Goal: Task Accomplishment & Management: Use online tool/utility

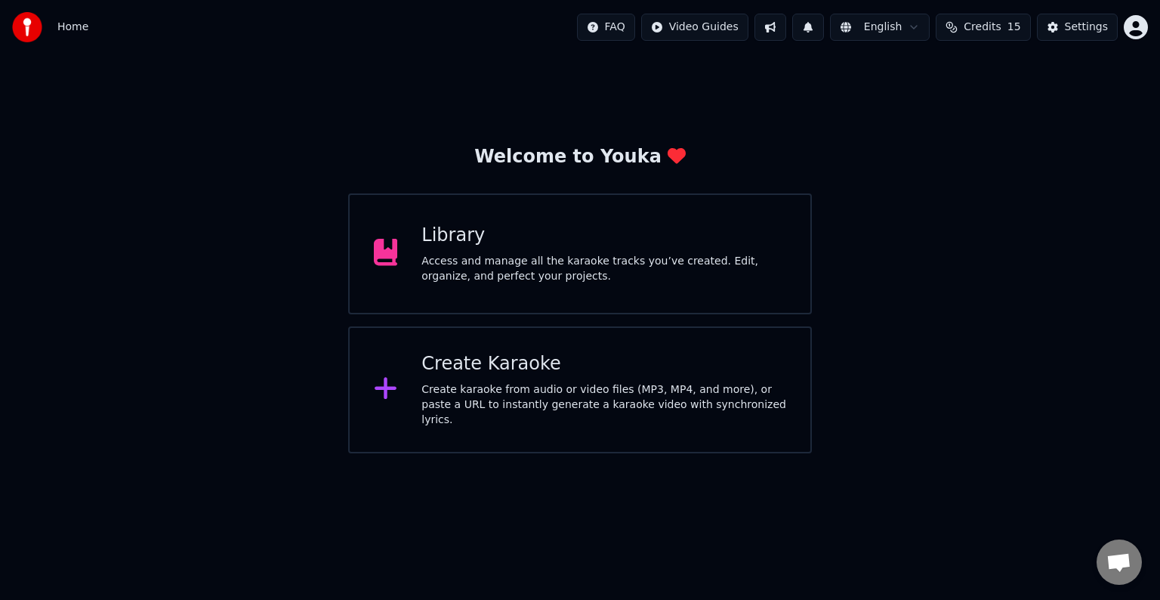
click at [557, 383] on div "Create Karaoke Create karaoke from audio or video files (MP3, MP4, and more), o…" at bounding box center [604, 390] width 365 height 76
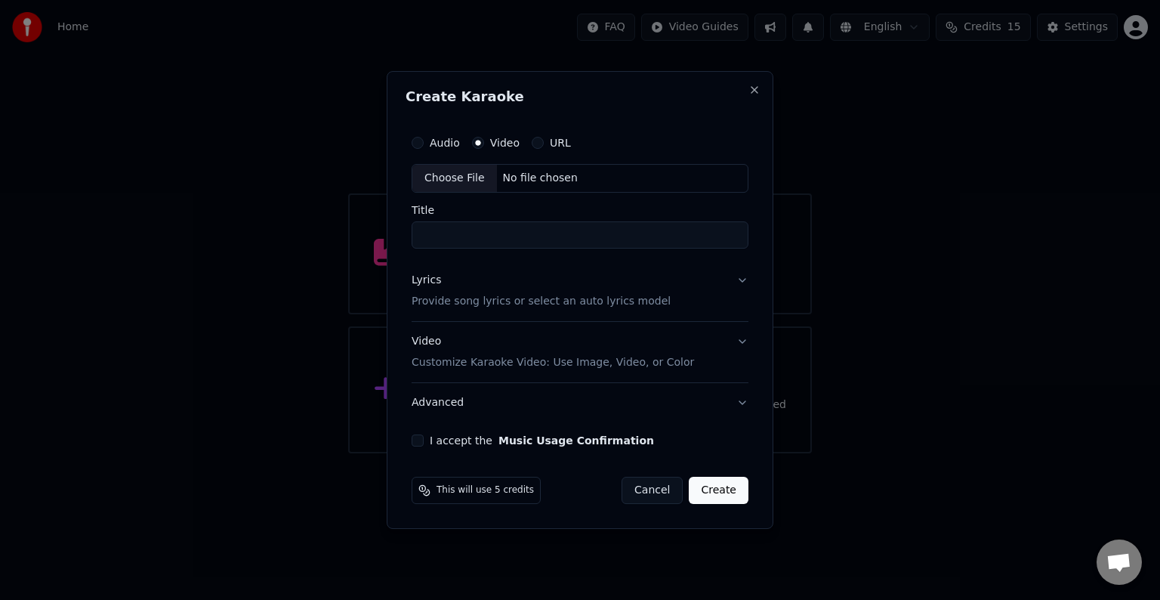
click at [561, 169] on div "Choose File No file chosen" at bounding box center [580, 178] width 337 height 29
type input "**********"
click at [599, 304] on p "Provide song lyrics or select an auto lyrics model" at bounding box center [541, 301] width 259 height 15
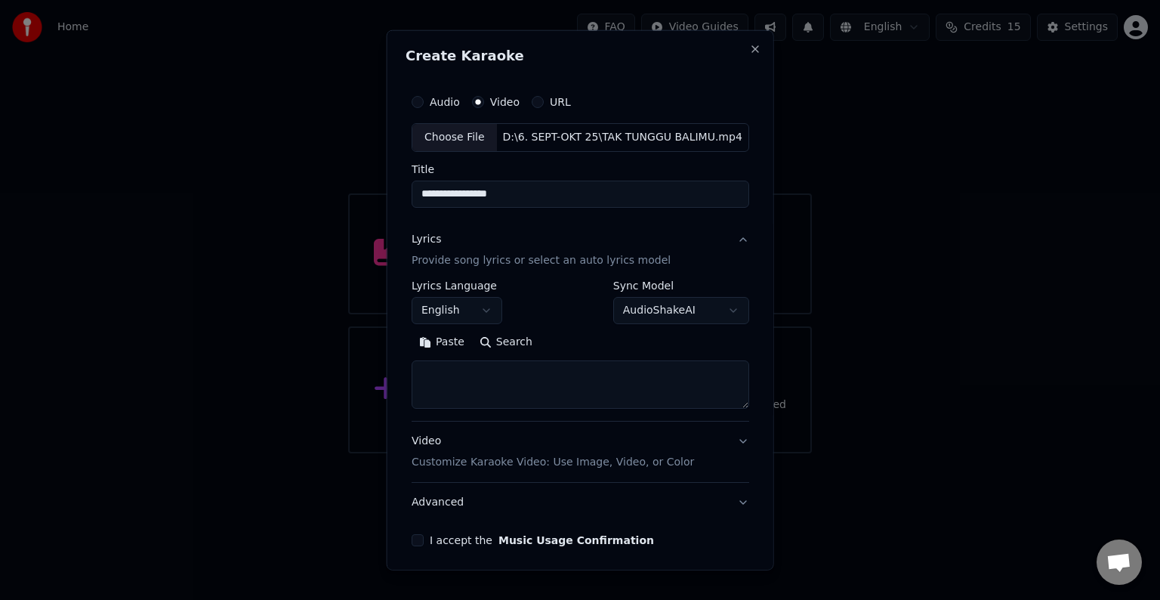
click at [482, 308] on body "**********" at bounding box center [580, 226] width 1160 height 453
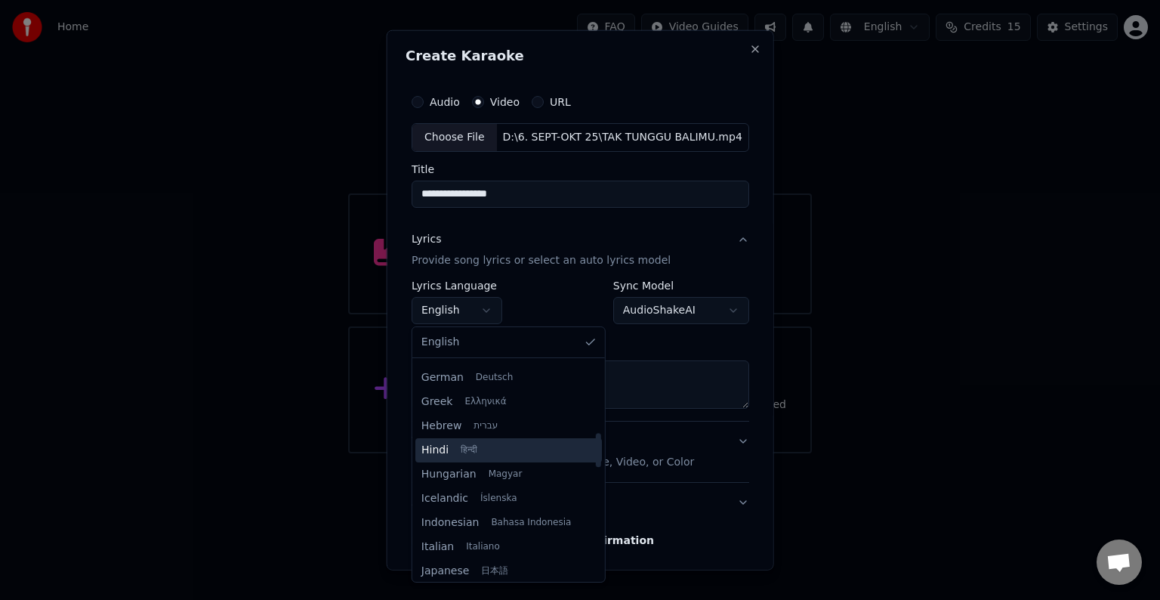
scroll to position [453, 0]
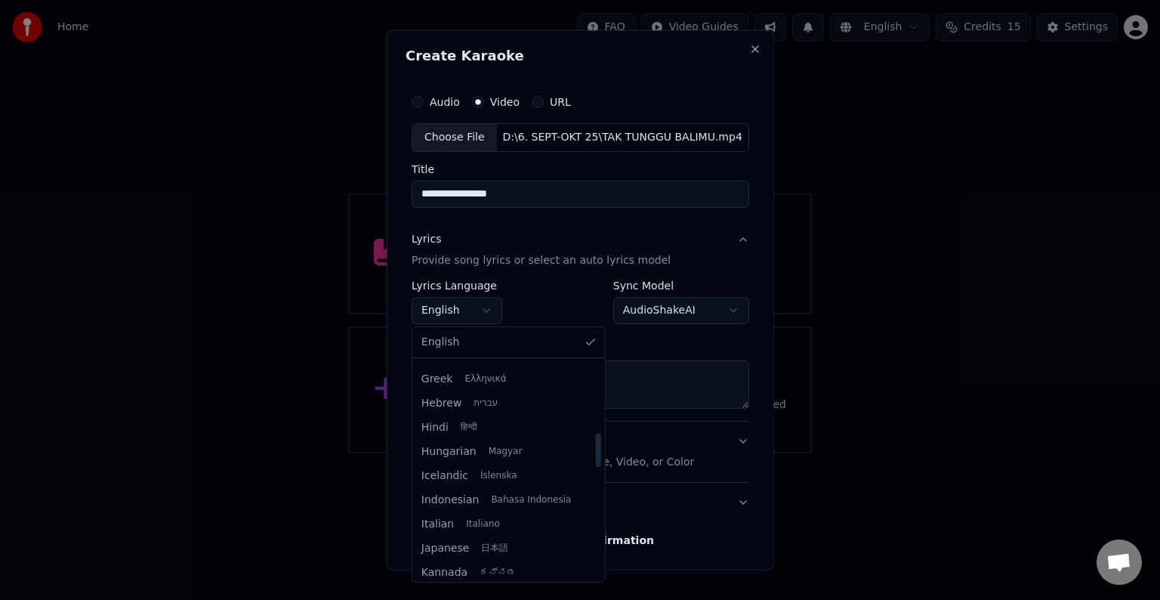
select select "**"
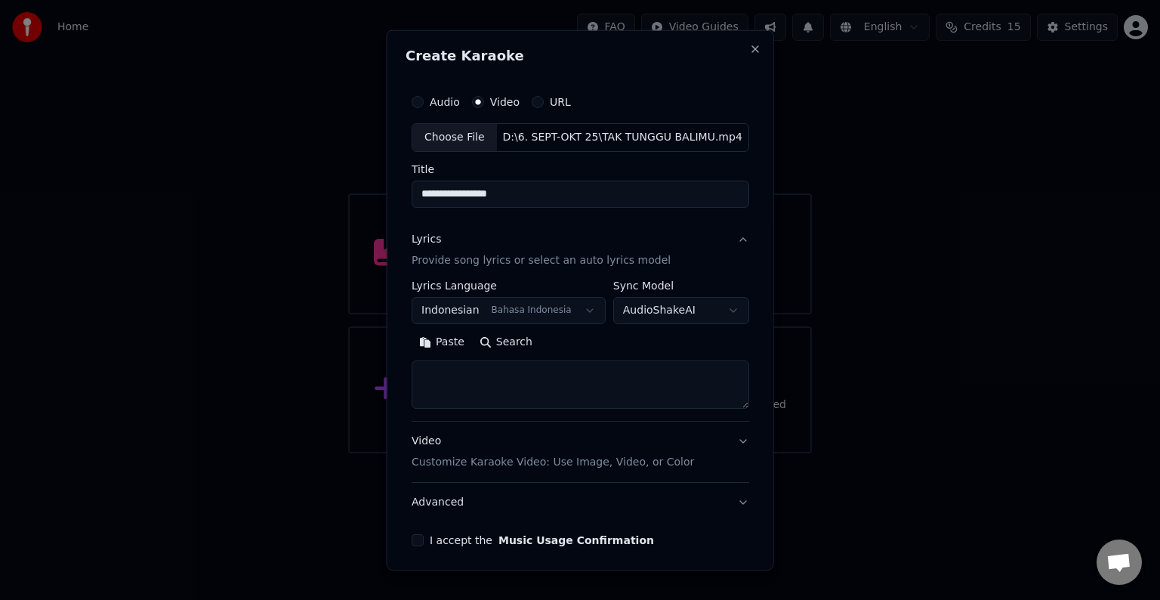
click at [606, 379] on textarea at bounding box center [581, 384] width 338 height 48
paste textarea "**********"
type textarea "**********"
click at [605, 460] on p "Customize Karaoke Video: Use Image, Video, or Color" at bounding box center [553, 462] width 283 height 15
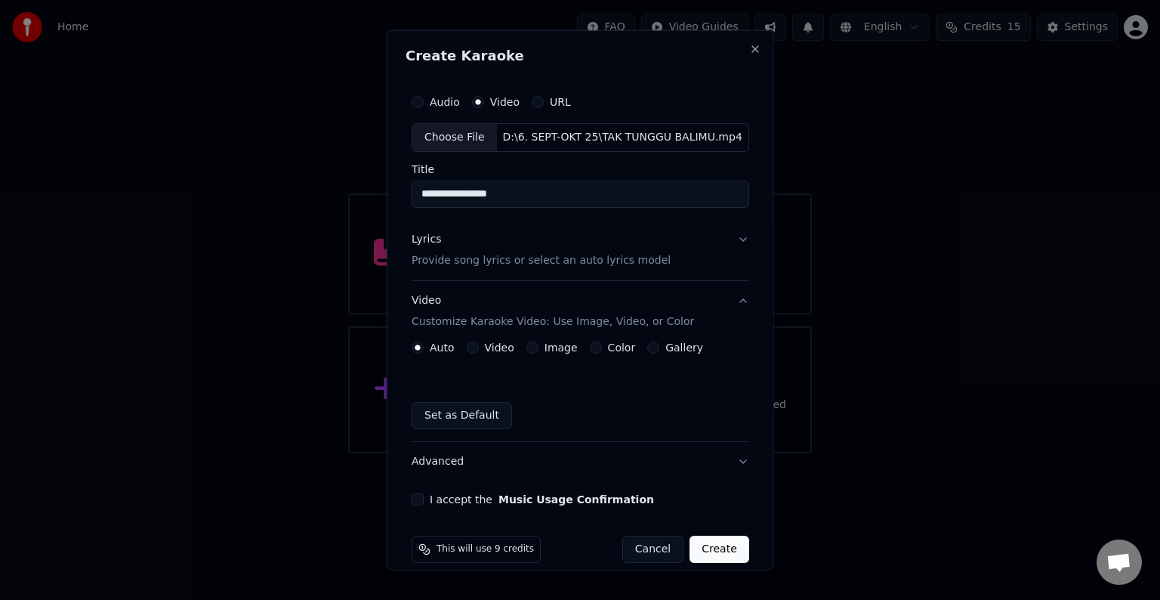
click at [471, 347] on button "Video" at bounding box center [472, 347] width 12 height 12
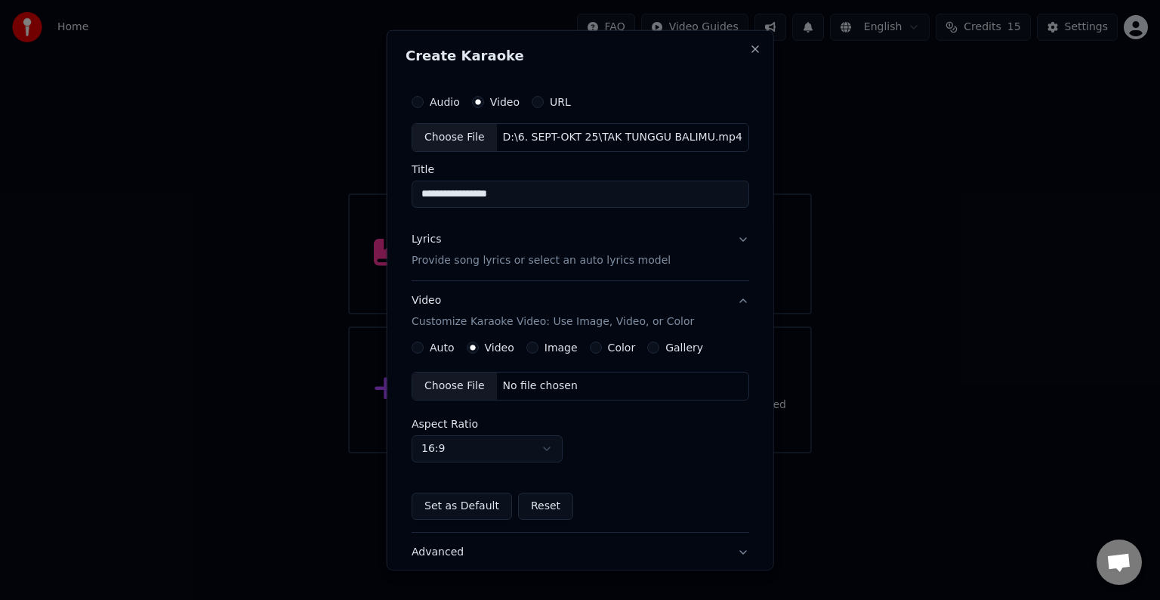
click at [552, 388] on div "No file chosen" at bounding box center [539, 385] width 87 height 15
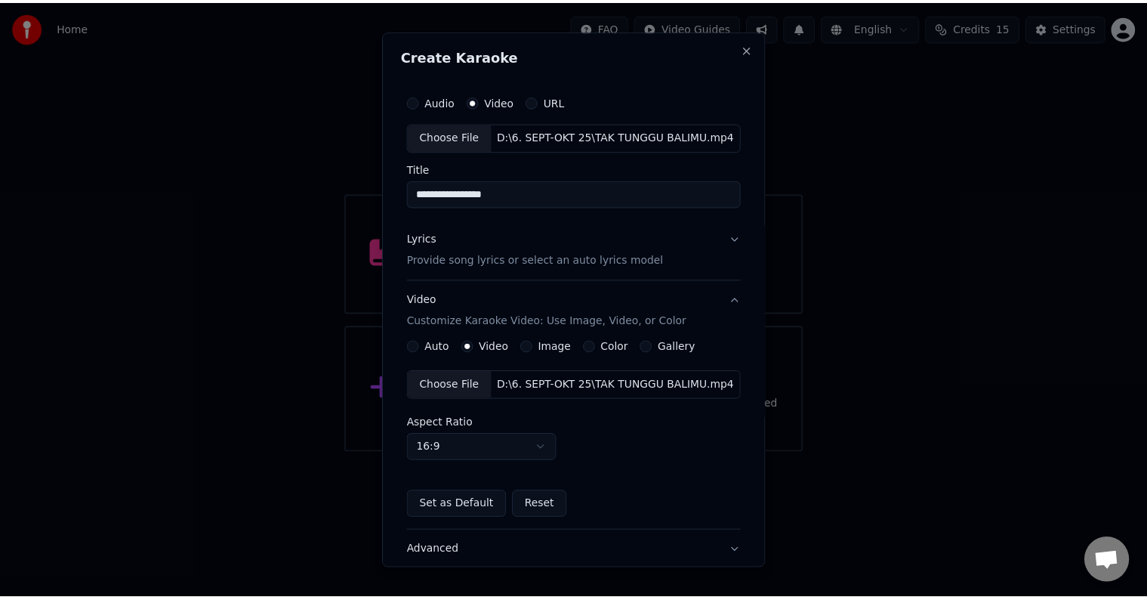
scroll to position [76, 0]
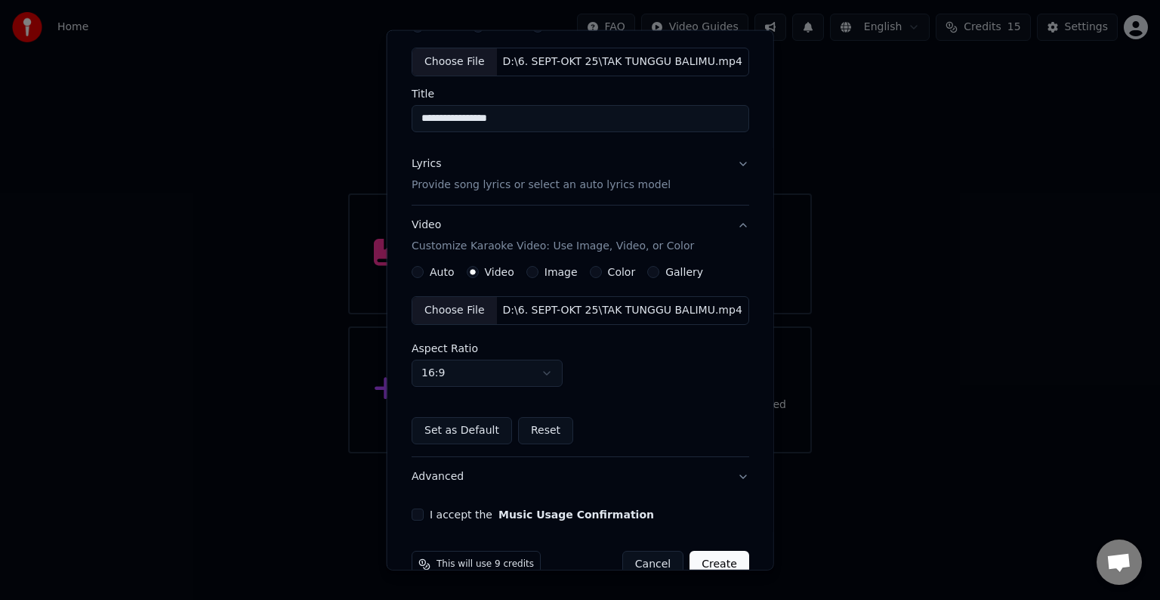
click at [417, 511] on button "I accept the Music Usage Confirmation" at bounding box center [418, 514] width 12 height 12
click at [714, 556] on button "Create" at bounding box center [720, 564] width 60 height 27
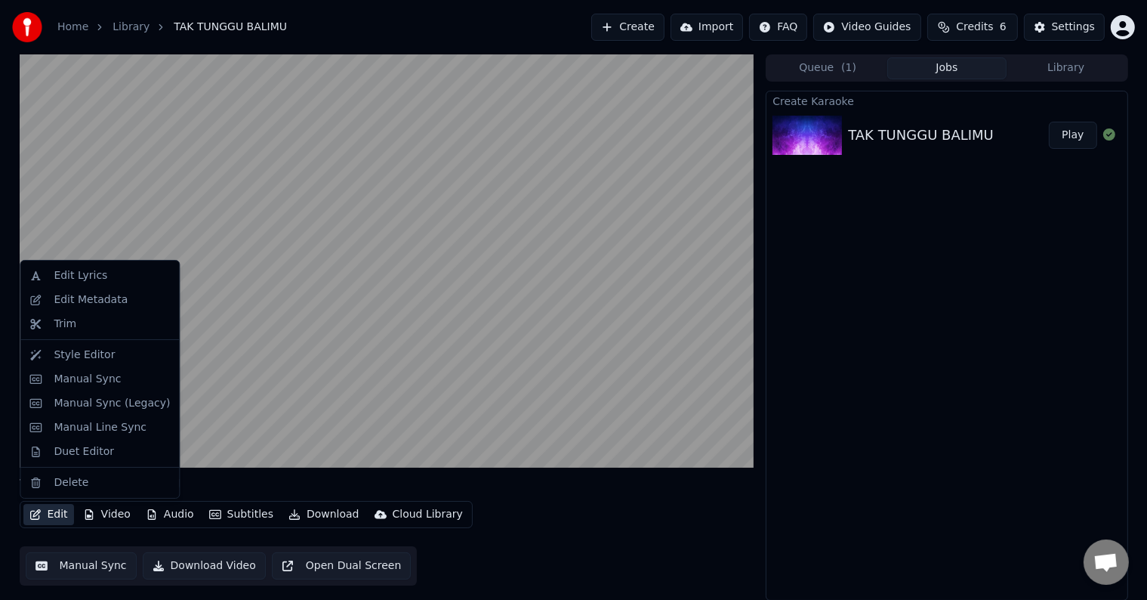
click at [54, 508] on button "Edit" at bounding box center [48, 514] width 51 height 21
click at [79, 442] on div "Duet Editor" at bounding box center [99, 452] width 153 height 24
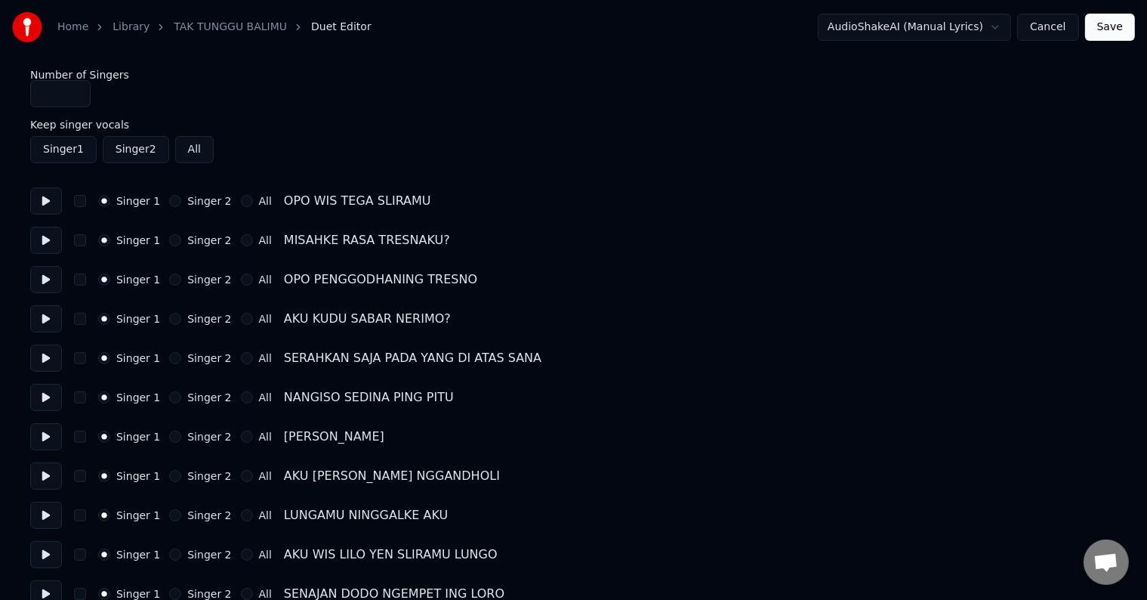
click at [169, 358] on button "Singer 2" at bounding box center [175, 358] width 12 height 12
click at [51, 362] on button at bounding box center [46, 357] width 32 height 27
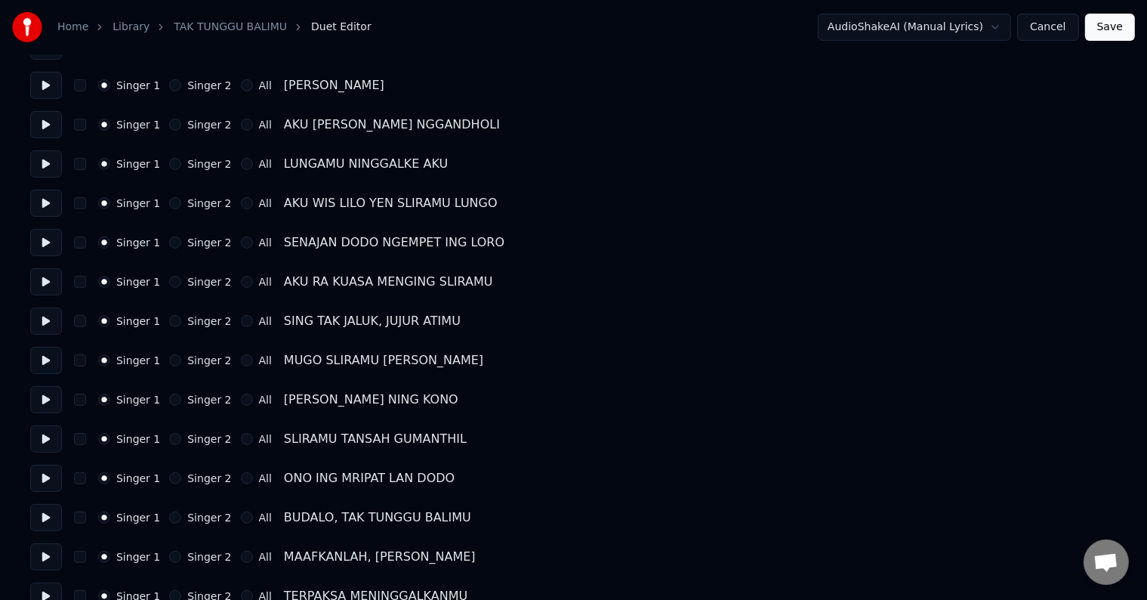
scroll to position [378, 0]
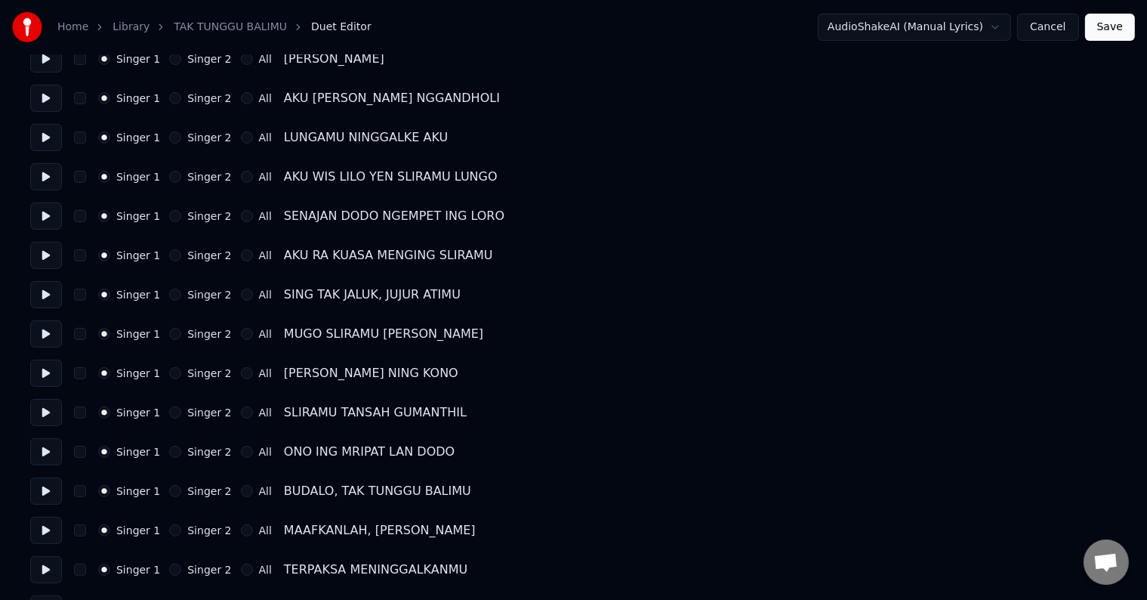
click at [169, 526] on button "Singer 2" at bounding box center [175, 530] width 12 height 12
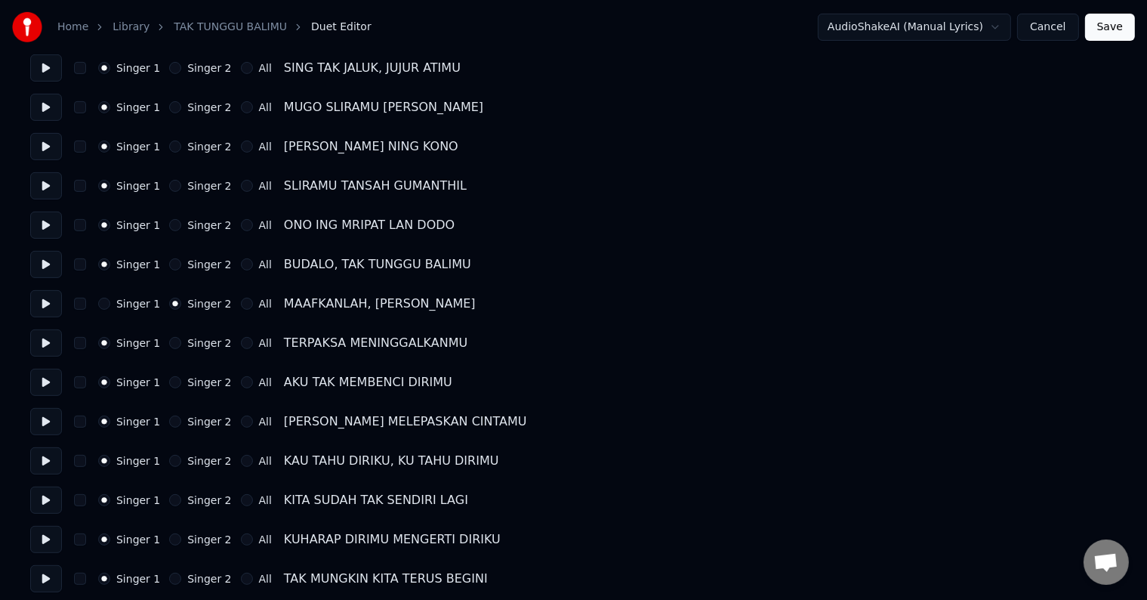
click at [169, 341] on button "Singer 2" at bounding box center [175, 343] width 12 height 12
click at [172, 387] on div "Singer 2" at bounding box center [200, 382] width 62 height 12
click at [169, 382] on button "Singer 2" at bounding box center [175, 382] width 12 height 12
click at [171, 421] on button "Singer 2" at bounding box center [175, 421] width 12 height 12
click at [169, 458] on button "Singer 2" at bounding box center [175, 461] width 12 height 12
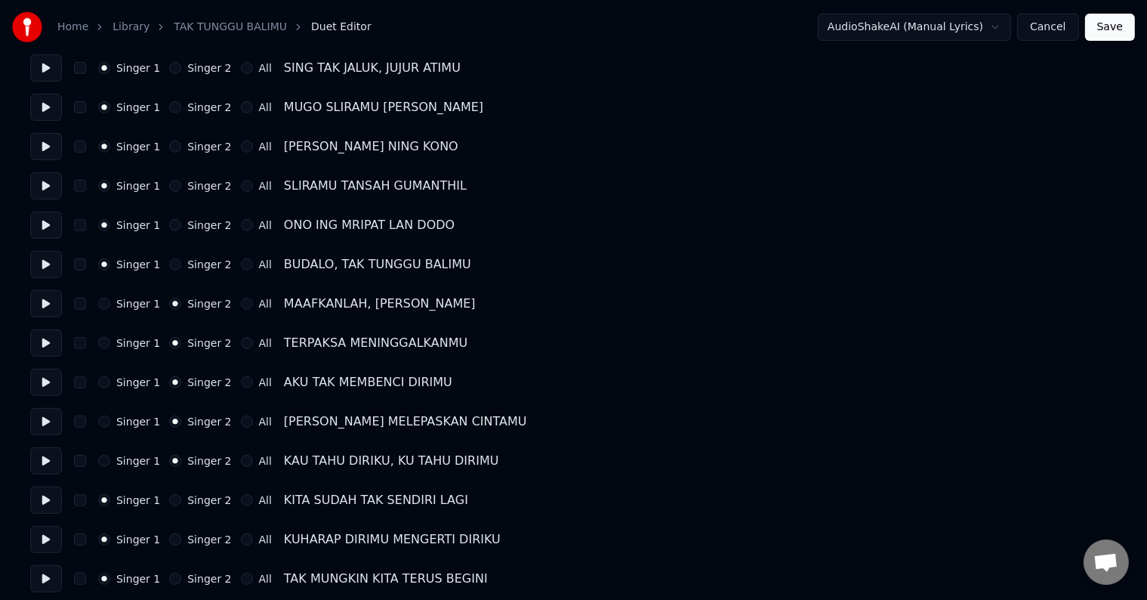
click at [169, 502] on button "Singer 2" at bounding box center [175, 500] width 12 height 12
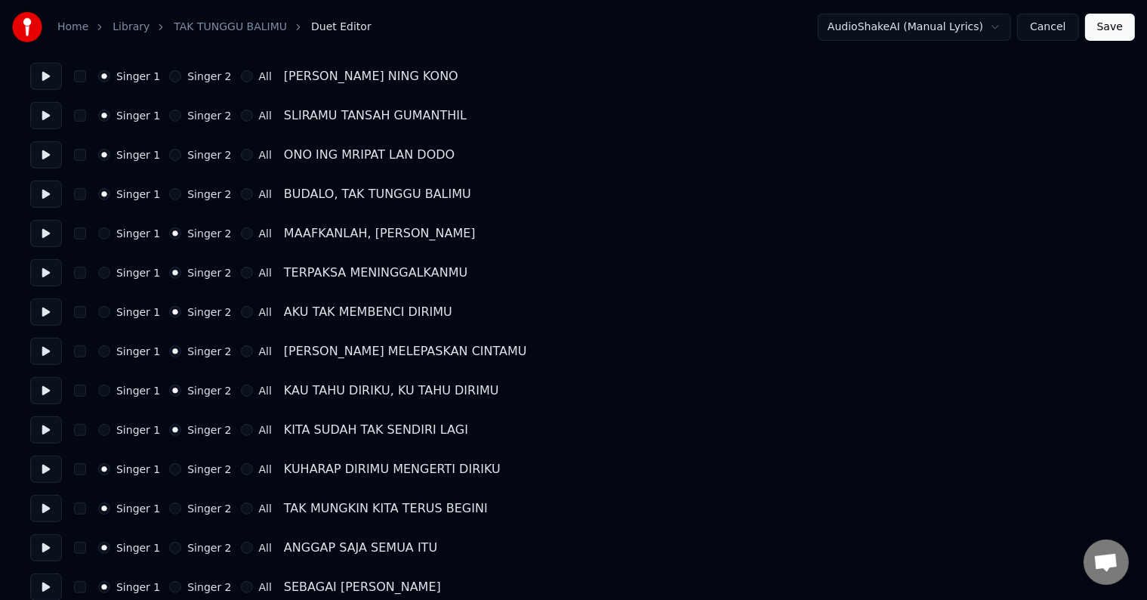
scroll to position [755, 0]
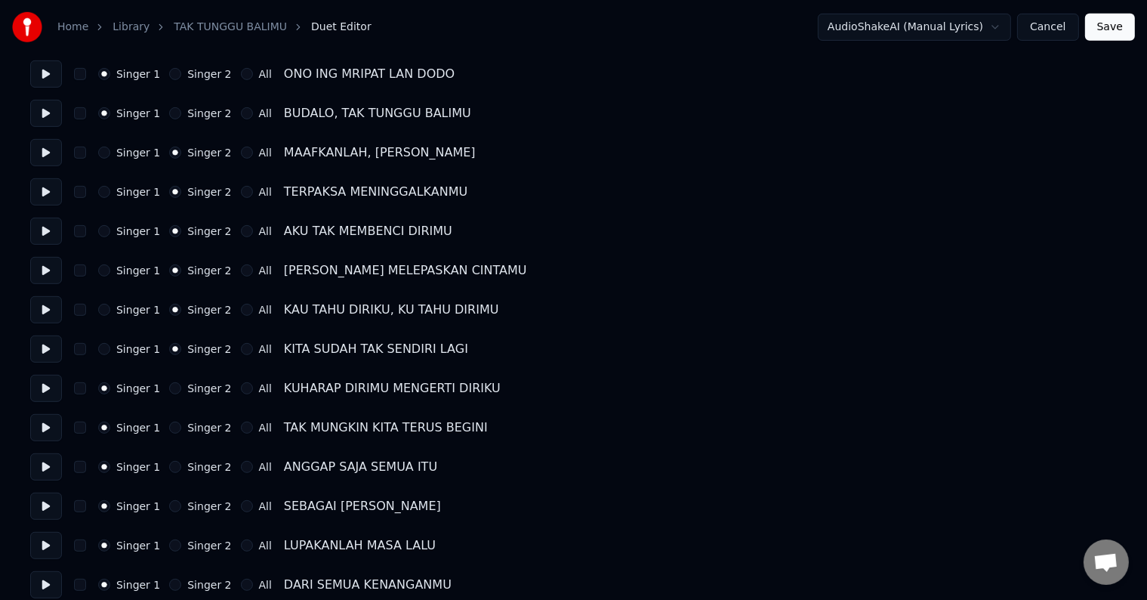
click at [169, 389] on button "Singer 2" at bounding box center [175, 388] width 12 height 12
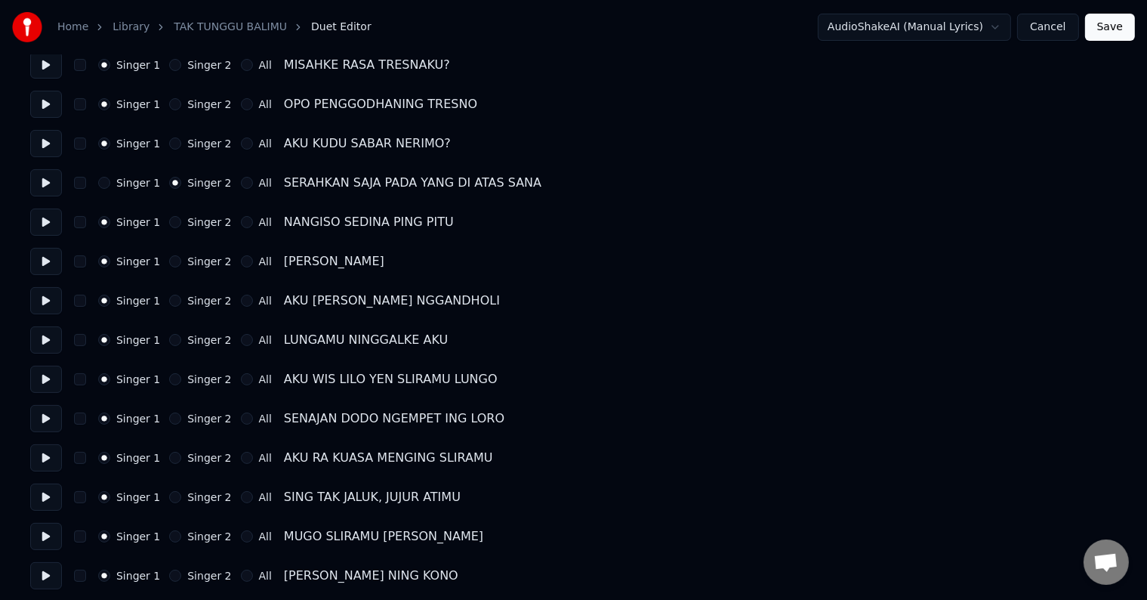
scroll to position [0, 0]
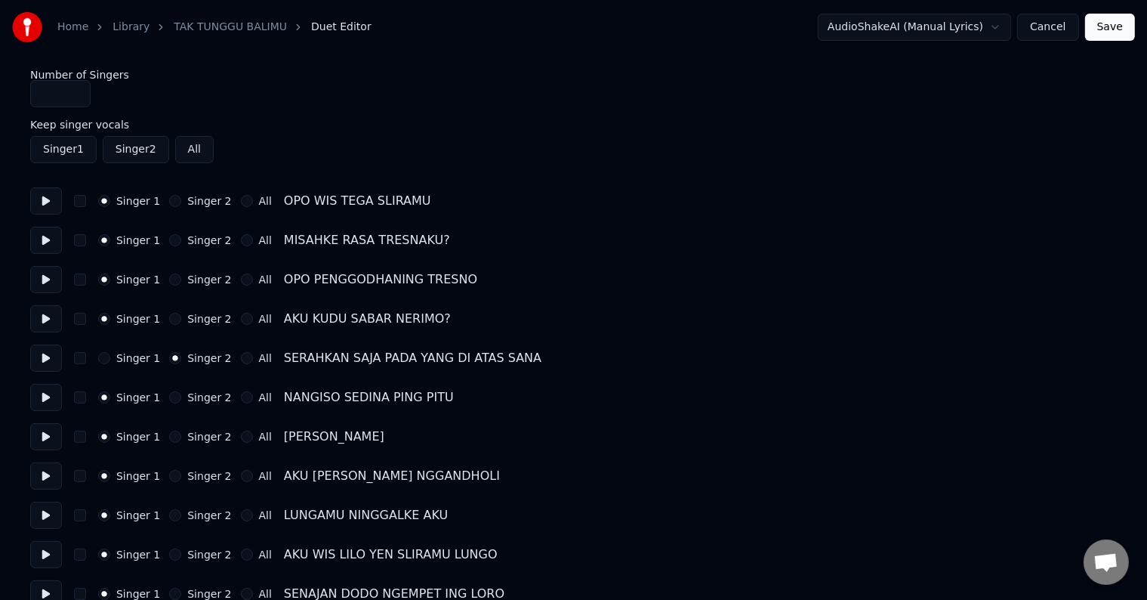
type input "*"
click at [73, 91] on input "*" at bounding box center [60, 93] width 60 height 27
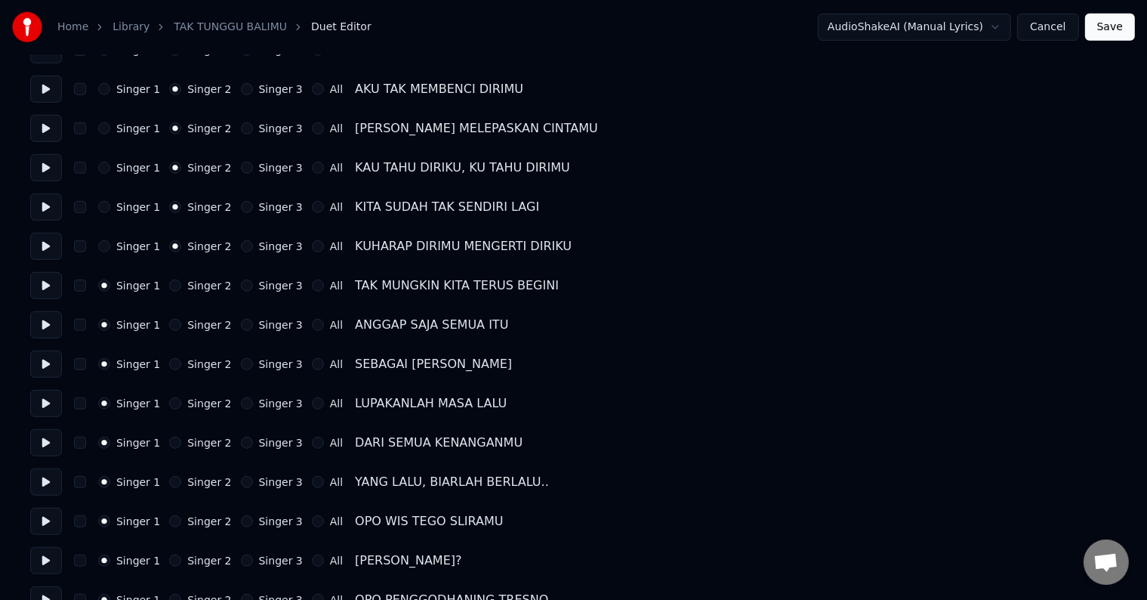
scroll to position [906, 0]
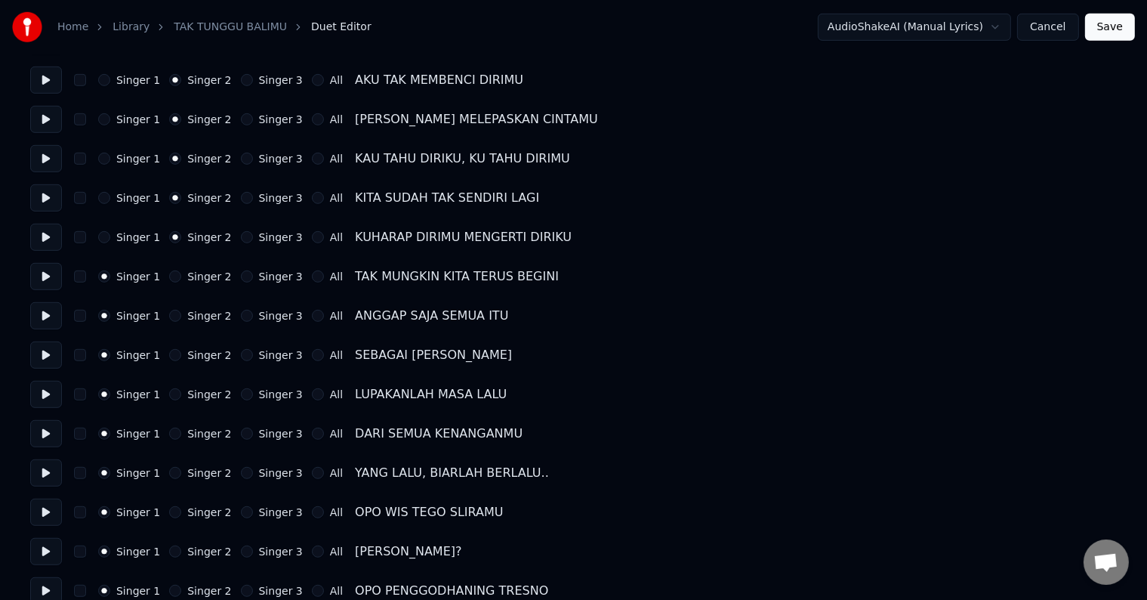
click at [169, 275] on button "Singer 2" at bounding box center [175, 276] width 12 height 12
click at [169, 313] on button "Singer 2" at bounding box center [175, 316] width 12 height 12
click at [169, 353] on button "Singer 2" at bounding box center [175, 355] width 12 height 12
click at [171, 397] on button "Singer 2" at bounding box center [175, 394] width 12 height 12
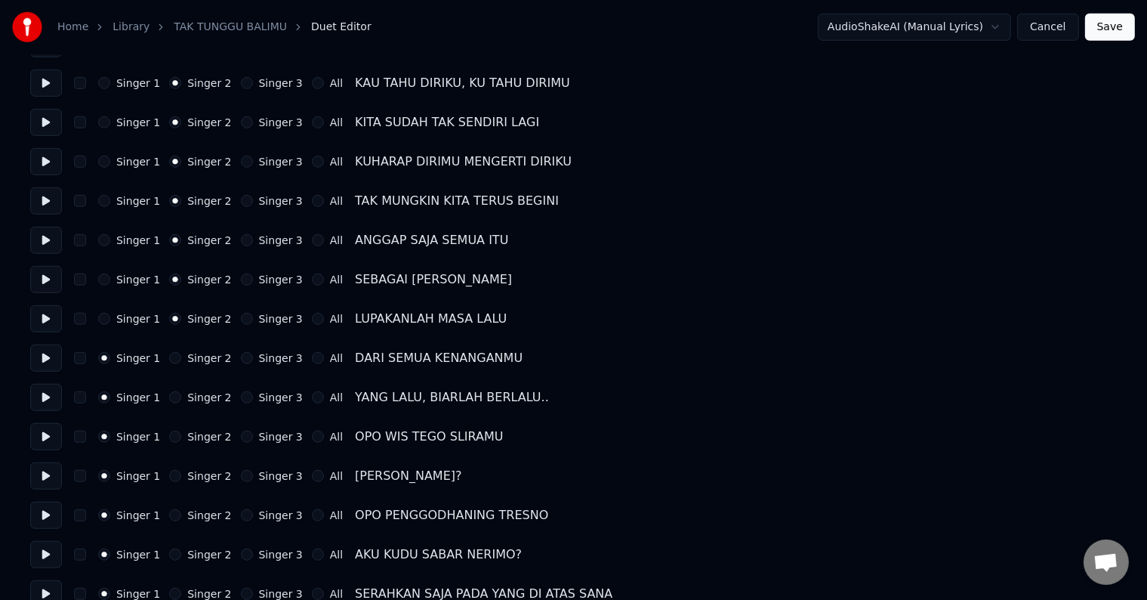
click at [172, 364] on div "Singer 1 Singer 2 Singer 3 All DARI SEMUA KENANGANMU" at bounding box center [573, 357] width 1087 height 27
click at [174, 394] on div "Singer 2" at bounding box center [200, 397] width 62 height 12
click at [169, 402] on button "Singer 2" at bounding box center [175, 397] width 12 height 12
click at [165, 345] on div "Singer 1 Singer 2 Singer 3 All DARI SEMUA KENANGANMU" at bounding box center [573, 357] width 1087 height 27
click at [169, 360] on button "Singer 2" at bounding box center [175, 358] width 12 height 12
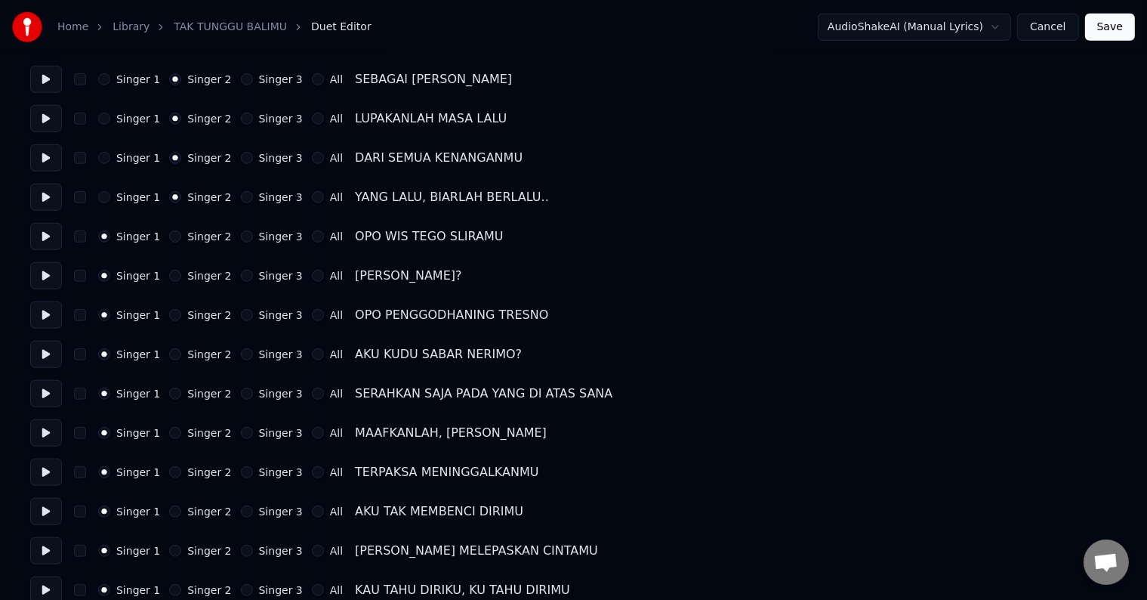
scroll to position [1209, 0]
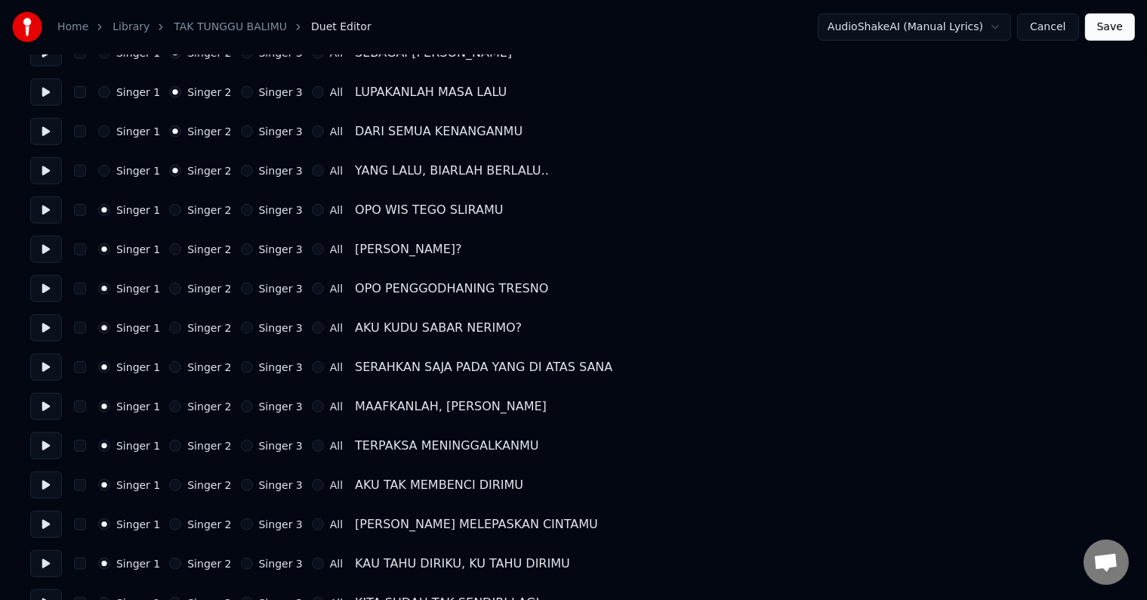
click at [170, 370] on button "Singer 2" at bounding box center [175, 367] width 12 height 12
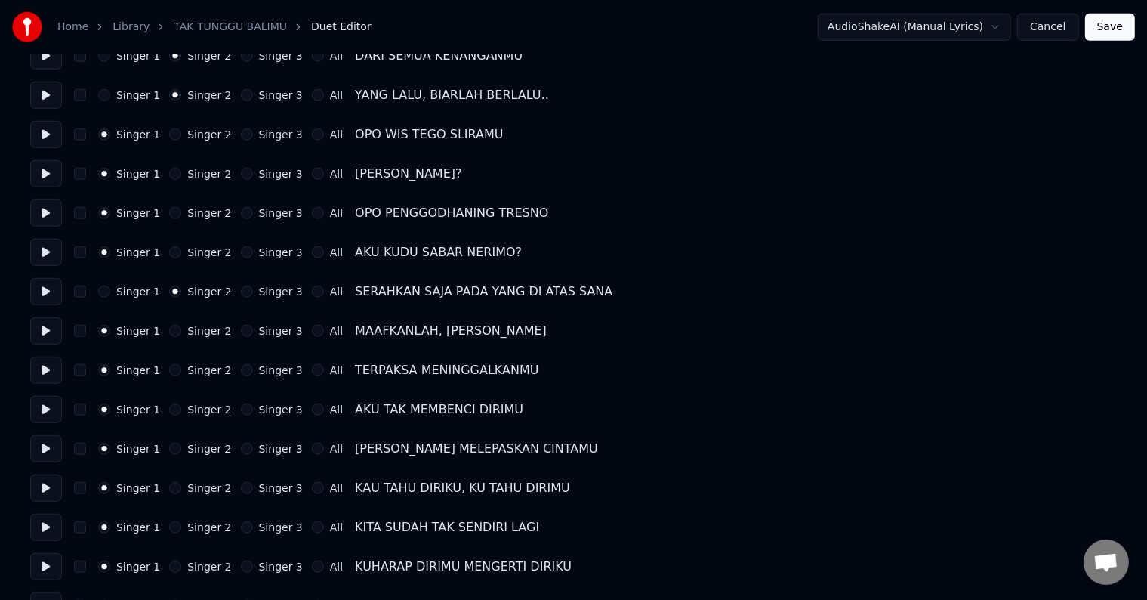
click at [169, 329] on button "Singer 2" at bounding box center [175, 331] width 12 height 12
click at [169, 366] on button "Singer 2" at bounding box center [175, 370] width 12 height 12
click at [170, 403] on div "Singer 2" at bounding box center [200, 409] width 62 height 12
click at [170, 410] on button "Singer 2" at bounding box center [175, 409] width 12 height 12
click at [171, 450] on button "Singer 2" at bounding box center [175, 449] width 12 height 12
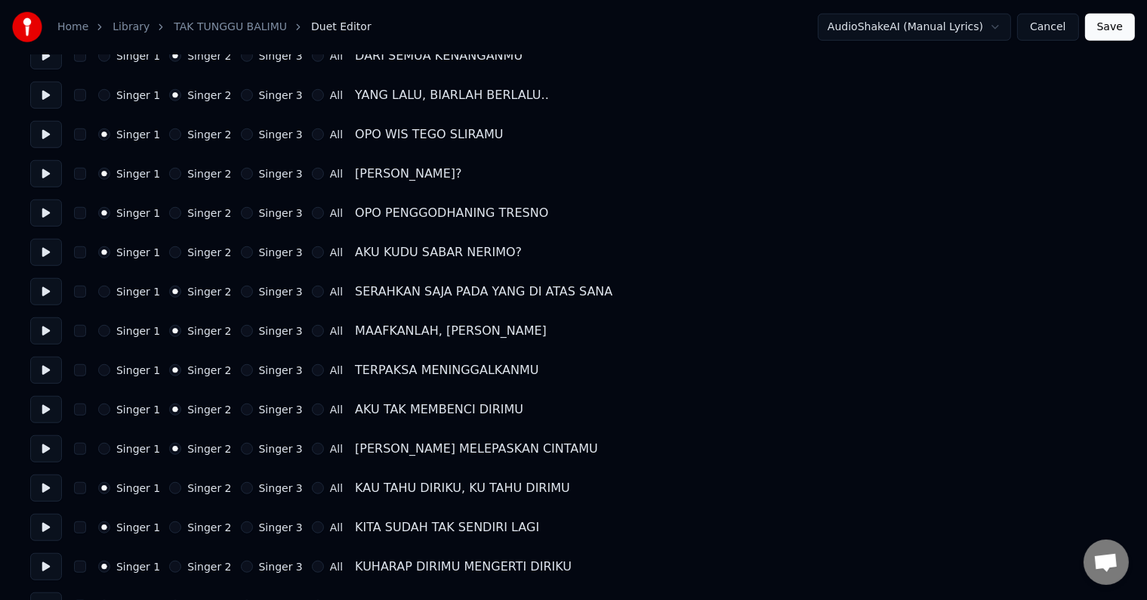
click at [44, 496] on button at bounding box center [46, 487] width 32 height 27
click at [241, 487] on button "Singer 3" at bounding box center [247, 488] width 12 height 12
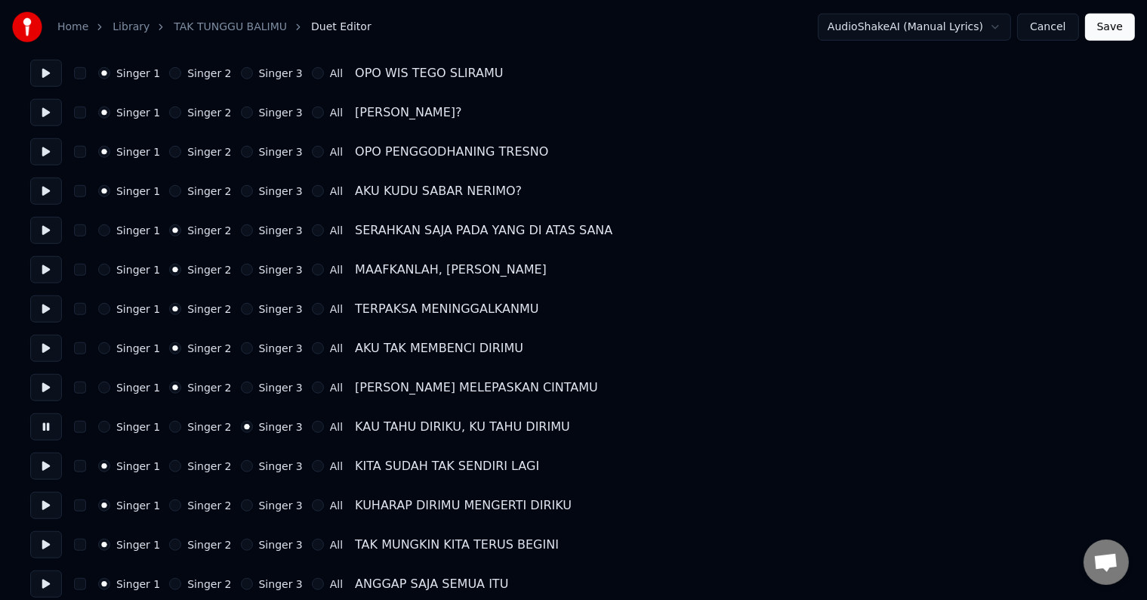
scroll to position [1435, 0]
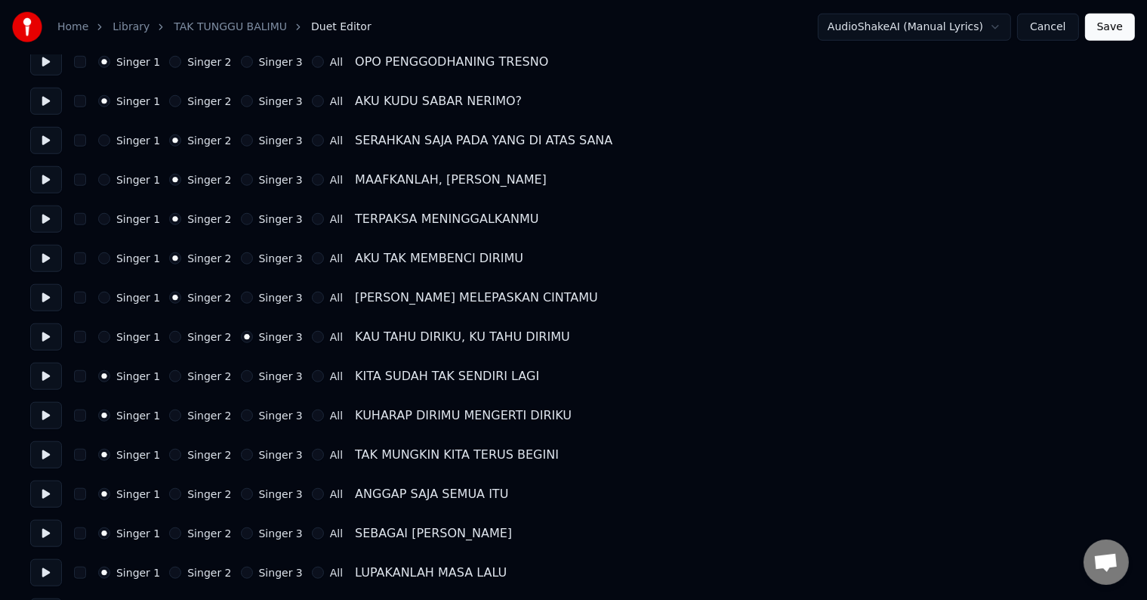
click at [241, 375] on button "Singer 3" at bounding box center [247, 376] width 12 height 12
click at [241, 411] on button "Singer 3" at bounding box center [247, 415] width 12 height 12
click at [241, 459] on div "Singer 3" at bounding box center [272, 455] width 62 height 12
click at [241, 456] on button "Singer 3" at bounding box center [247, 455] width 12 height 12
click at [241, 494] on button "Singer 3" at bounding box center [247, 494] width 12 height 12
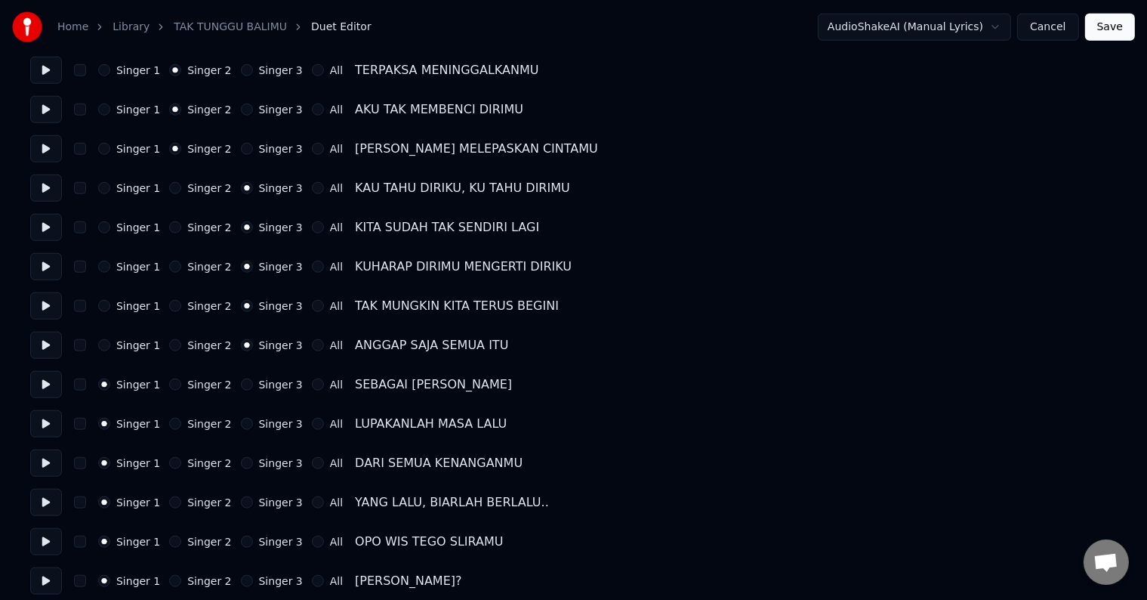
scroll to position [1586, 0]
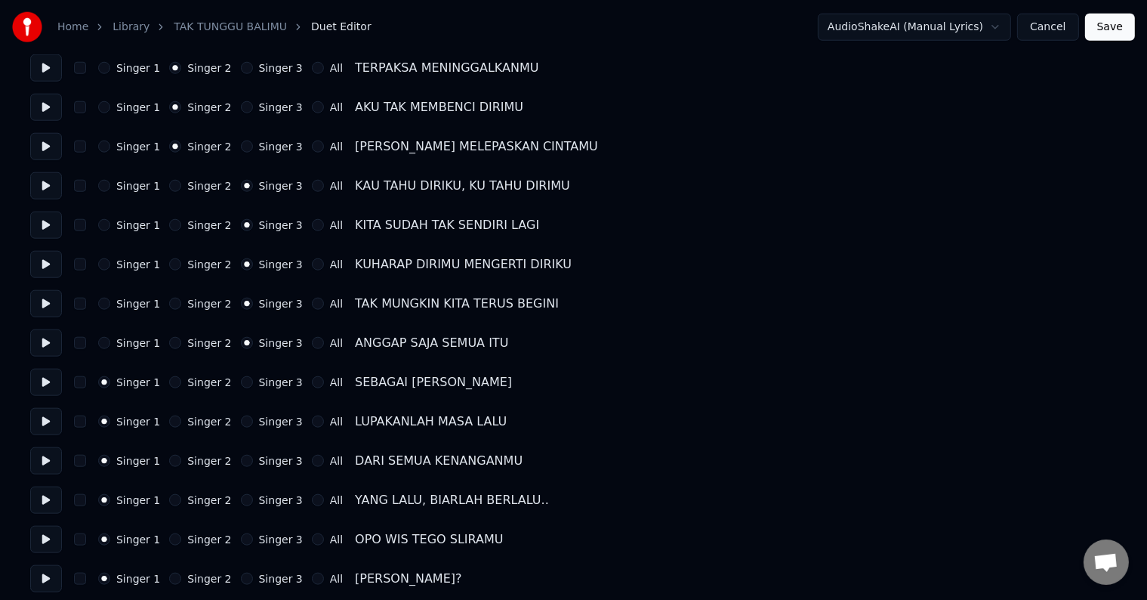
click at [241, 381] on button "Singer 3" at bounding box center [247, 382] width 12 height 12
click at [45, 419] on button at bounding box center [46, 421] width 32 height 27
click at [44, 383] on button at bounding box center [46, 382] width 32 height 27
click at [42, 349] on button at bounding box center [46, 342] width 32 height 27
click at [42, 303] on button at bounding box center [46, 303] width 32 height 27
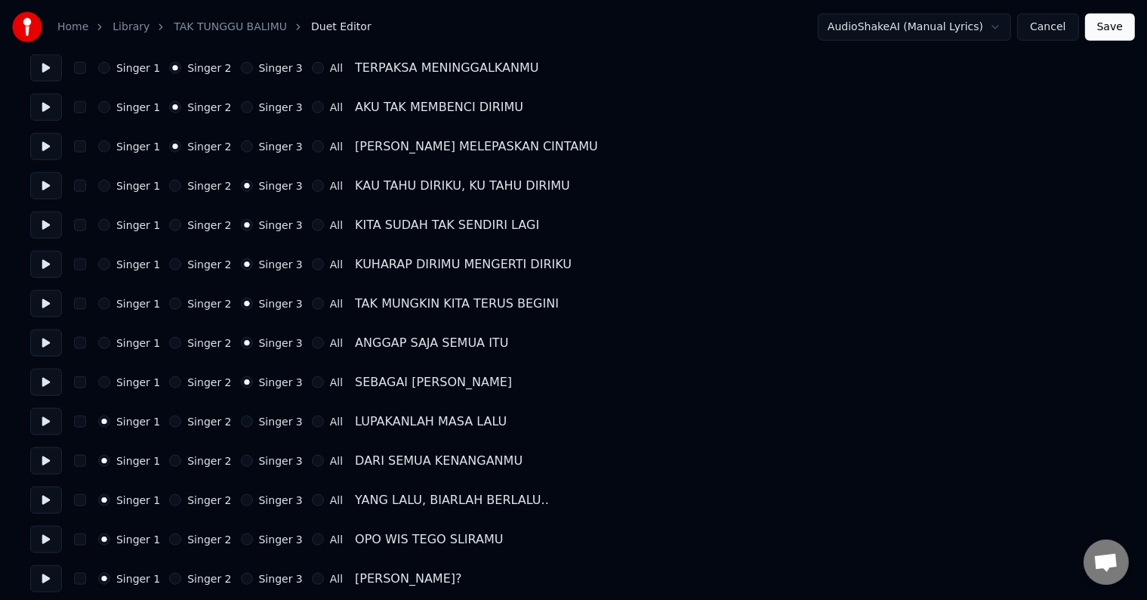
click at [169, 346] on button "Singer 2" at bounding box center [175, 343] width 12 height 12
click at [48, 341] on button at bounding box center [46, 342] width 32 height 27
click at [172, 381] on button "Singer 2" at bounding box center [175, 382] width 12 height 12
click at [171, 417] on button "Singer 2" at bounding box center [175, 421] width 12 height 12
click at [169, 462] on button "Singer 2" at bounding box center [175, 461] width 12 height 12
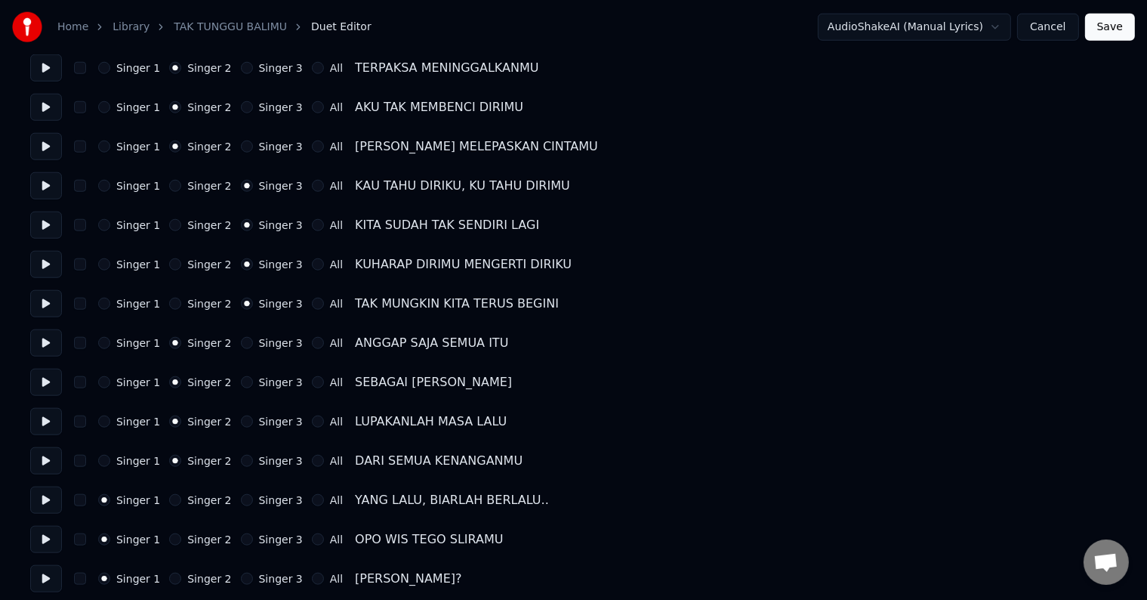
click at [169, 500] on button "Singer 2" at bounding box center [175, 500] width 12 height 12
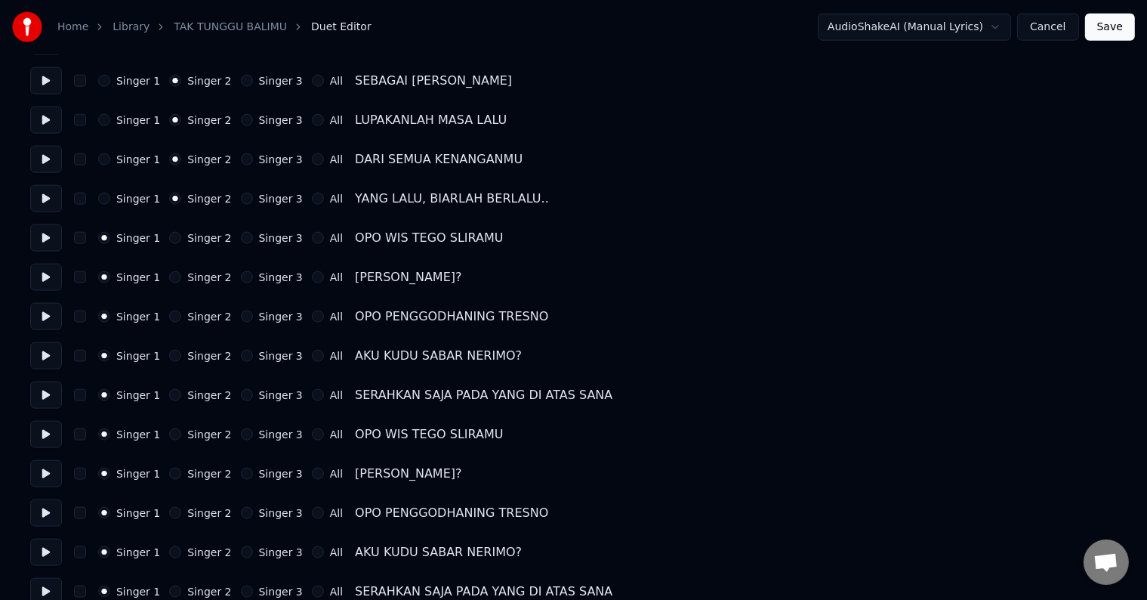
scroll to position [1888, 0]
click at [174, 397] on div "Singer 2" at bounding box center [200, 394] width 62 height 12
click at [171, 396] on button "Singer 2" at bounding box center [175, 394] width 12 height 12
click at [46, 391] on button at bounding box center [46, 394] width 32 height 27
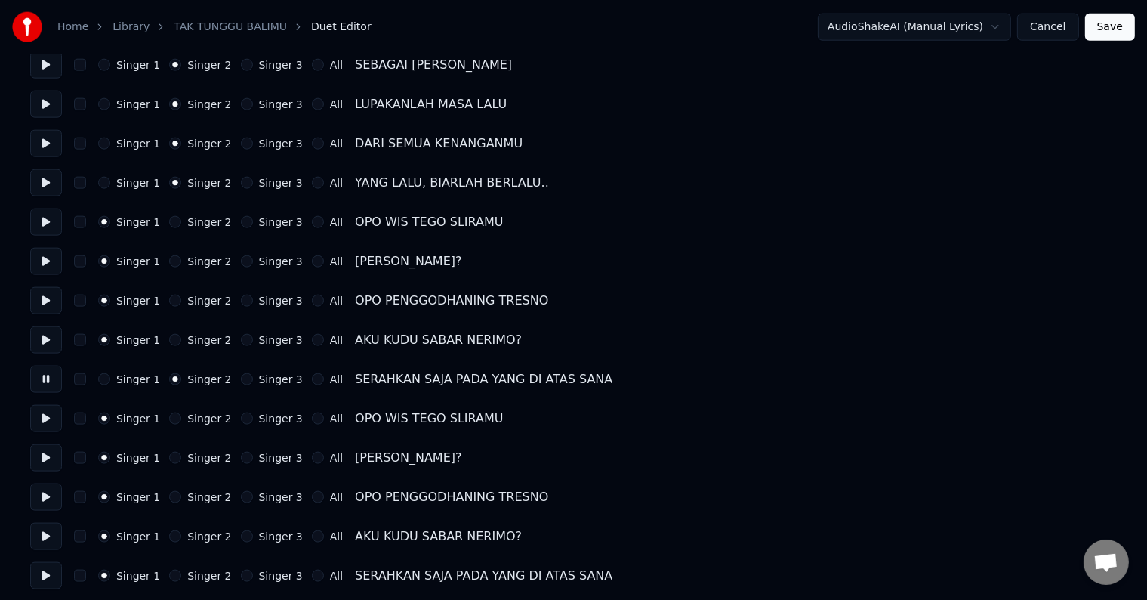
scroll to position [1908, 0]
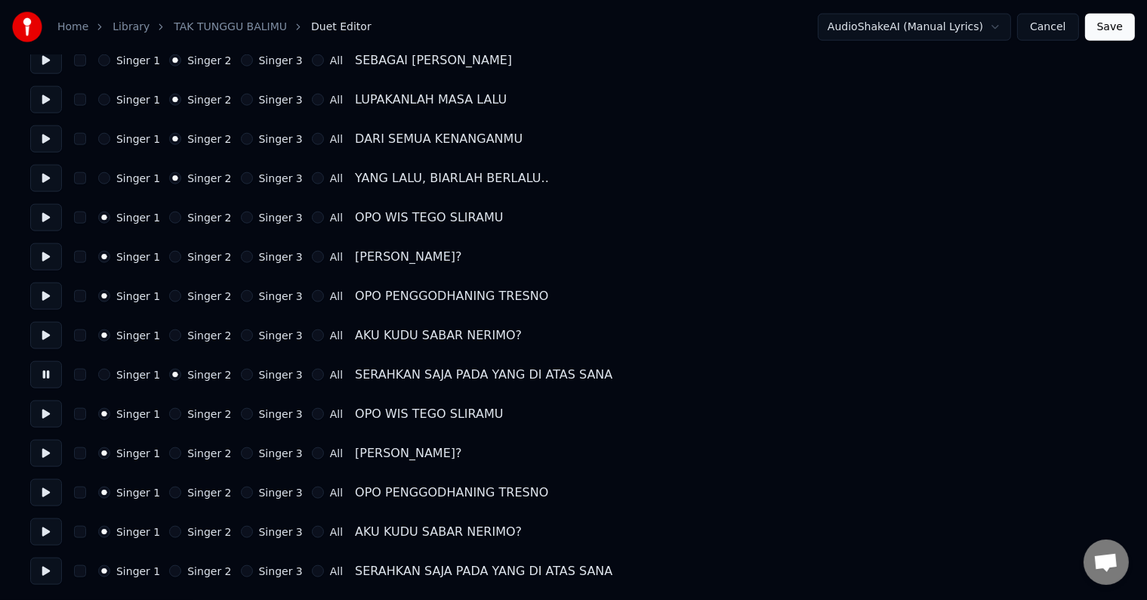
click at [169, 573] on button "Singer 2" at bounding box center [175, 571] width 12 height 12
click at [42, 523] on button at bounding box center [46, 531] width 32 height 27
click at [48, 577] on button at bounding box center [46, 570] width 32 height 27
click at [1113, 27] on button "Save" at bounding box center [1111, 27] width 50 height 27
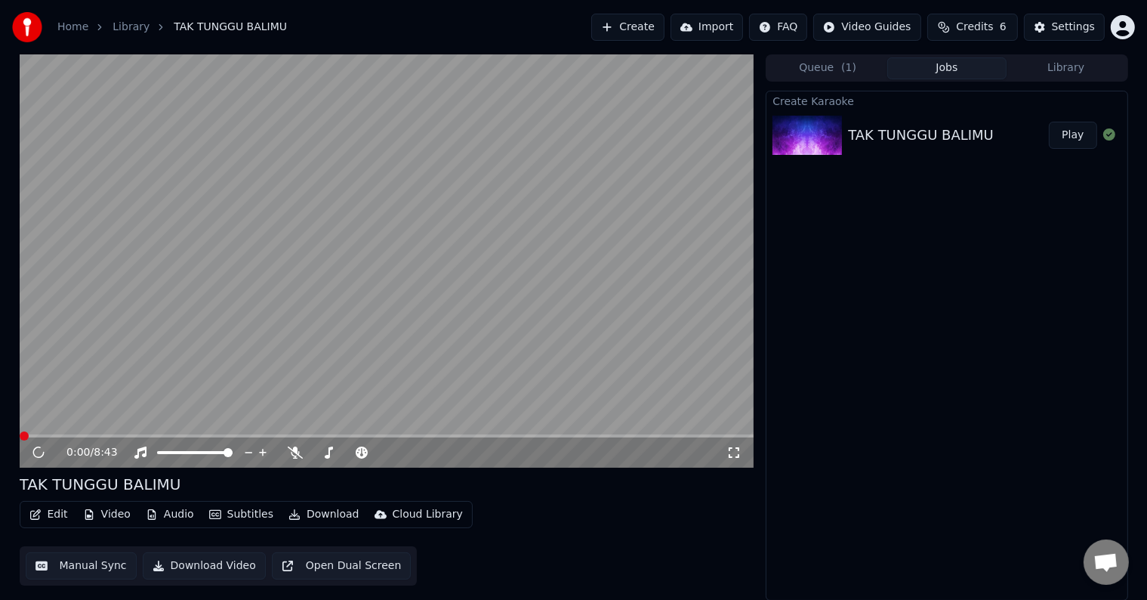
click at [76, 564] on button "Manual Sync" at bounding box center [81, 565] width 111 height 27
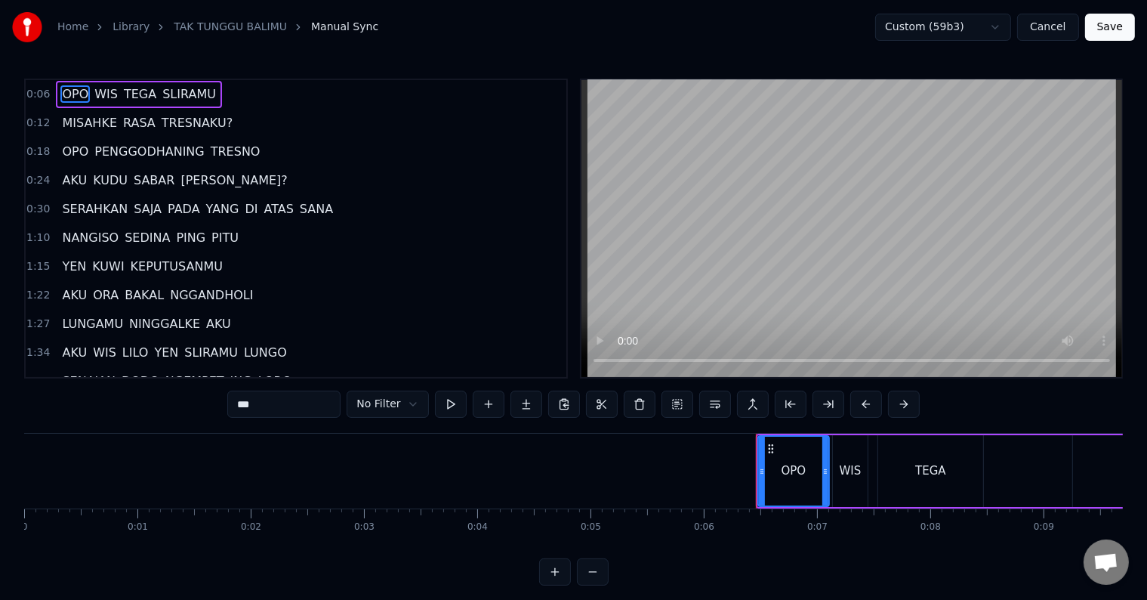
click at [315, 431] on div "0:06 OPO WIS TEGA SLIRAMU 0:12 MISAHKE RASA TRESNAKU? 0:18 OPO PENGGODHANING TR…" at bounding box center [573, 332] width 1099 height 507
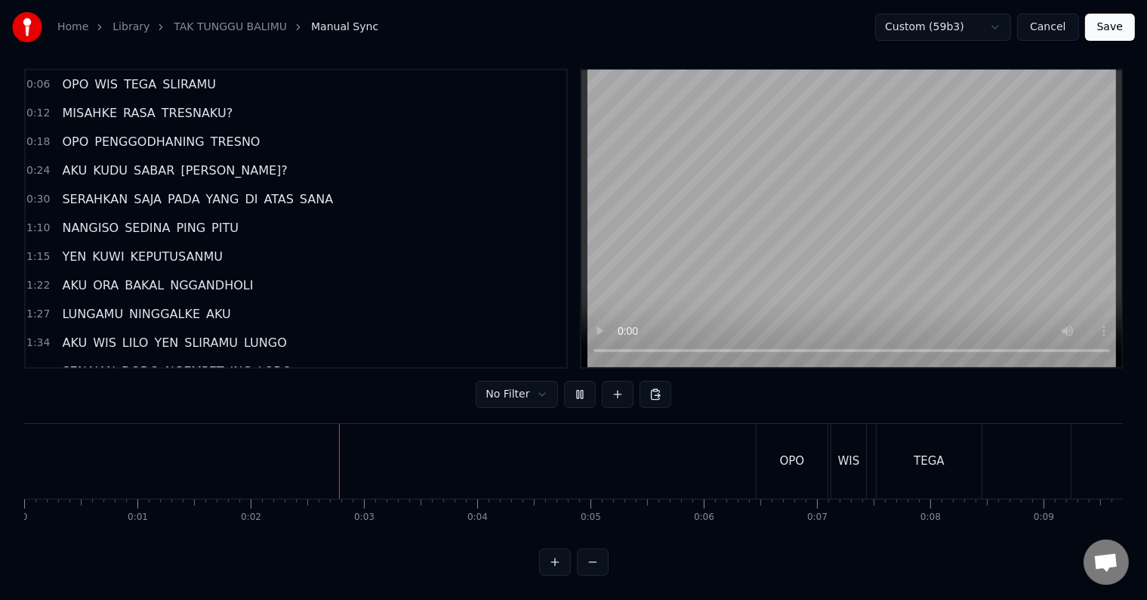
scroll to position [23, 0]
click at [946, 458] on div "TEGA" at bounding box center [929, 461] width 105 height 75
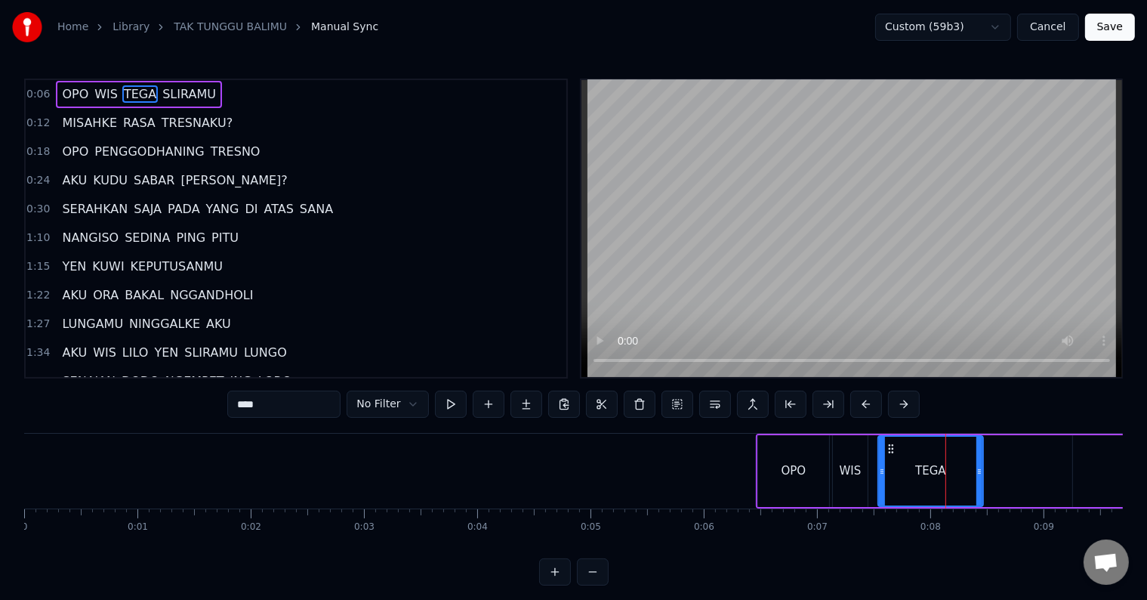
click at [294, 397] on input "****" at bounding box center [283, 404] width 113 height 27
type input "****"
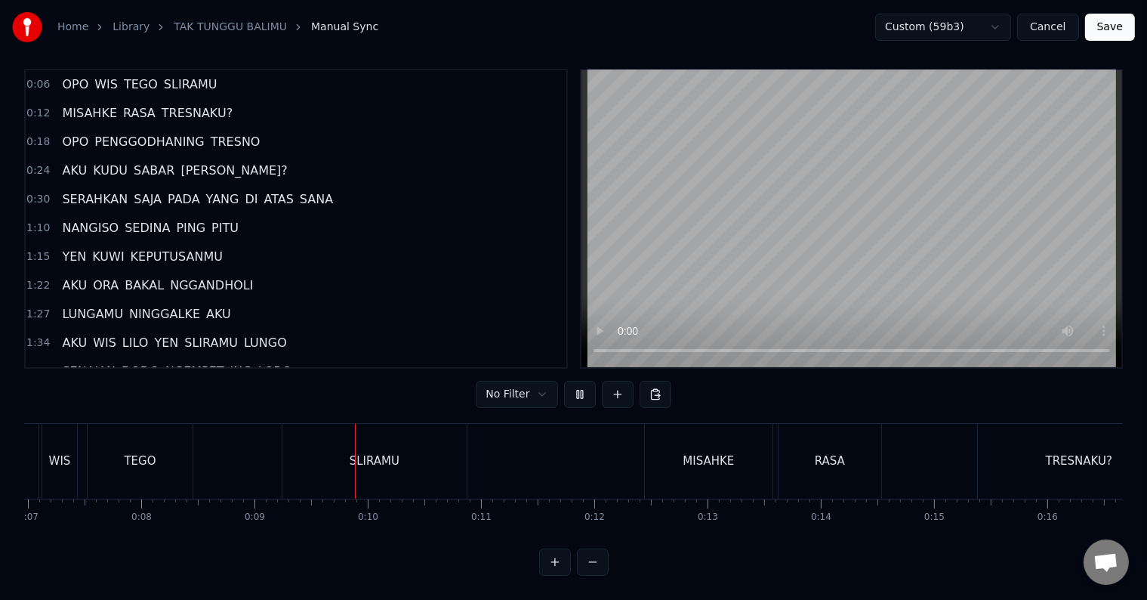
scroll to position [0, 977]
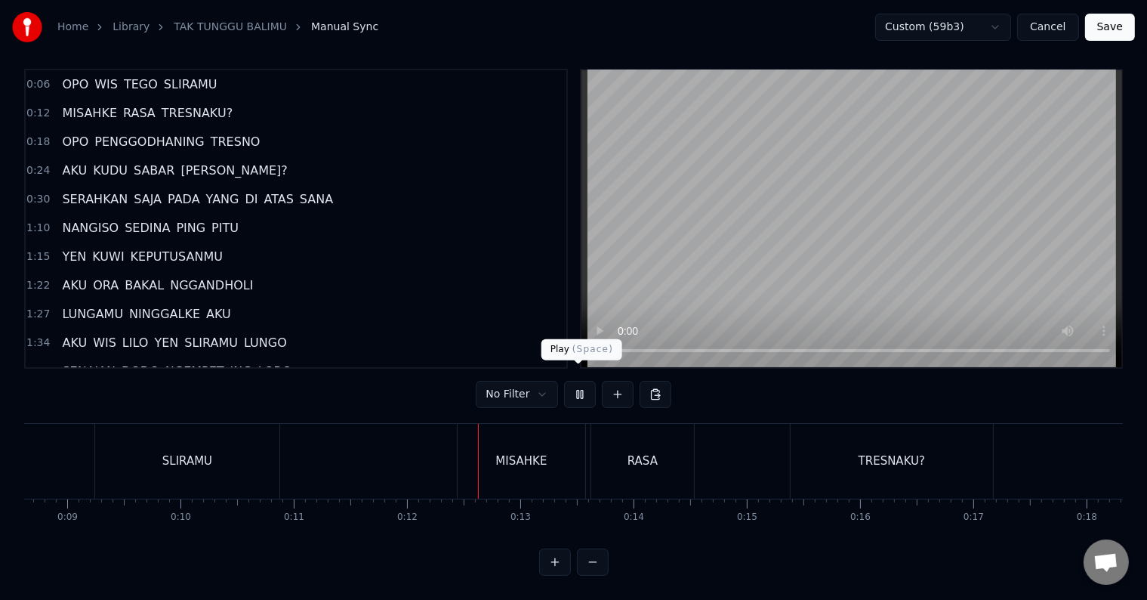
click at [580, 384] on button at bounding box center [580, 394] width 32 height 27
click at [622, 448] on div "RASA" at bounding box center [642, 461] width 103 height 75
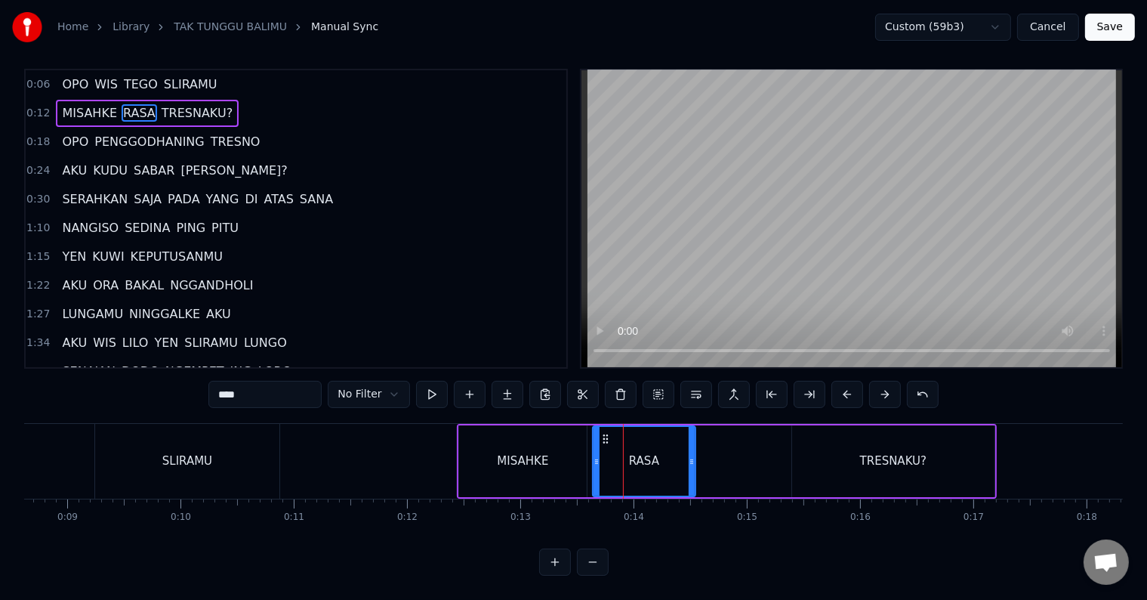
scroll to position [0, 0]
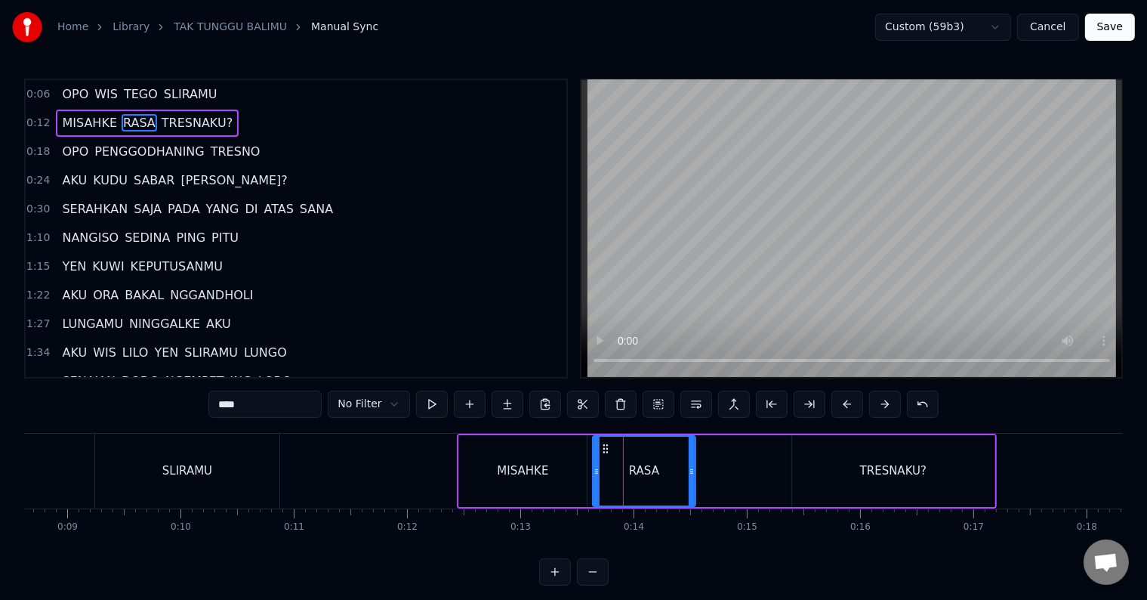
click at [258, 408] on input "****" at bounding box center [264, 404] width 113 height 27
click at [236, 405] on input "****" at bounding box center [264, 404] width 113 height 27
type input "****"
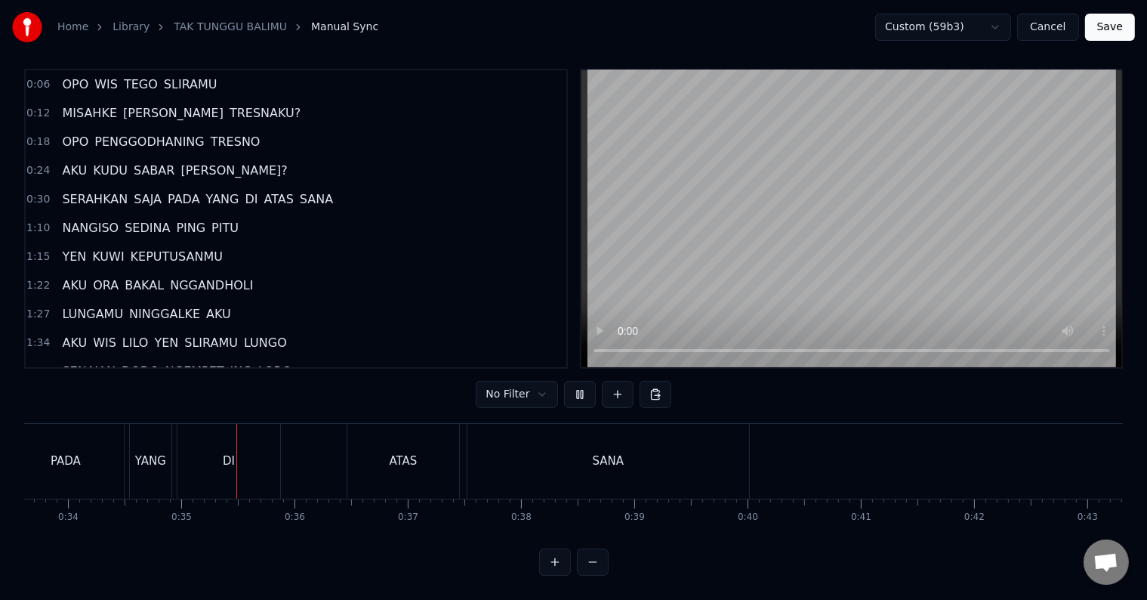
scroll to position [0, 3868]
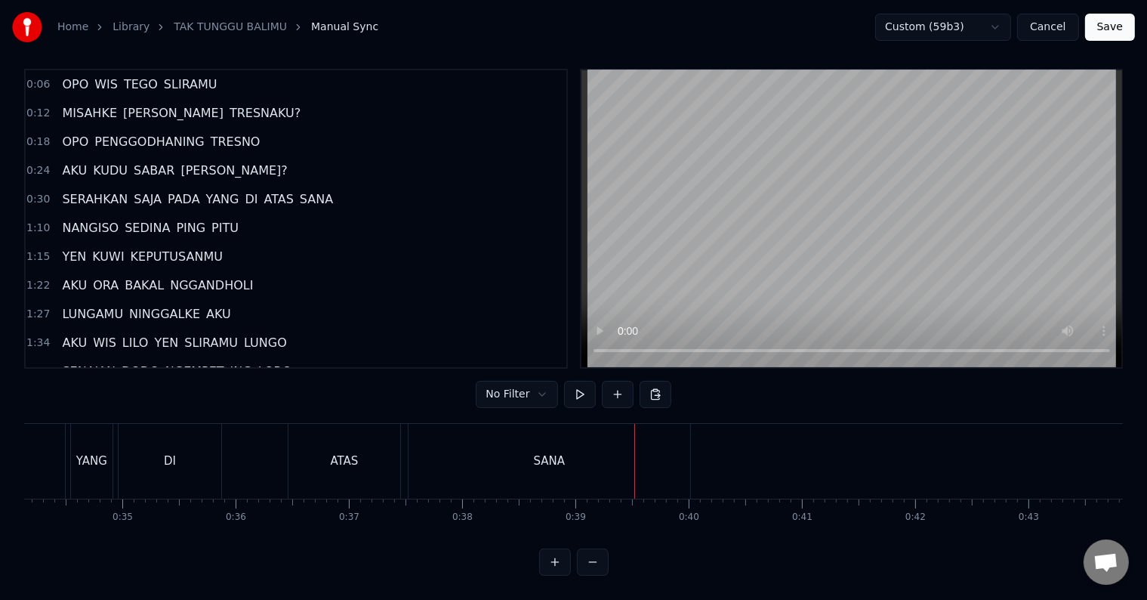
click at [471, 454] on div "SANA" at bounding box center [550, 461] width 282 height 75
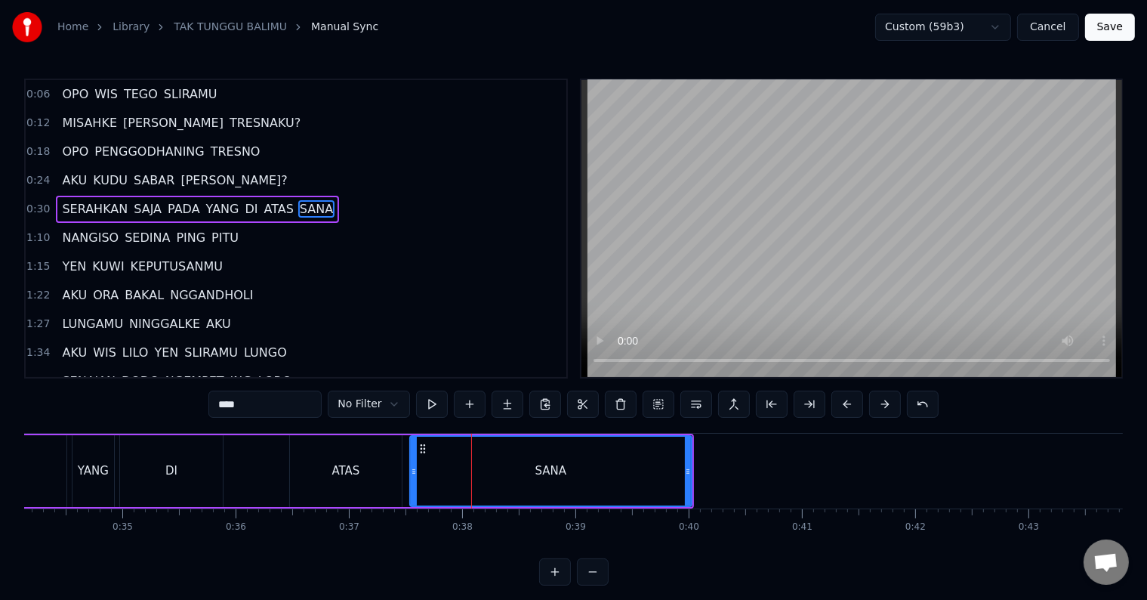
scroll to position [23, 0]
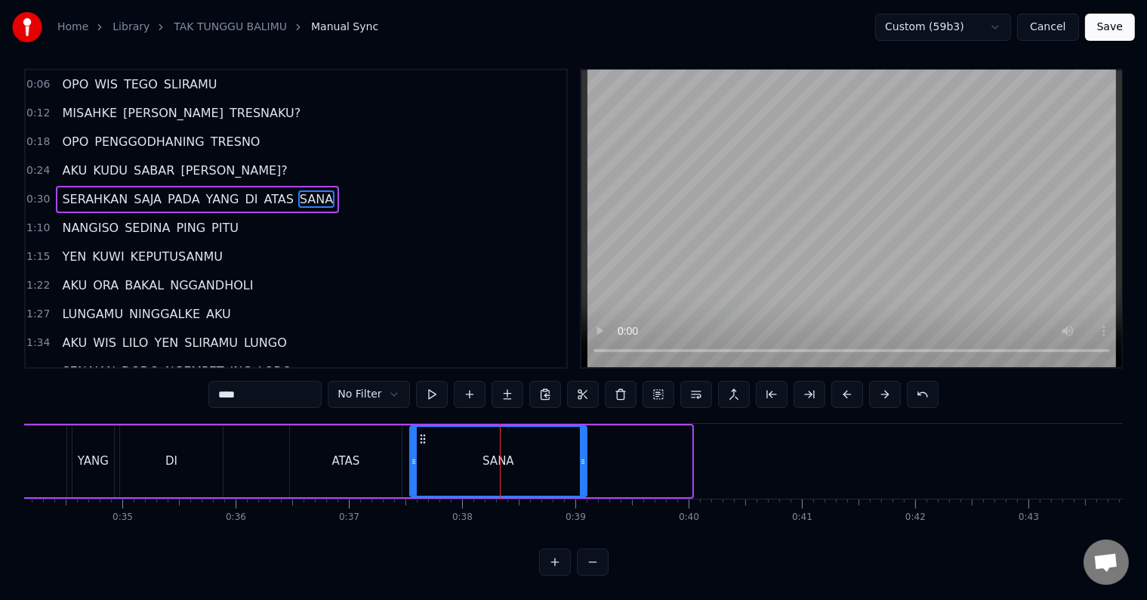
drag, startPoint x: 690, startPoint y: 458, endPoint x: 585, endPoint y: 462, distance: 105.1
click at [585, 462] on div at bounding box center [583, 461] width 6 height 69
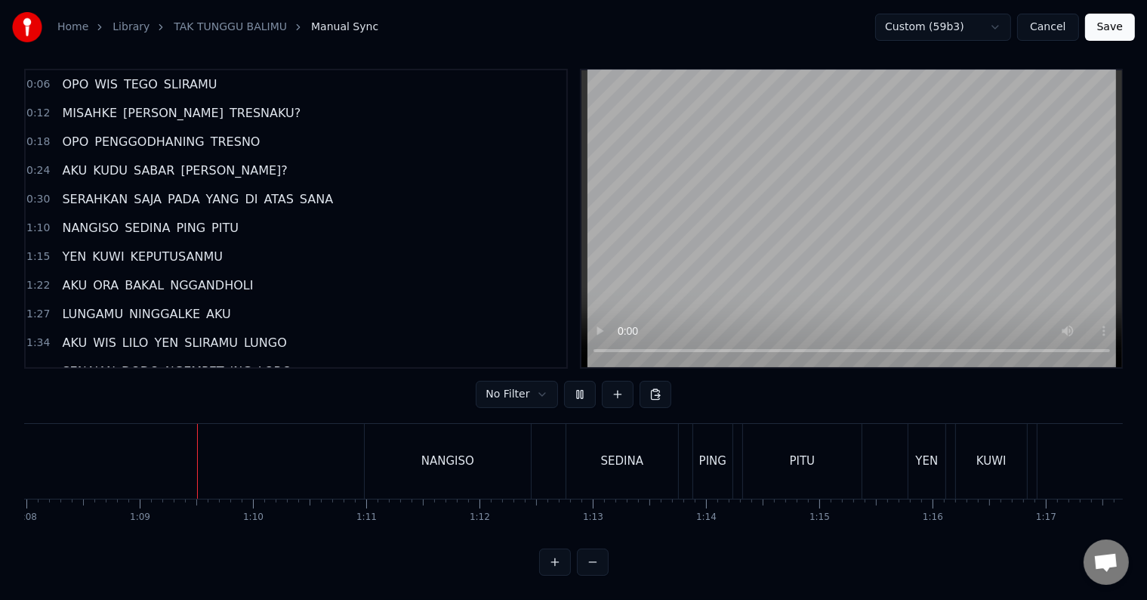
scroll to position [0, 7731]
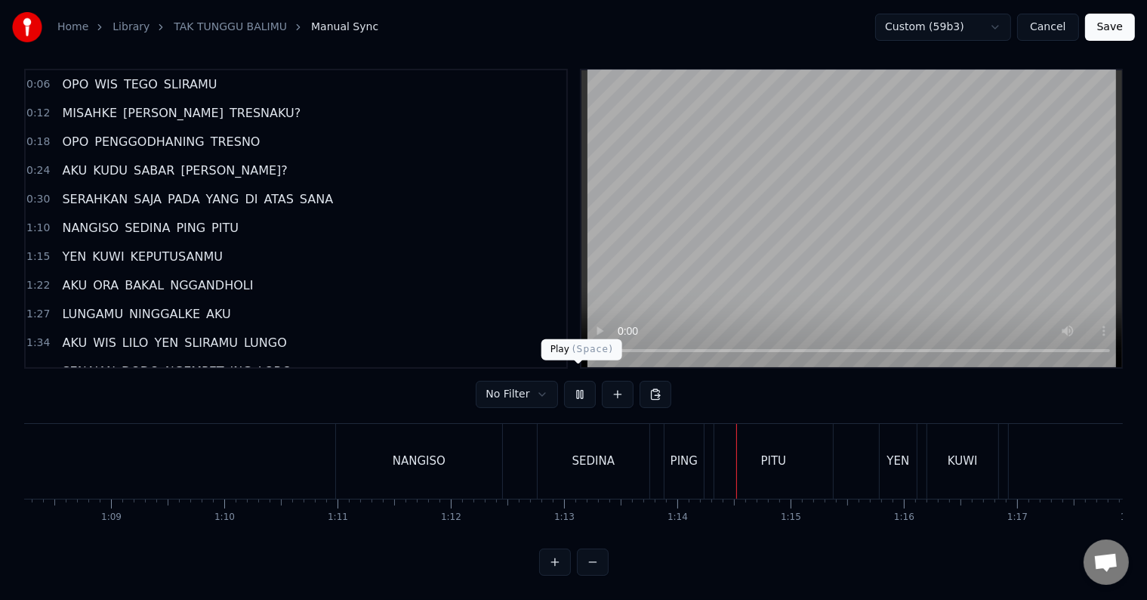
click at [568, 381] on button at bounding box center [580, 394] width 32 height 27
click at [565, 429] on div "SEDINA" at bounding box center [594, 461] width 112 height 75
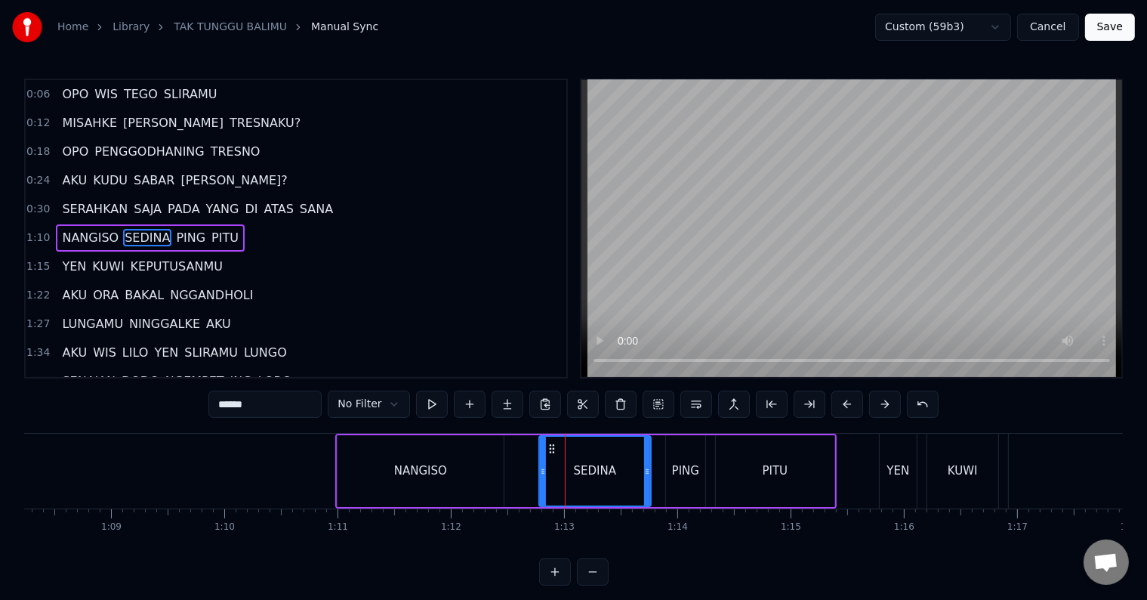
scroll to position [4, 0]
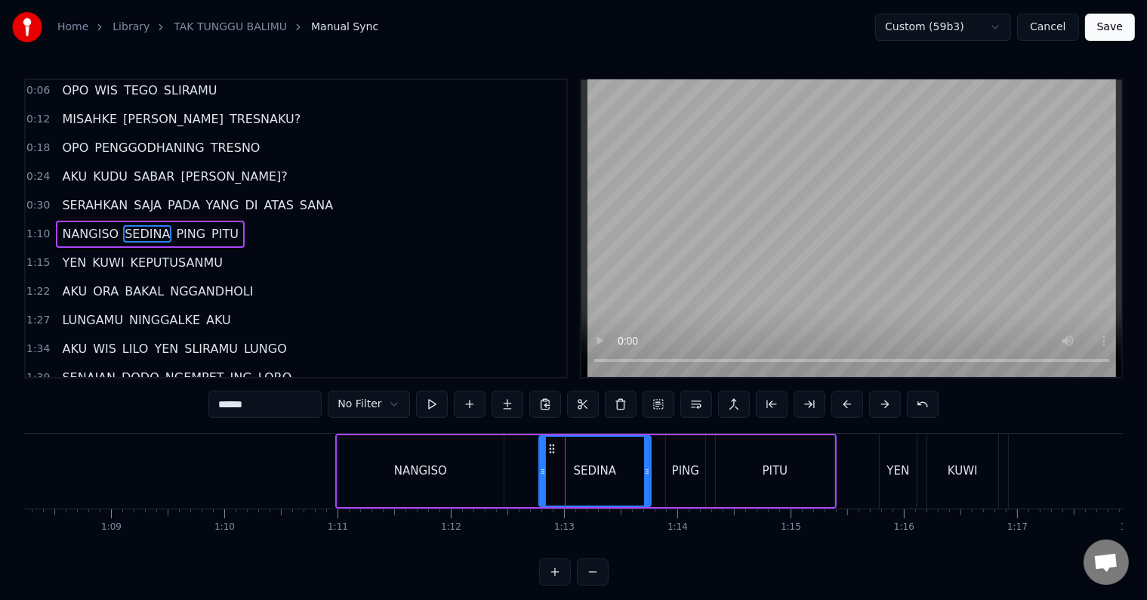
click at [313, 408] on input "******" at bounding box center [264, 404] width 113 height 27
type input "******"
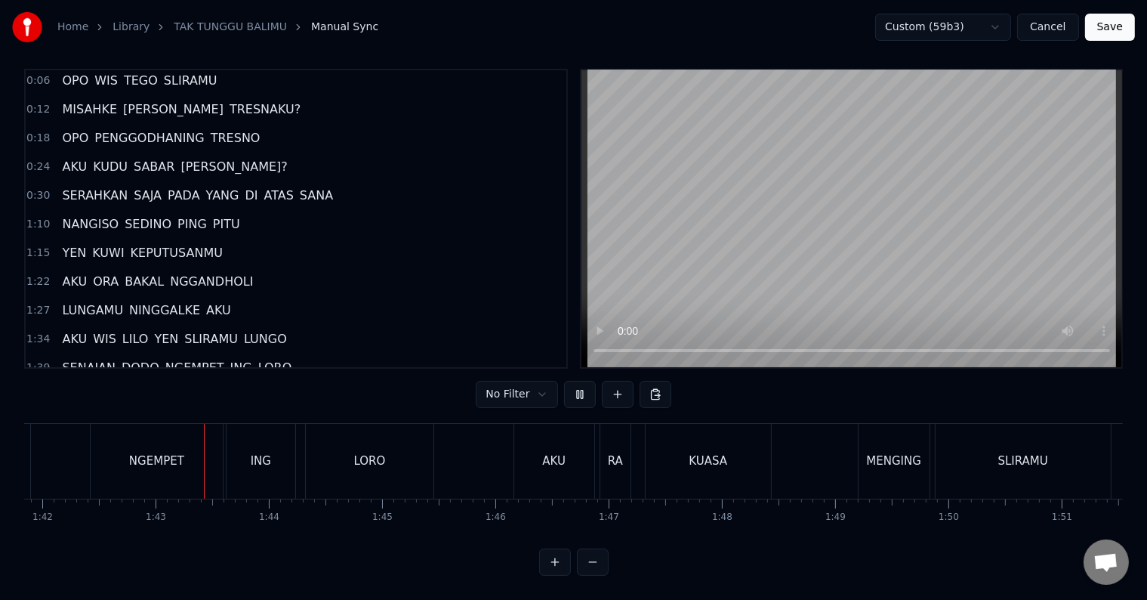
scroll to position [0, 11568]
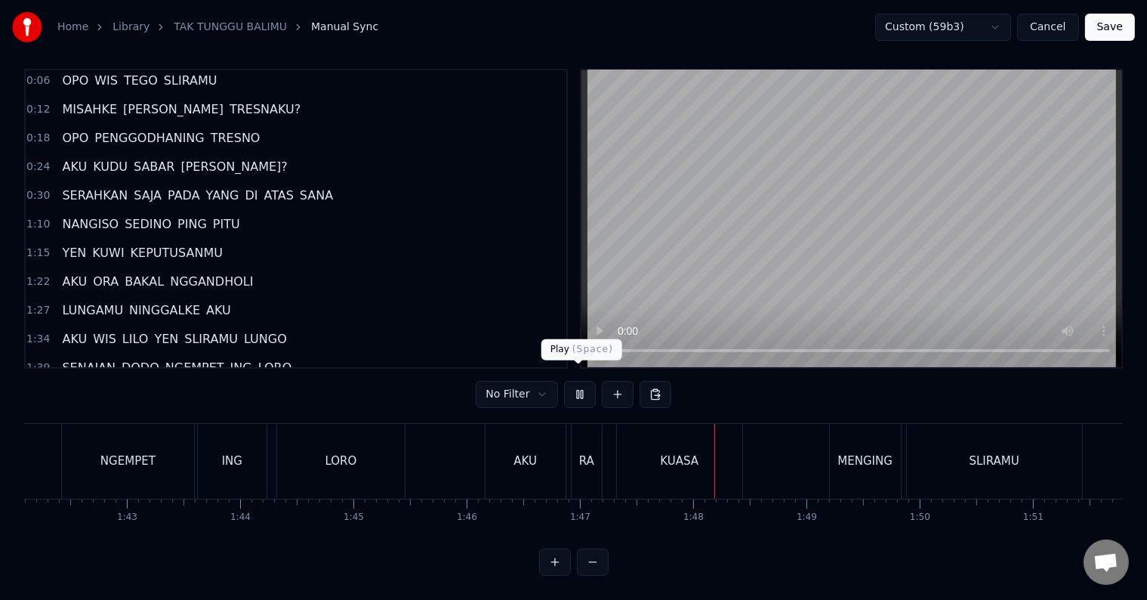
click at [580, 381] on button at bounding box center [580, 394] width 32 height 27
click at [680, 452] on div "KUASA" at bounding box center [679, 460] width 39 height 17
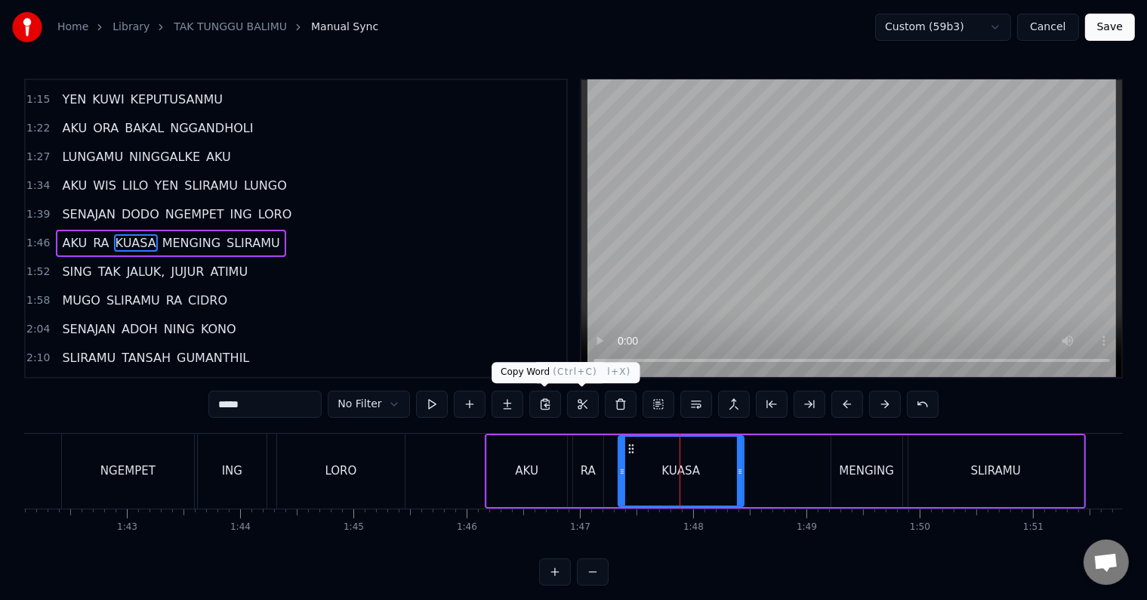
scroll to position [171, 0]
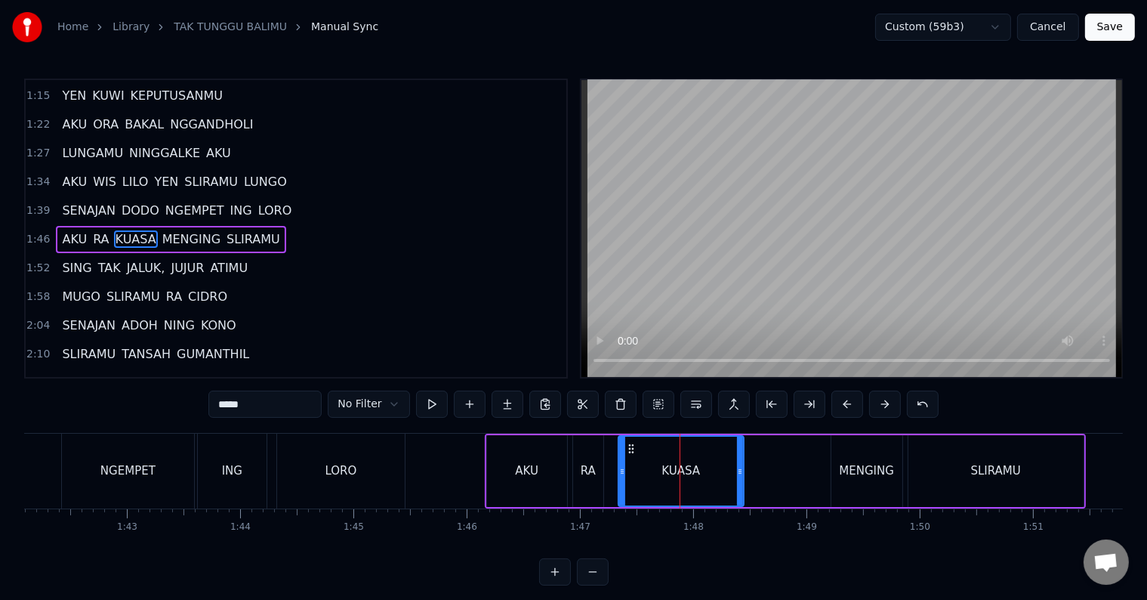
click at [242, 406] on input "*****" at bounding box center [264, 404] width 113 height 27
type input "*****"
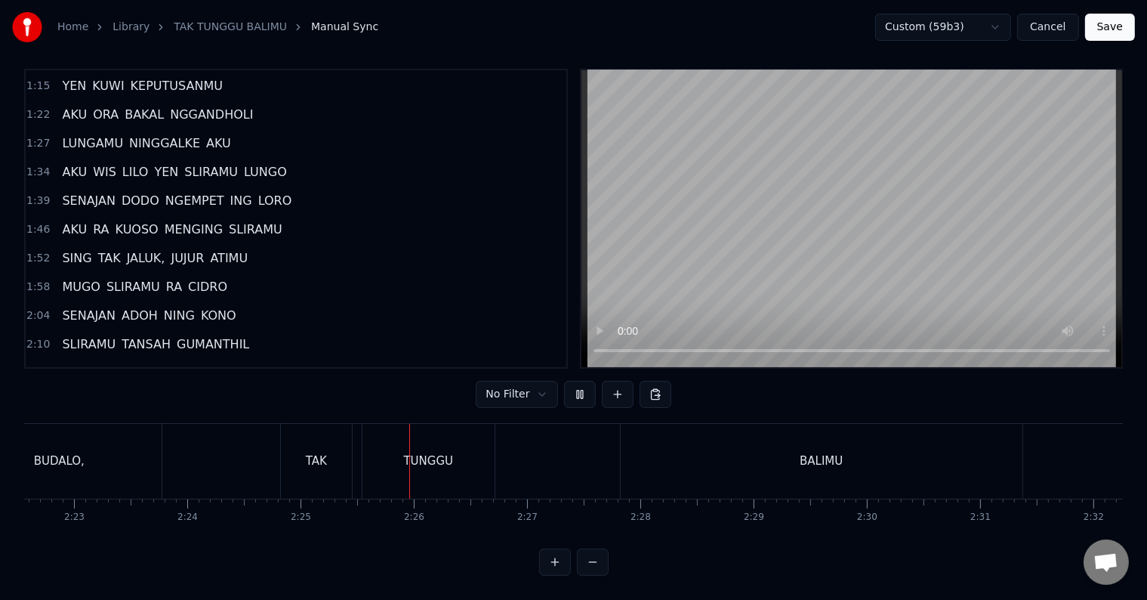
scroll to position [0, 16398]
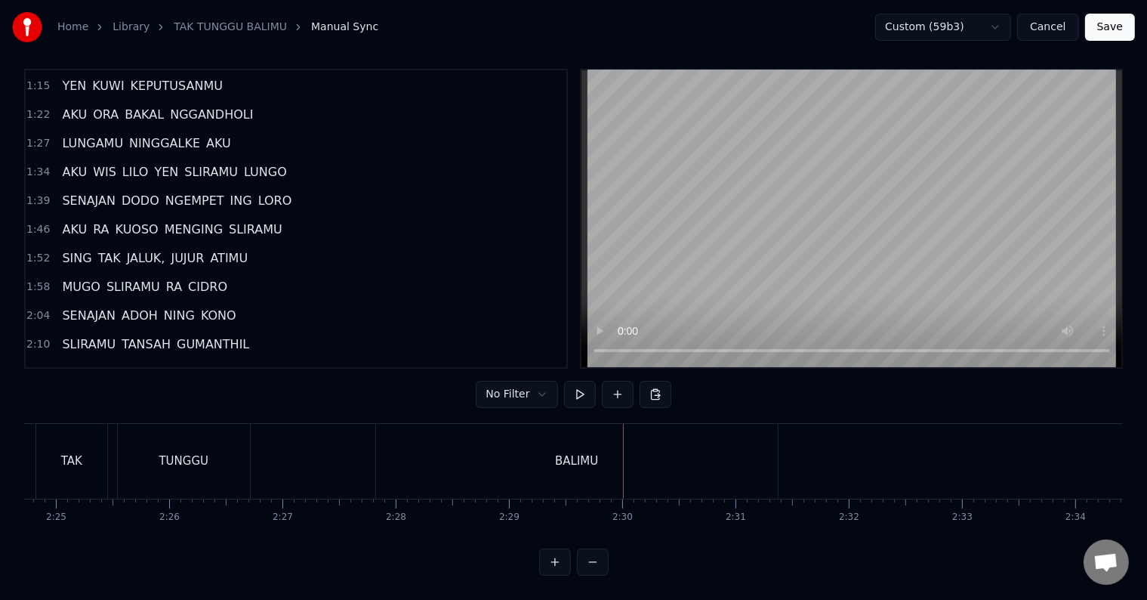
click at [718, 459] on div "BALIMU" at bounding box center [577, 461] width 402 height 75
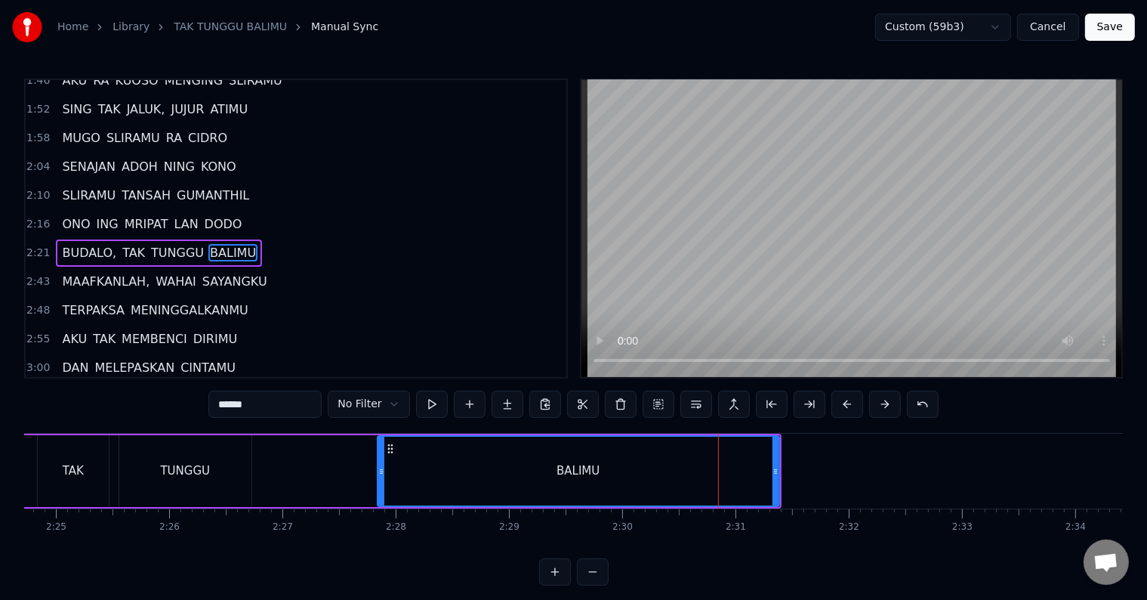
scroll to position [338, 0]
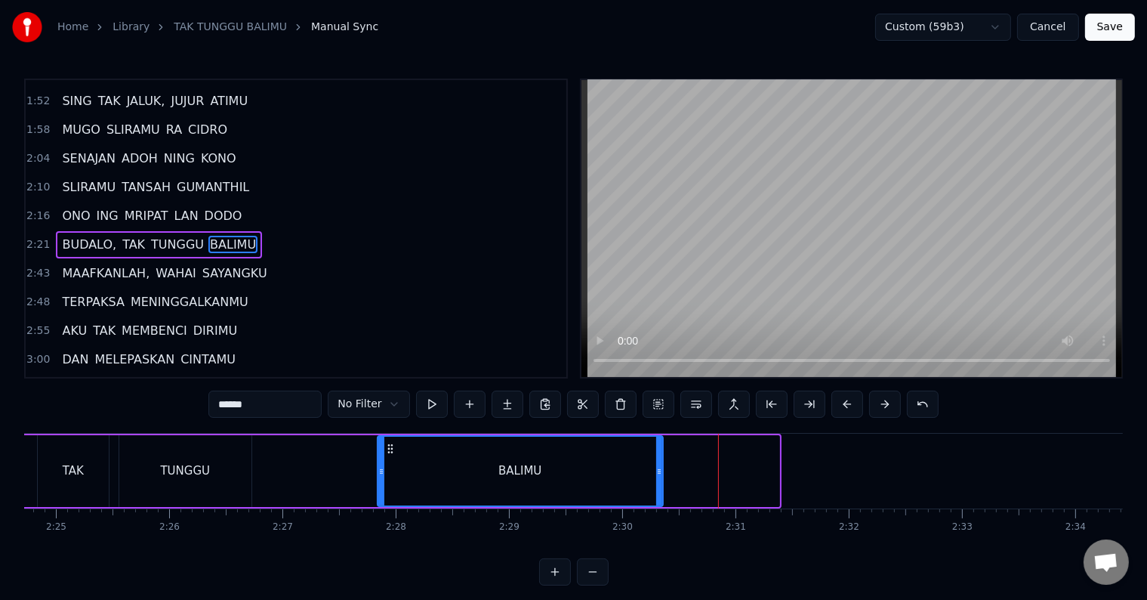
drag, startPoint x: 776, startPoint y: 472, endPoint x: 659, endPoint y: 465, distance: 116.6
click at [659, 465] on icon at bounding box center [659, 471] width 6 height 12
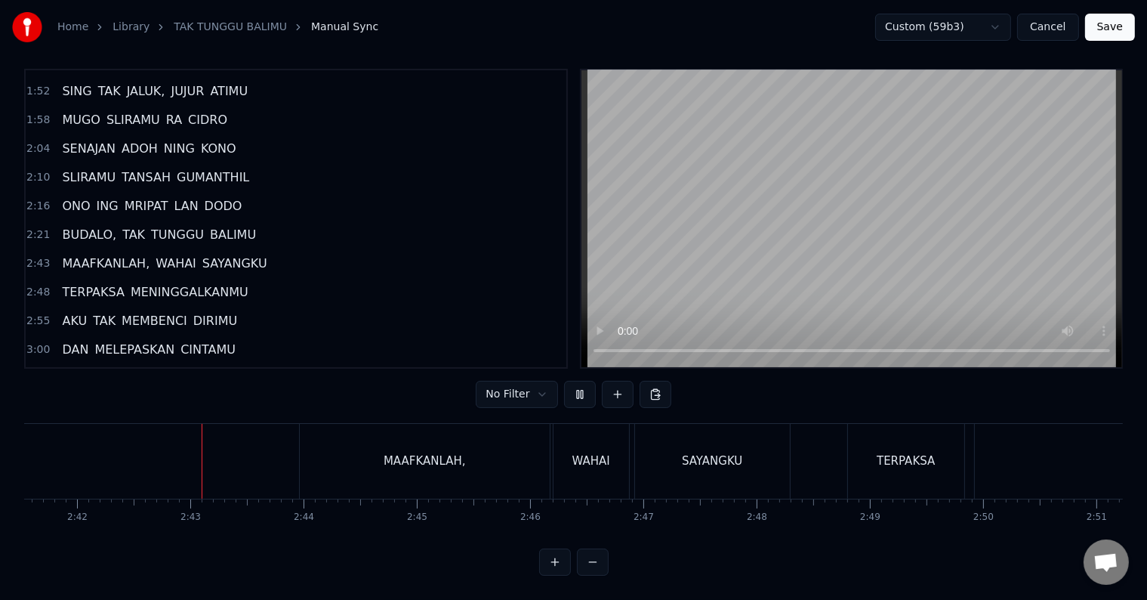
scroll to position [0, 18332]
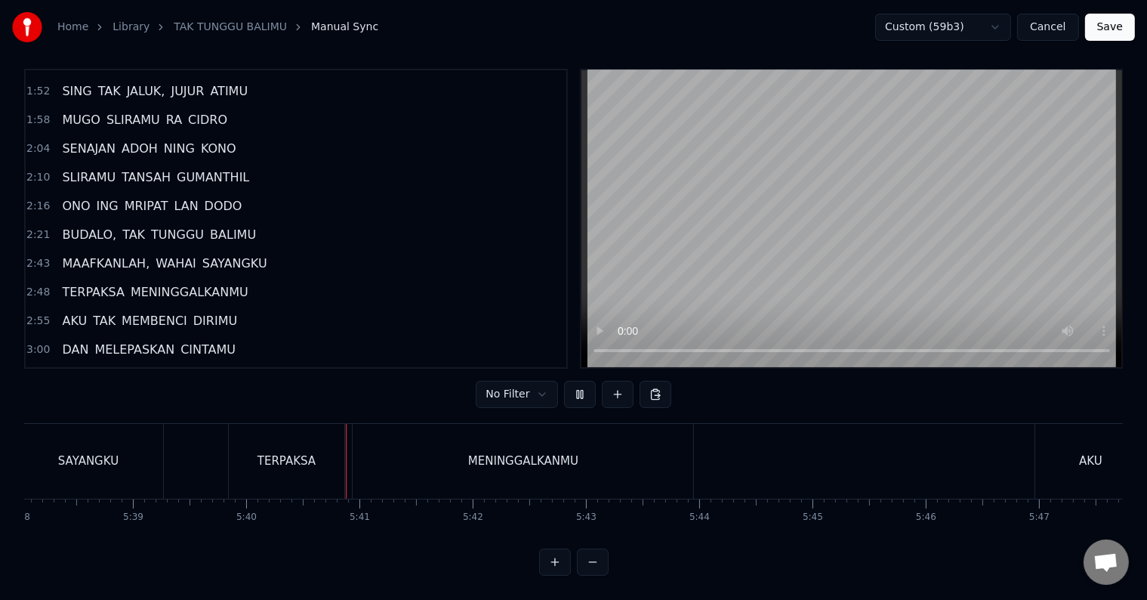
scroll to position [0, 38481]
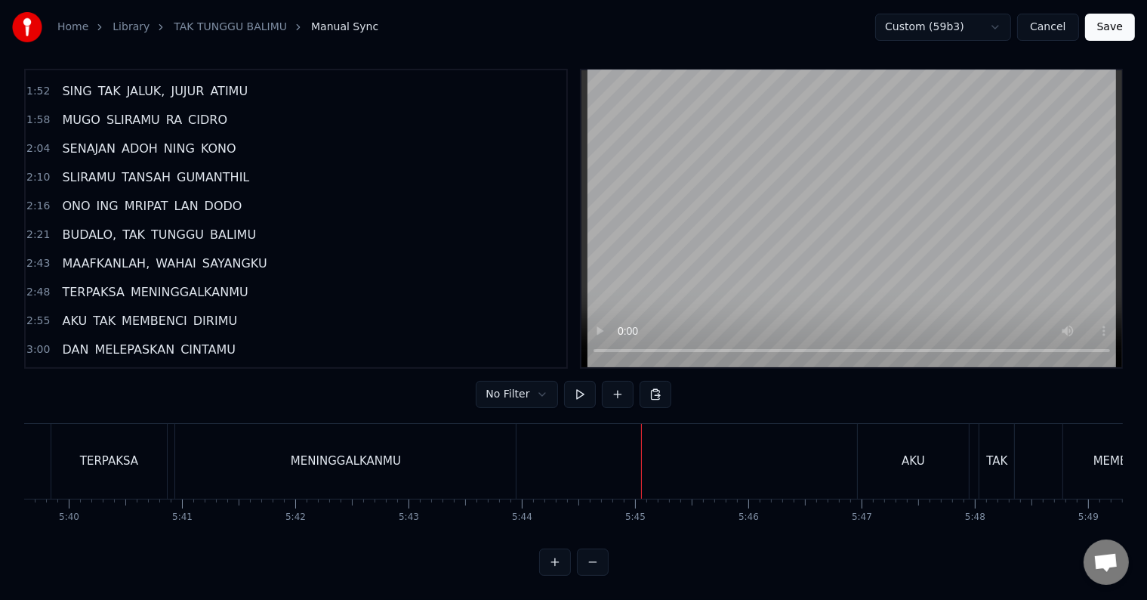
click at [168, 444] on div "TERPAKSA MENINGGALKANMU" at bounding box center [286, 461] width 470 height 75
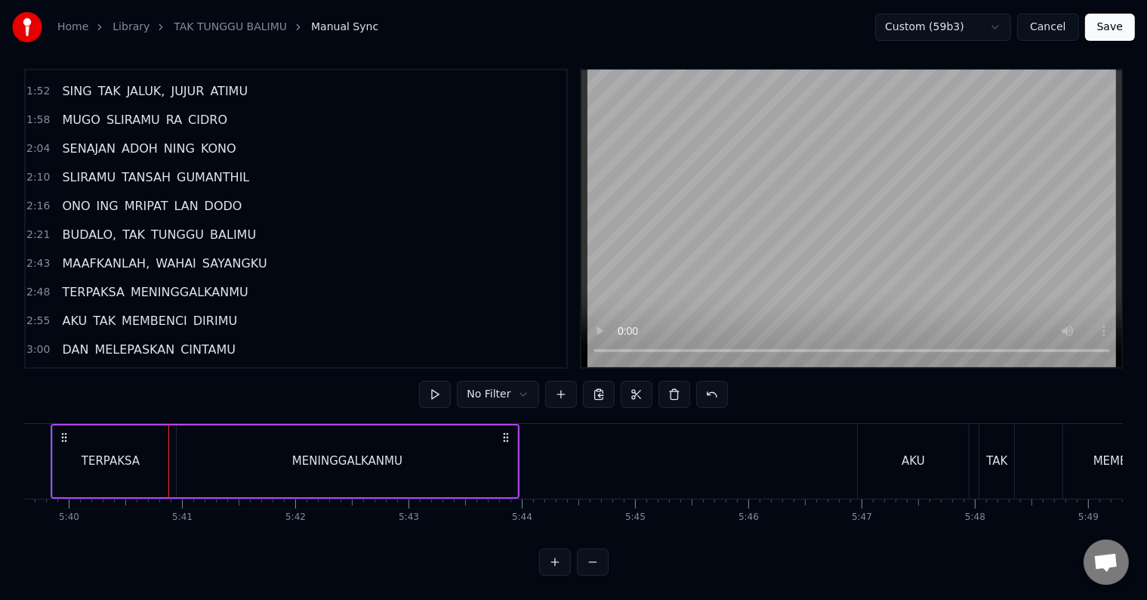
click at [234, 444] on div "MENINGGALKANMU" at bounding box center [347, 461] width 341 height 72
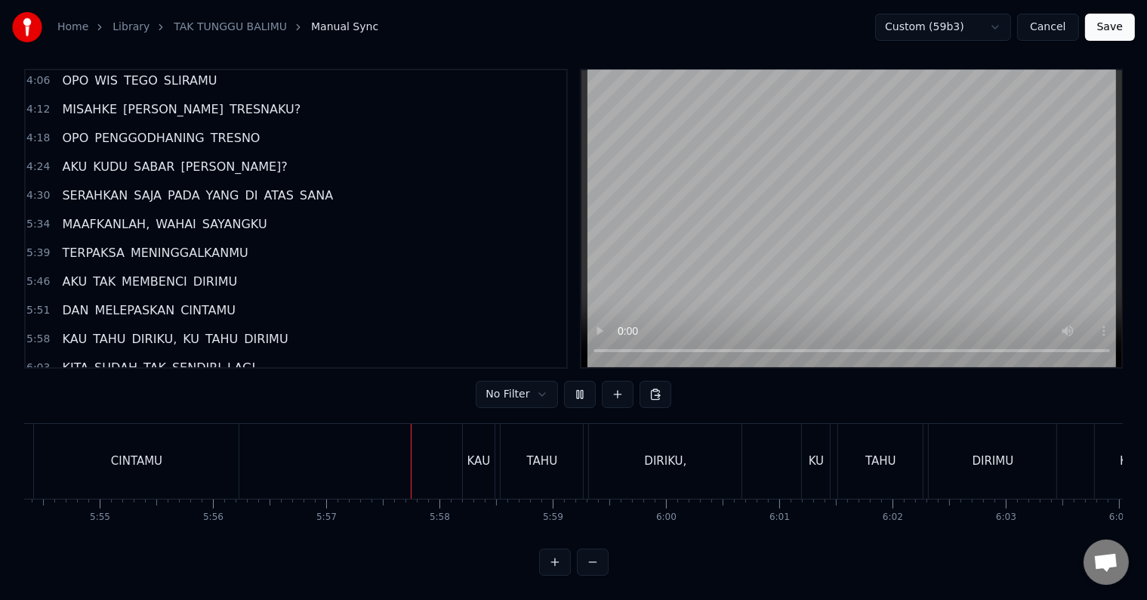
scroll to position [0, 40394]
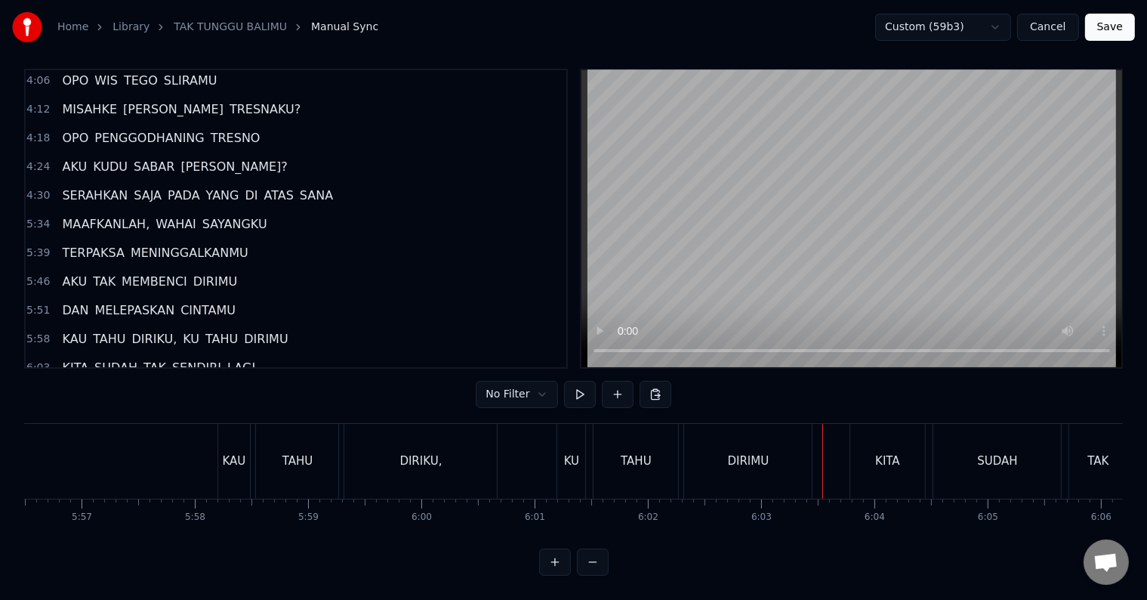
click at [426, 452] on div "DIRIKU," at bounding box center [421, 460] width 42 height 17
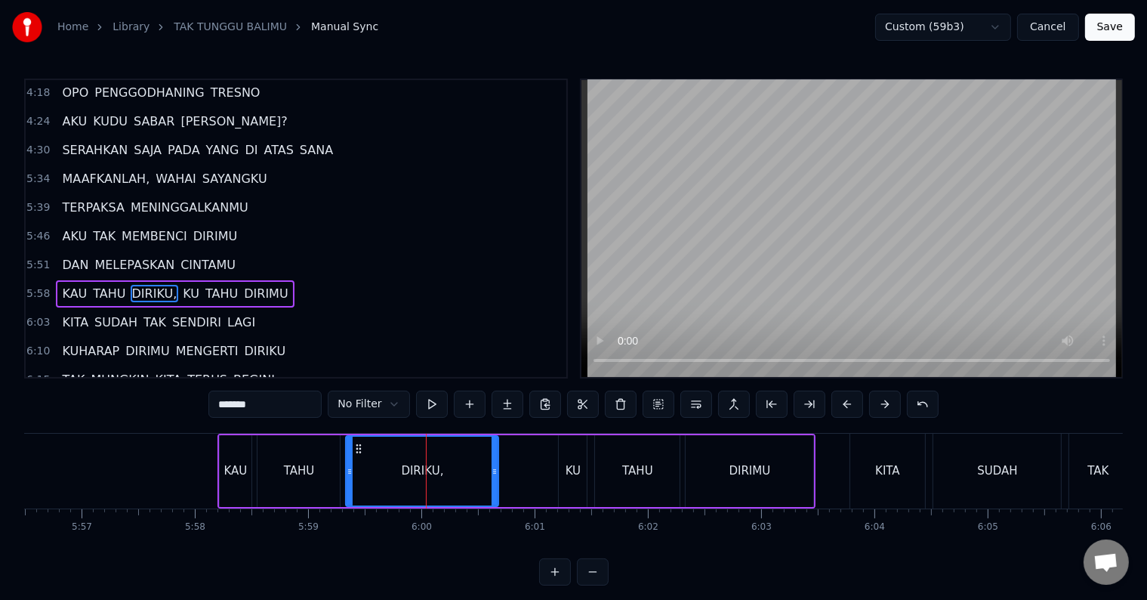
scroll to position [977, 0]
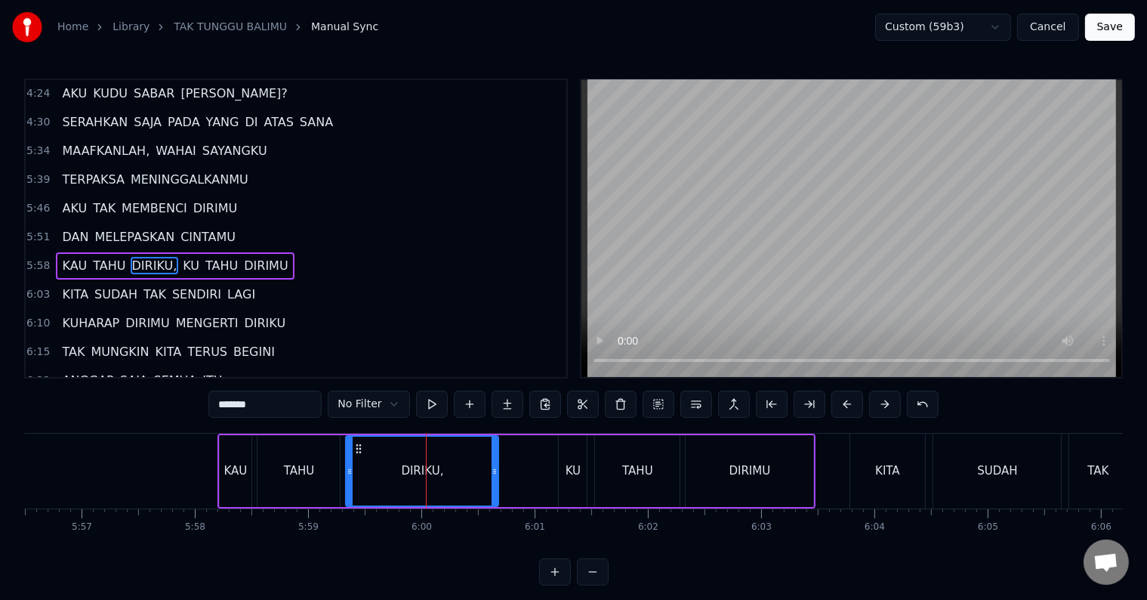
click at [247, 409] on input "*******" at bounding box center [264, 404] width 113 height 27
click at [728, 469] on div "DIRIMU" at bounding box center [750, 471] width 128 height 72
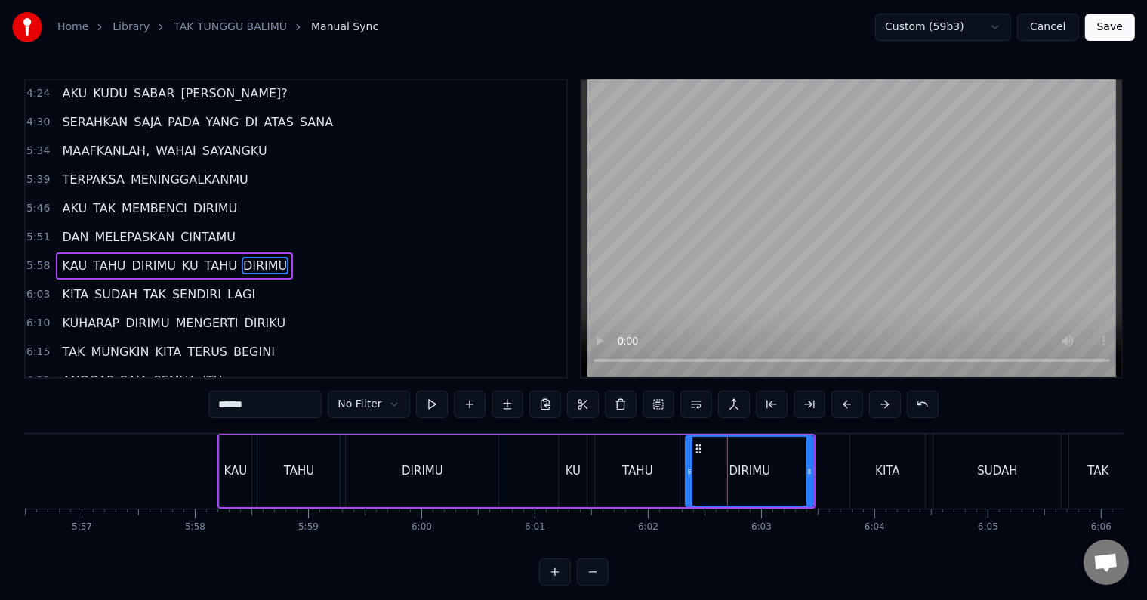
click at [285, 408] on input "******" at bounding box center [264, 404] width 113 height 27
type input "******"
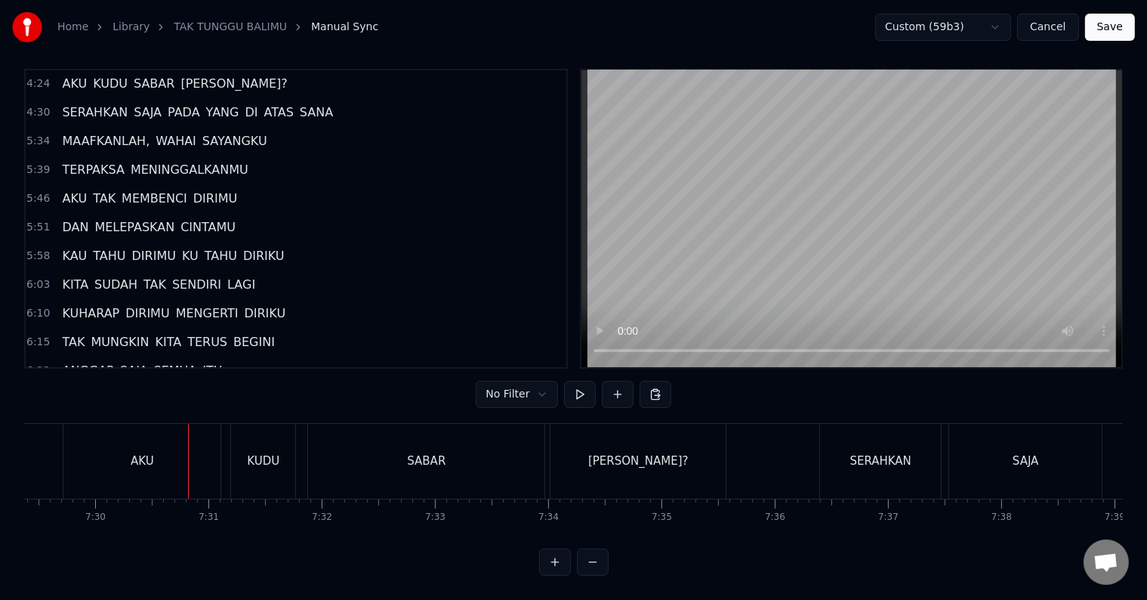
scroll to position [0, 50976]
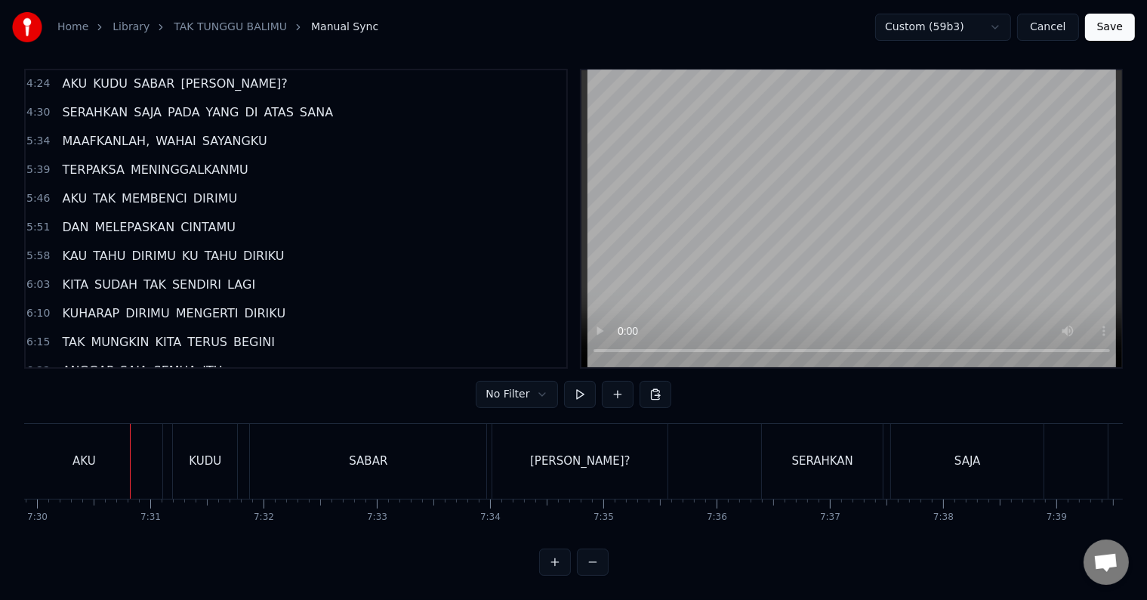
click at [65, 443] on div "AKU" at bounding box center [83, 461] width 157 height 75
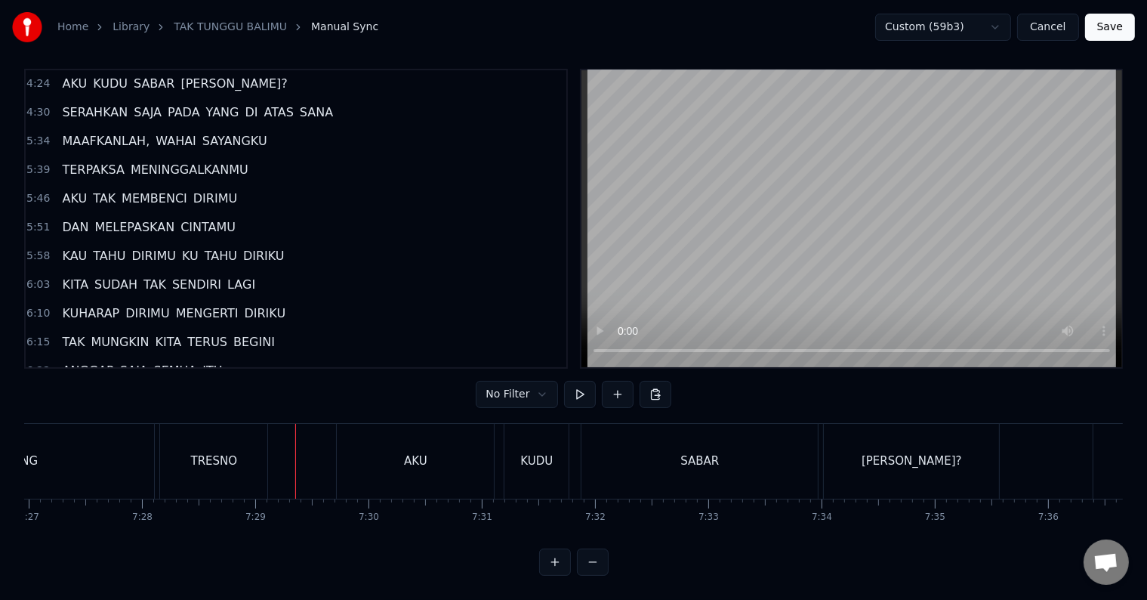
scroll to position [23, 0]
click at [357, 462] on div "AKU" at bounding box center [415, 461] width 157 height 75
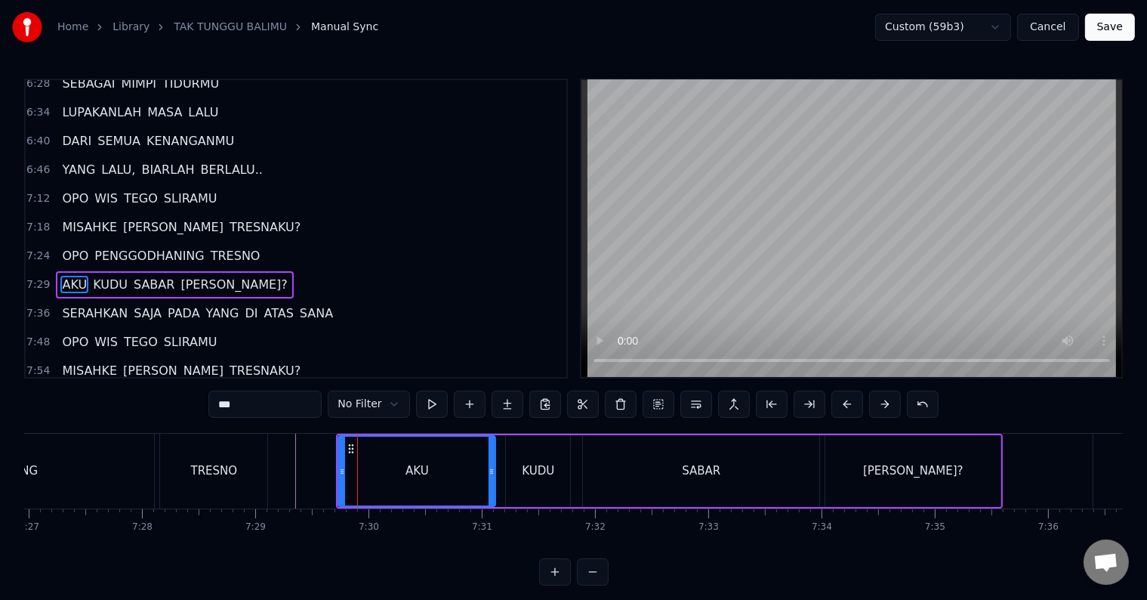
scroll to position [1311, 0]
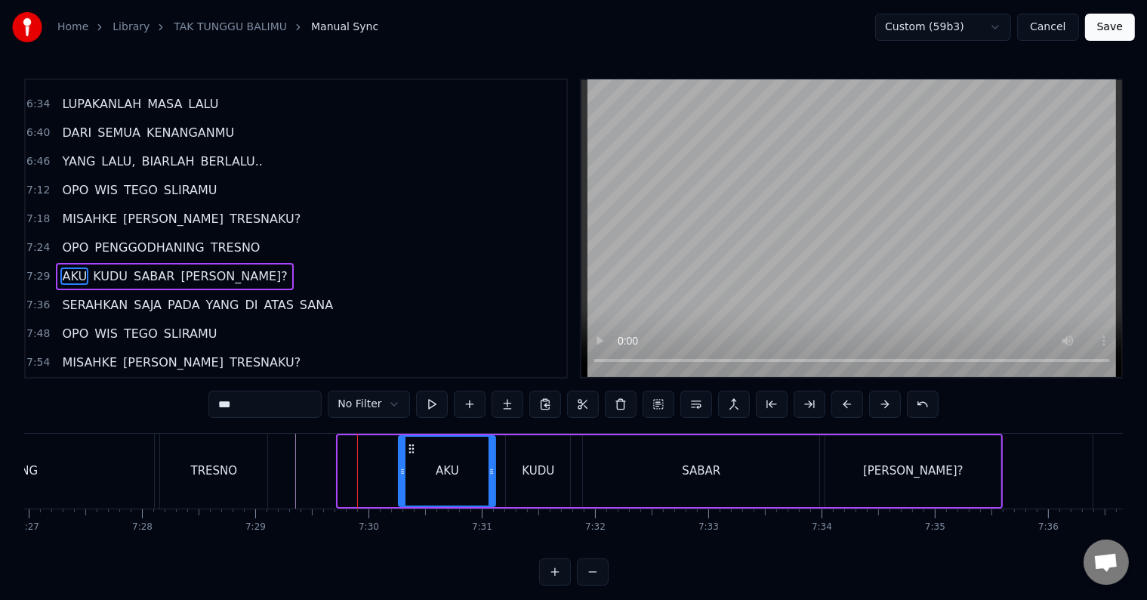
drag, startPoint x: 338, startPoint y: 478, endPoint x: 399, endPoint y: 478, distance: 60.4
click at [400, 478] on div at bounding box center [403, 471] width 6 height 69
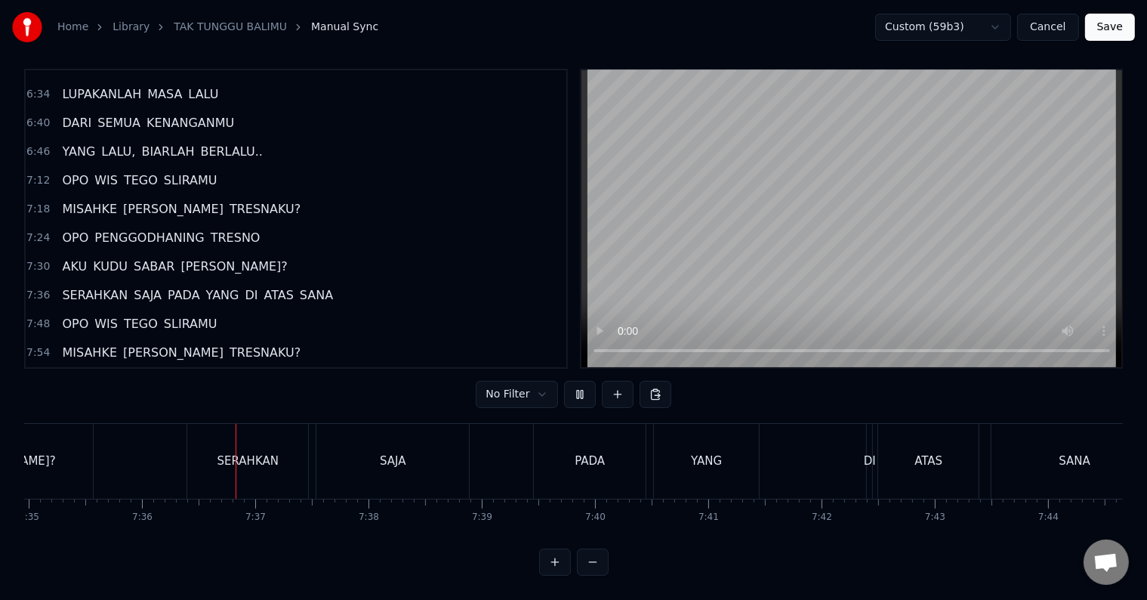
scroll to position [0, 51610]
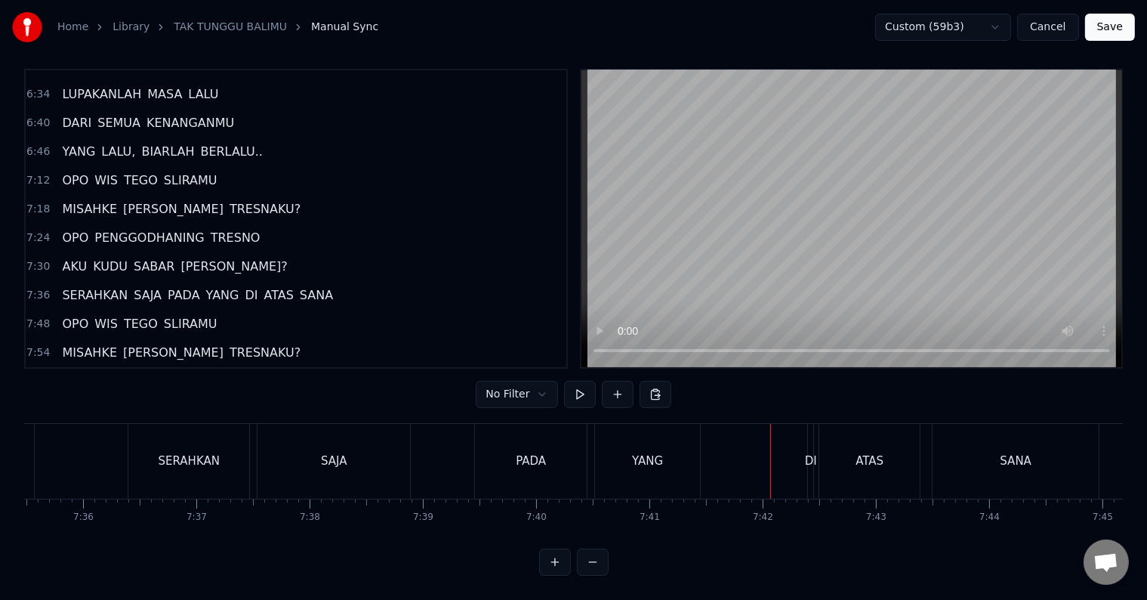
click at [502, 453] on div "PADA" at bounding box center [531, 461] width 112 height 75
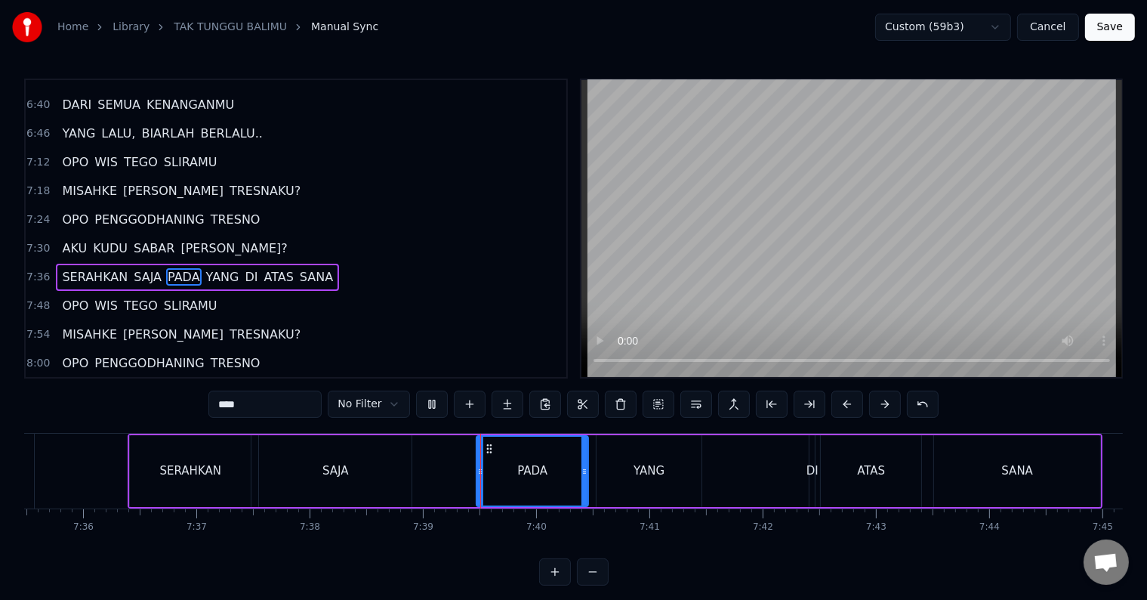
scroll to position [23, 0]
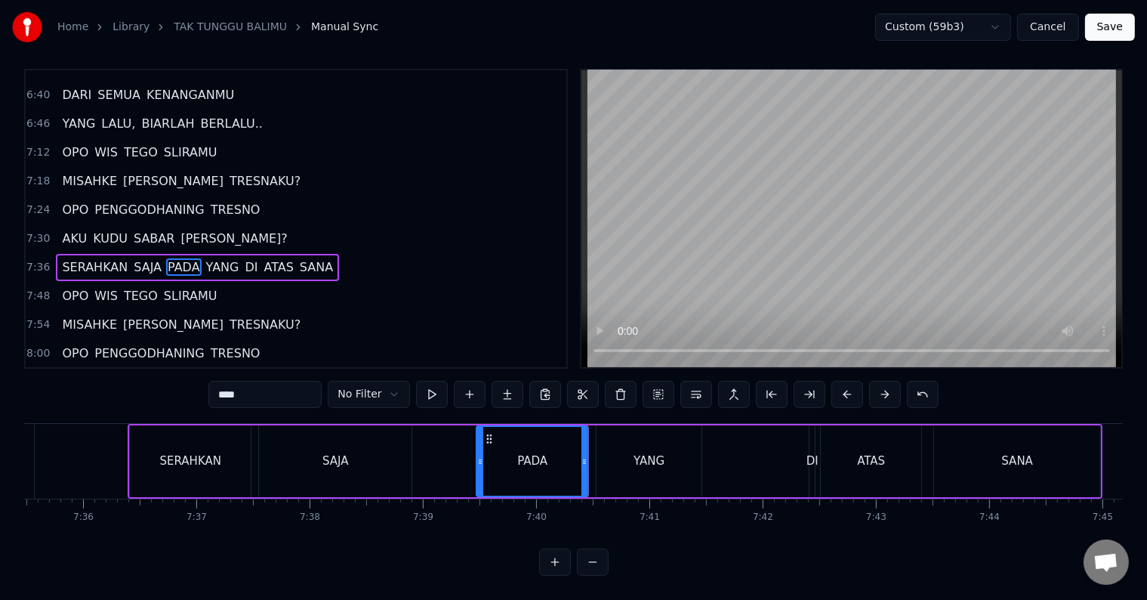
click at [809, 453] on div "DI" at bounding box center [813, 460] width 12 height 17
type input "**"
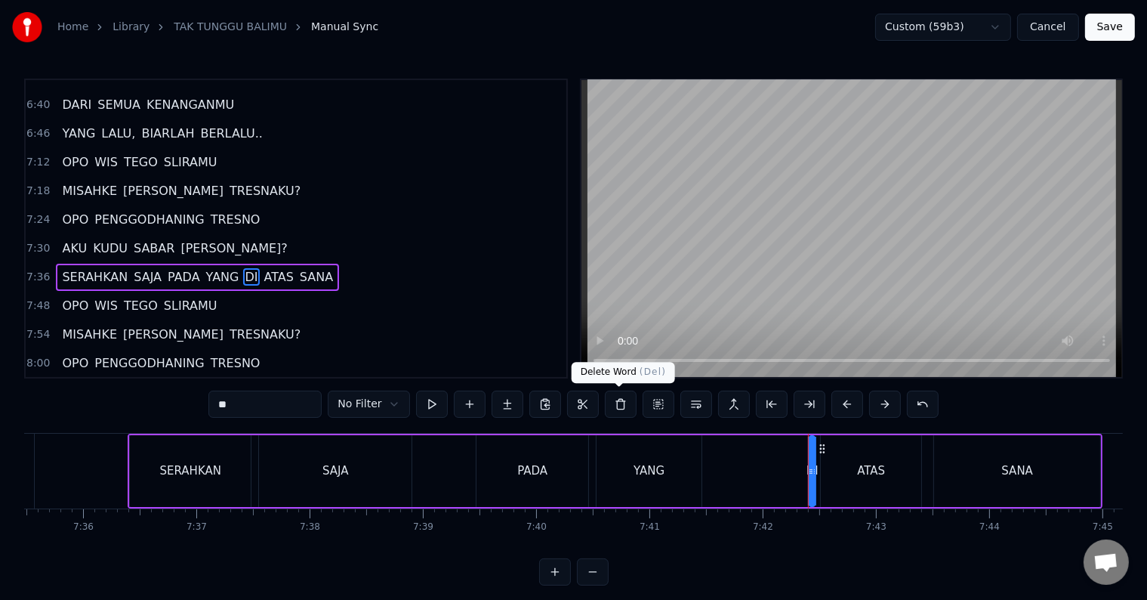
click at [620, 408] on button at bounding box center [621, 404] width 32 height 27
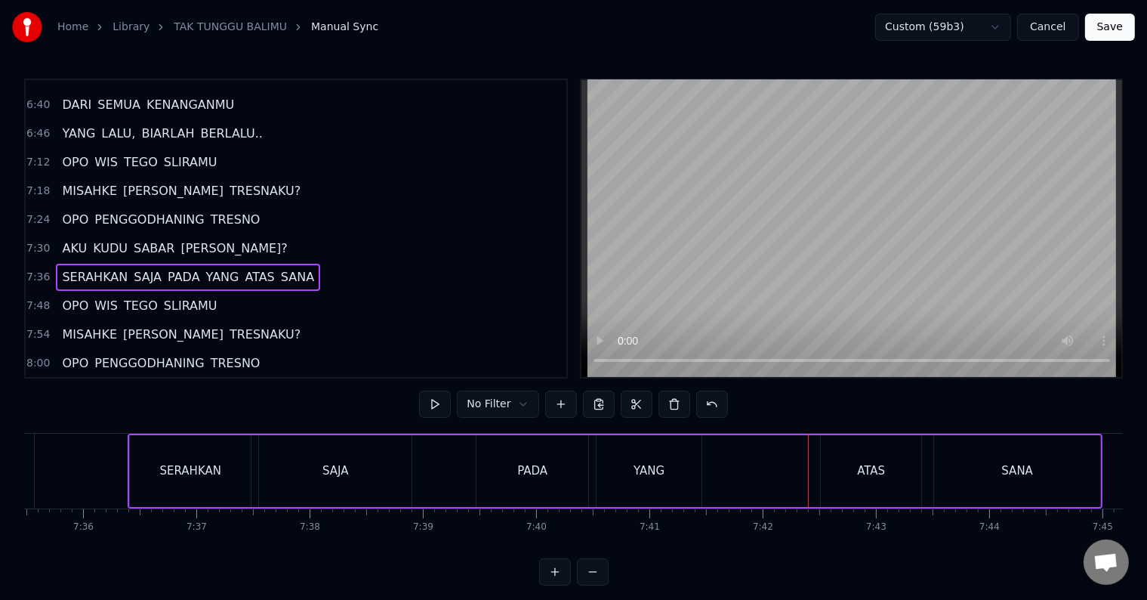
click at [640, 480] on div "YANG" at bounding box center [649, 471] width 105 height 72
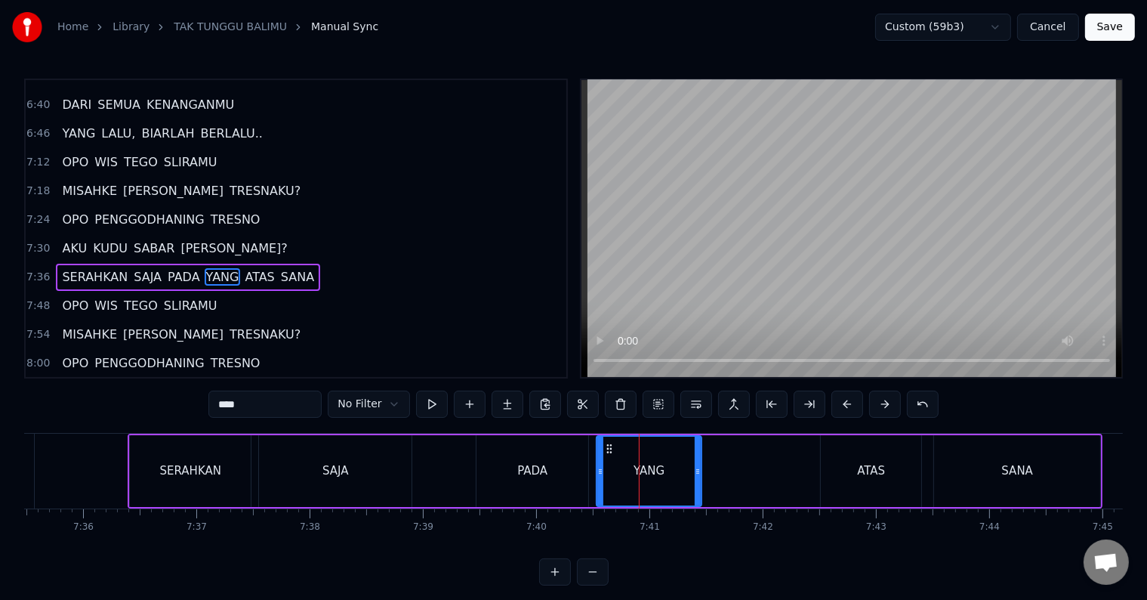
click at [283, 406] on input "****" at bounding box center [264, 404] width 113 height 27
type input "*******"
click at [441, 462] on div "SERAHKAN SAJA PADA YANG DI ATAS SANA" at bounding box center [615, 471] width 975 height 75
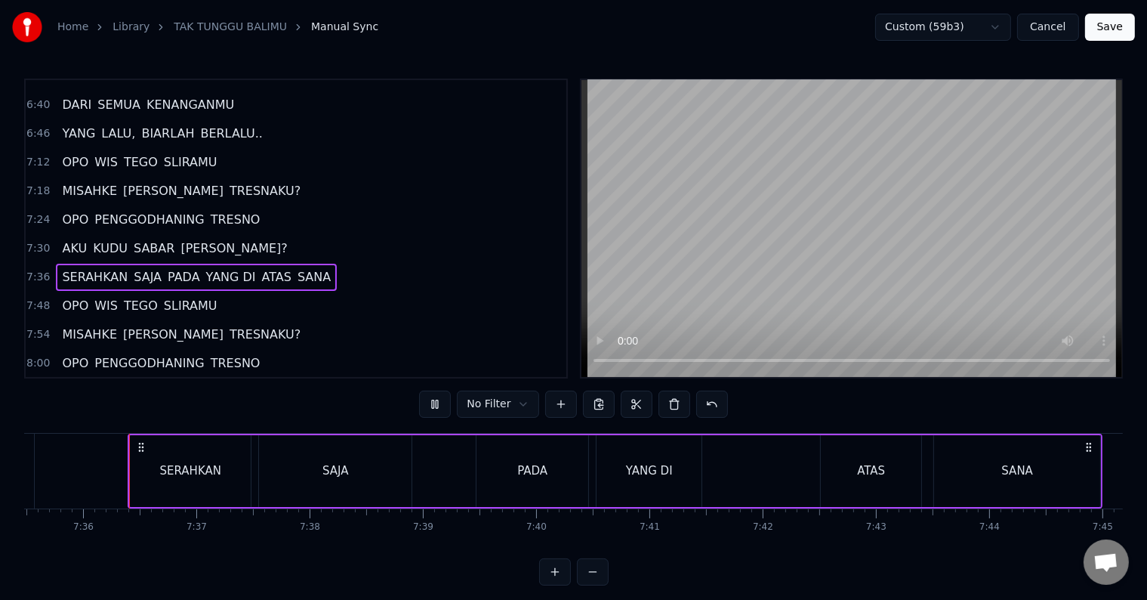
scroll to position [23, 0]
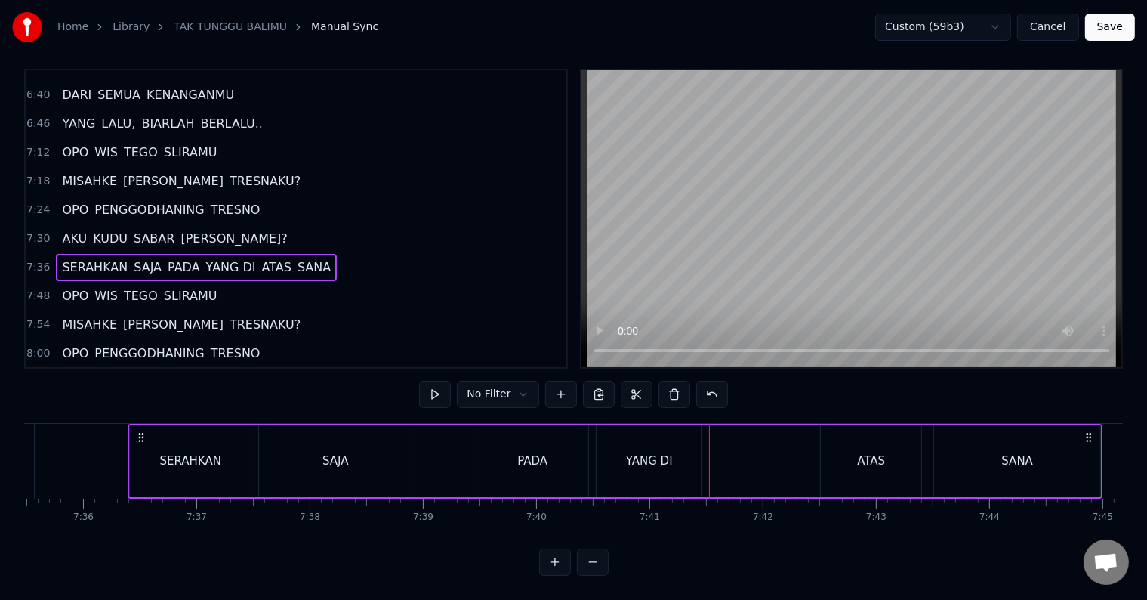
click at [693, 453] on div "YANG DI" at bounding box center [649, 461] width 105 height 72
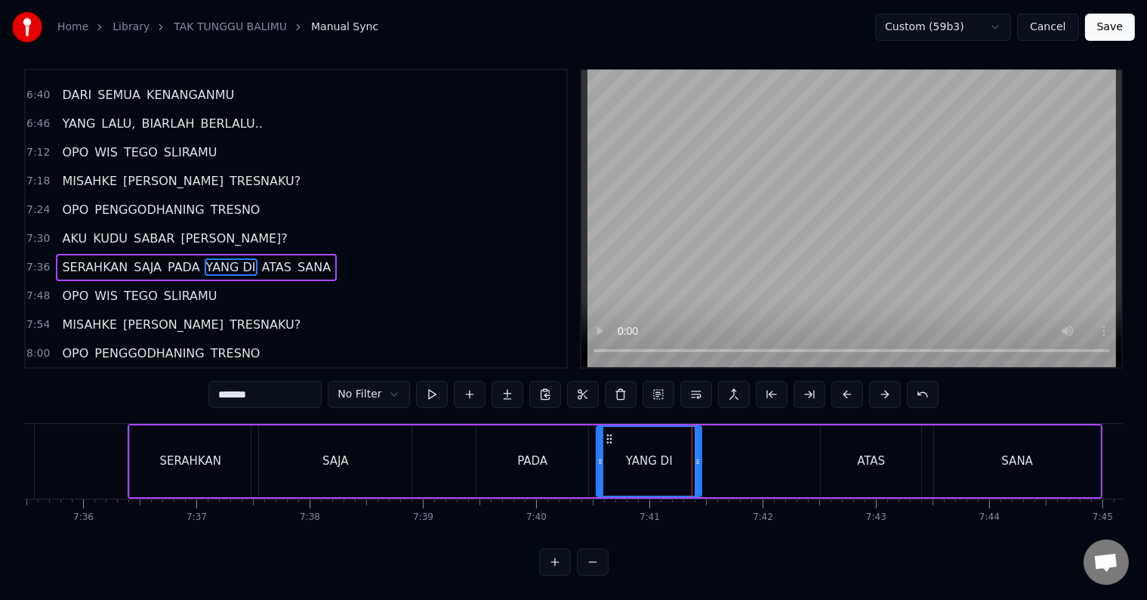
scroll to position [0, 0]
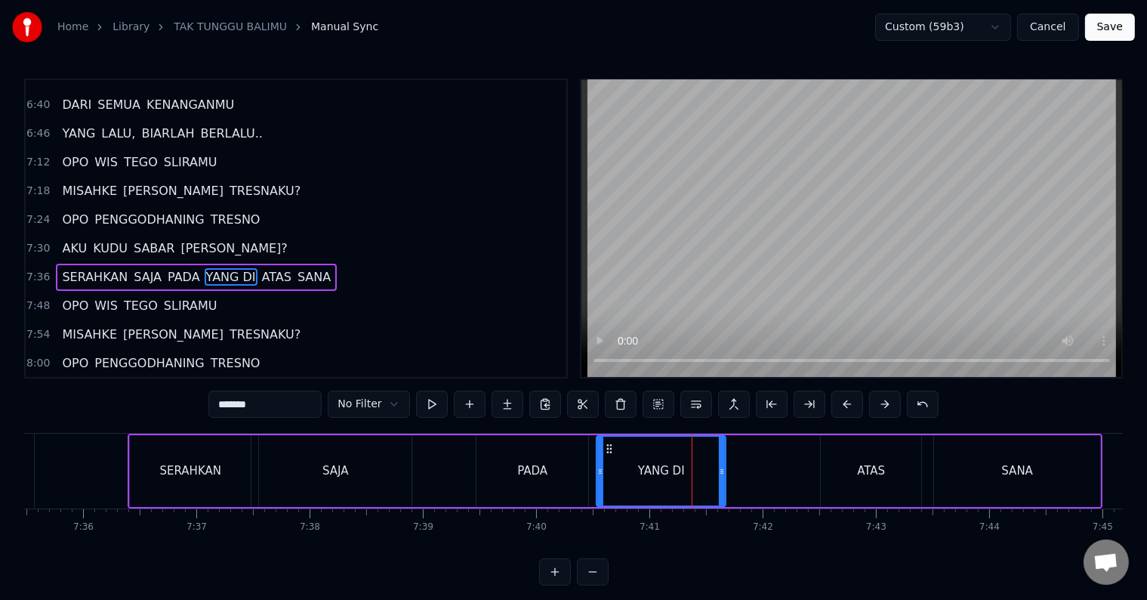
drag, startPoint x: 695, startPoint y: 462, endPoint x: 719, endPoint y: 456, distance: 24.7
click at [719, 456] on div at bounding box center [722, 471] width 6 height 69
click at [591, 474] on div "SERAHKAN SAJA PADA YANG DI ATAS SANA" at bounding box center [615, 471] width 975 height 75
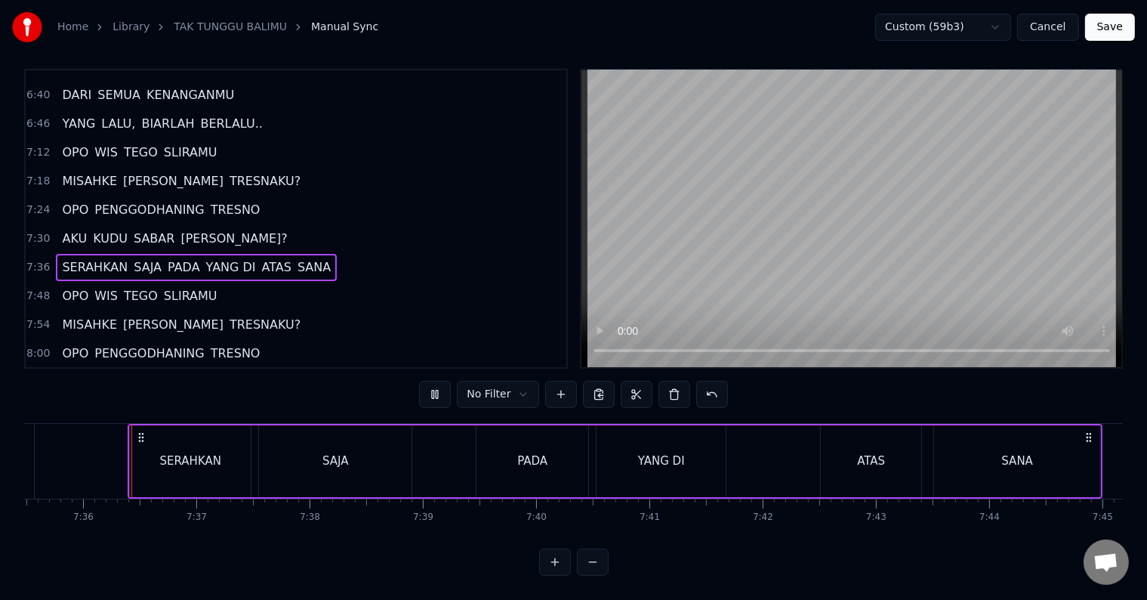
scroll to position [23, 0]
click at [842, 460] on div "ATAS" at bounding box center [871, 461] width 100 height 72
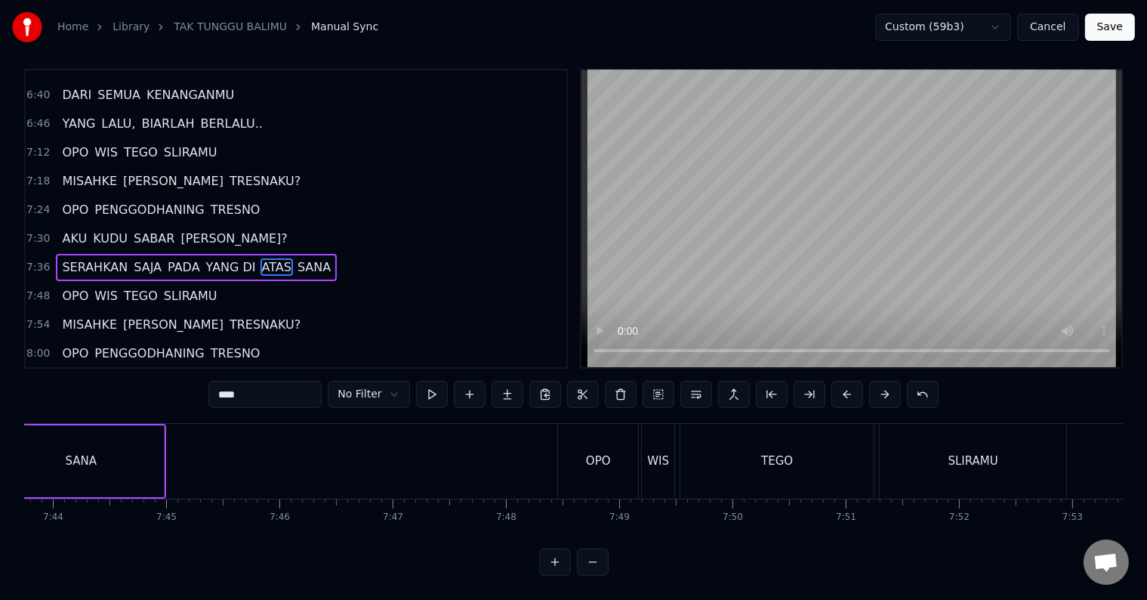
scroll to position [0, 52563]
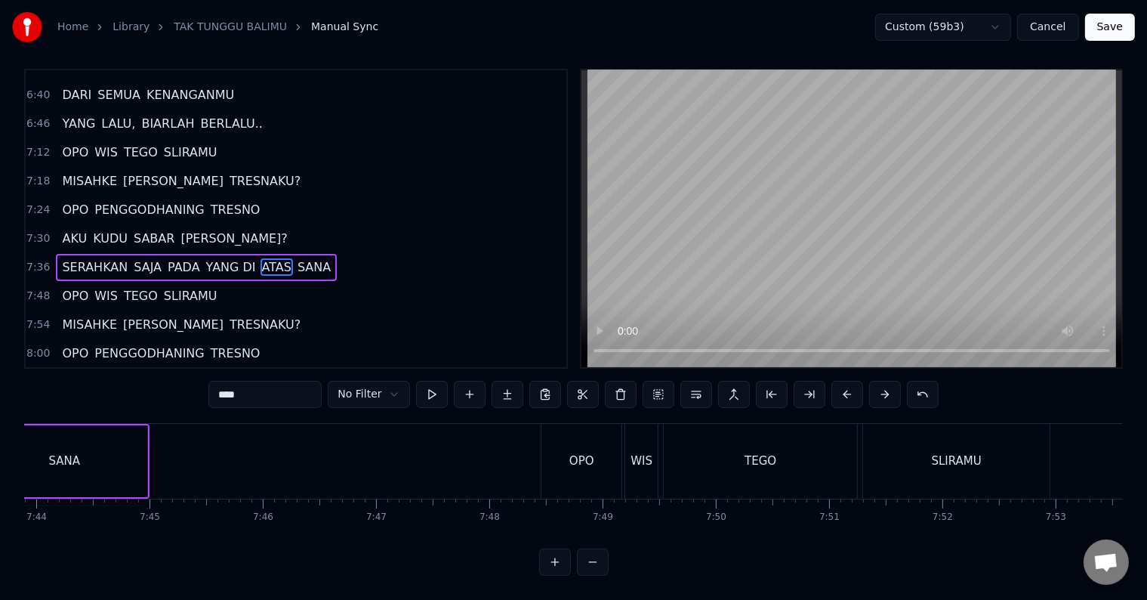
click at [261, 258] on span "ATAS" at bounding box center [277, 266] width 32 height 17
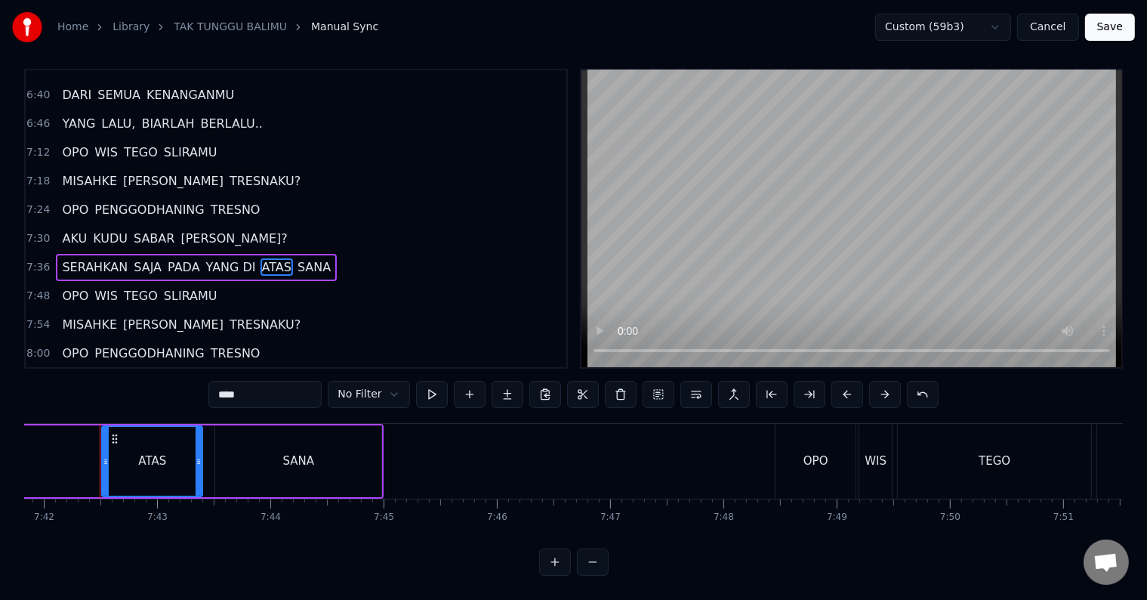
scroll to position [0, 52329]
drag, startPoint x: 105, startPoint y: 459, endPoint x: 91, endPoint y: 458, distance: 14.4
click at [91, 458] on div at bounding box center [92, 461] width 6 height 69
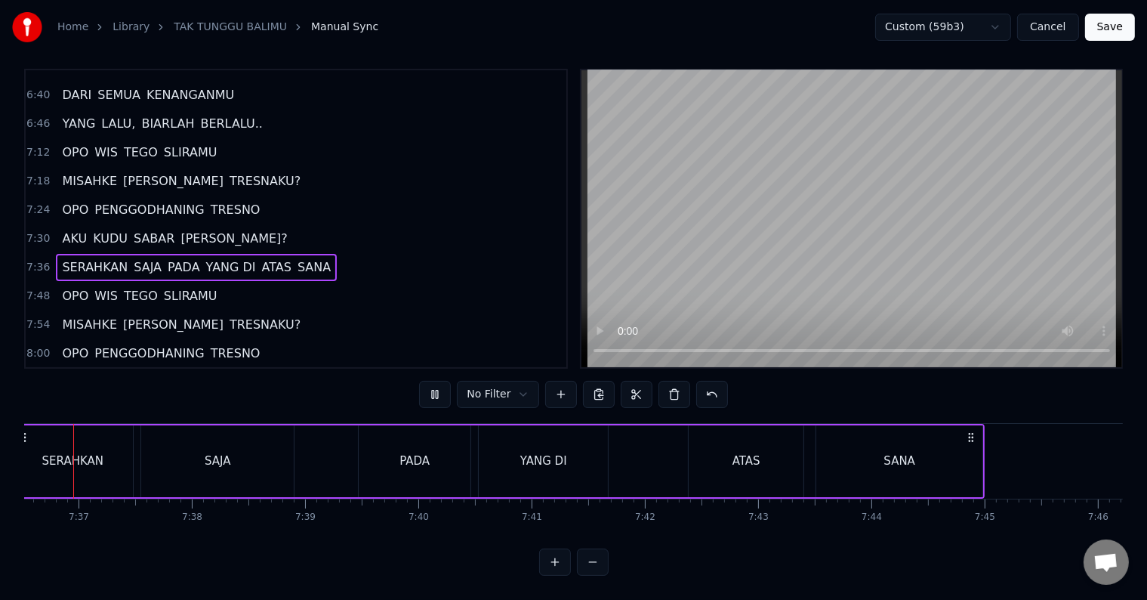
scroll to position [0, 51691]
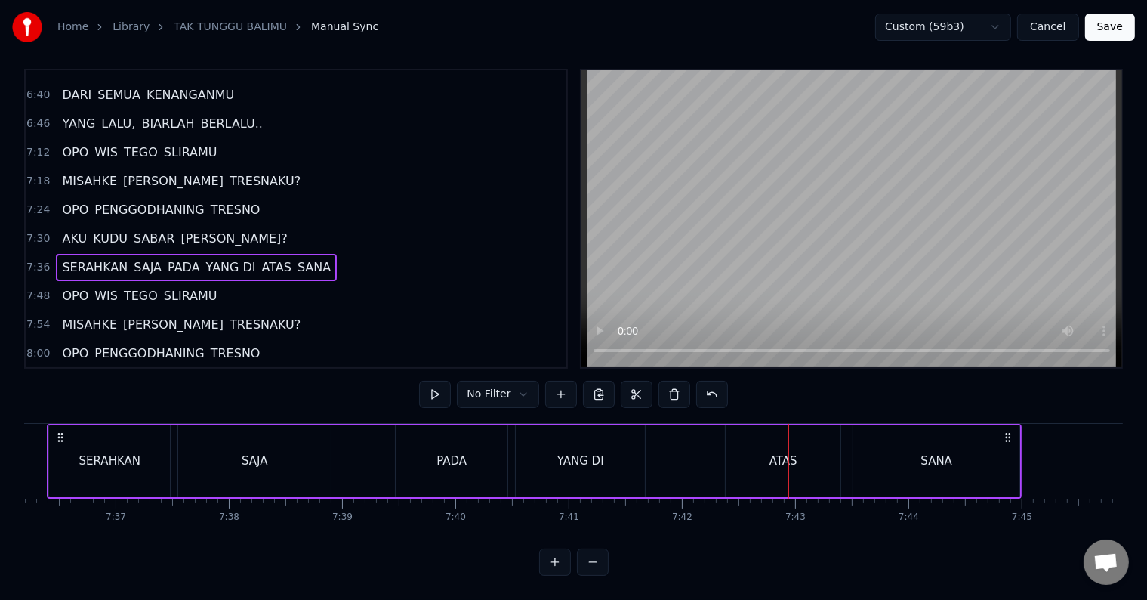
click at [539, 453] on div "YANG DI" at bounding box center [580, 461] width 129 height 72
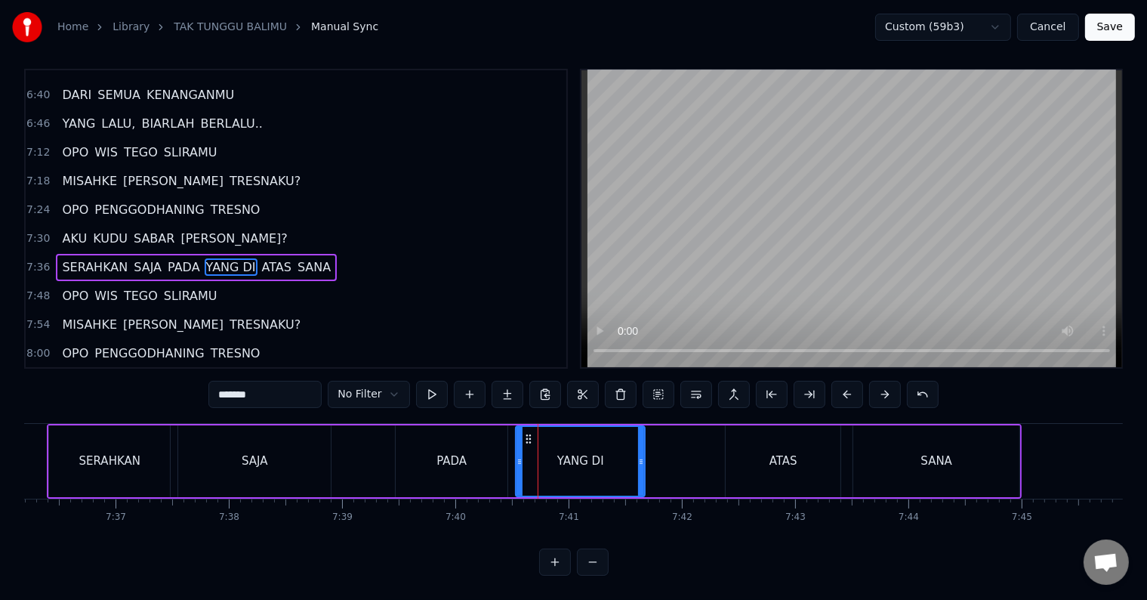
scroll to position [0, 0]
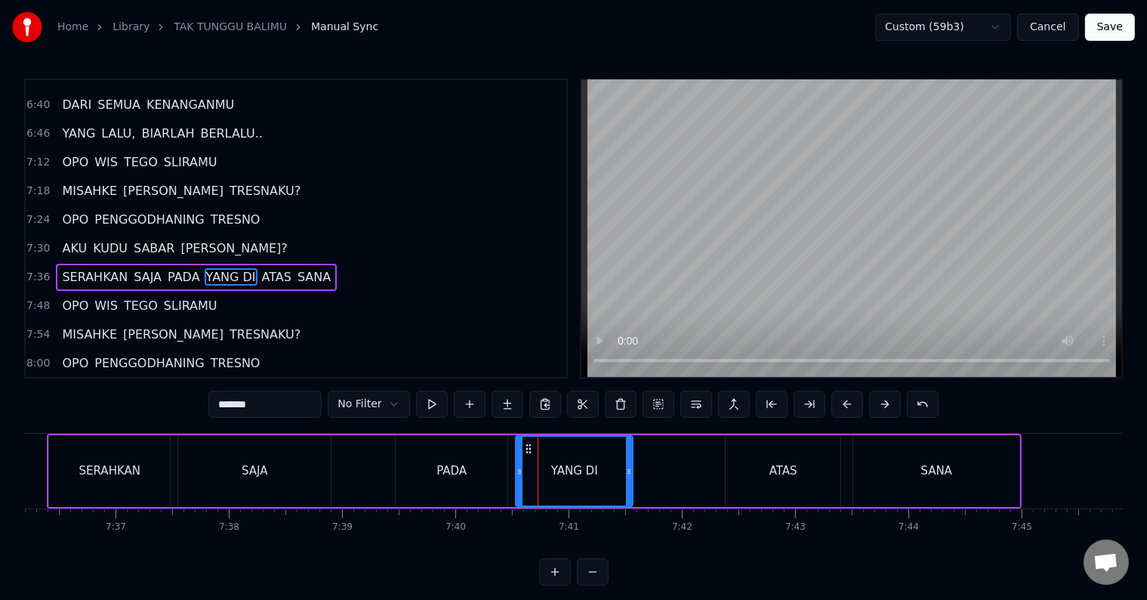
drag, startPoint x: 641, startPoint y: 474, endPoint x: 629, endPoint y: 476, distance: 12.2
click at [629, 476] on icon at bounding box center [629, 471] width 6 height 12
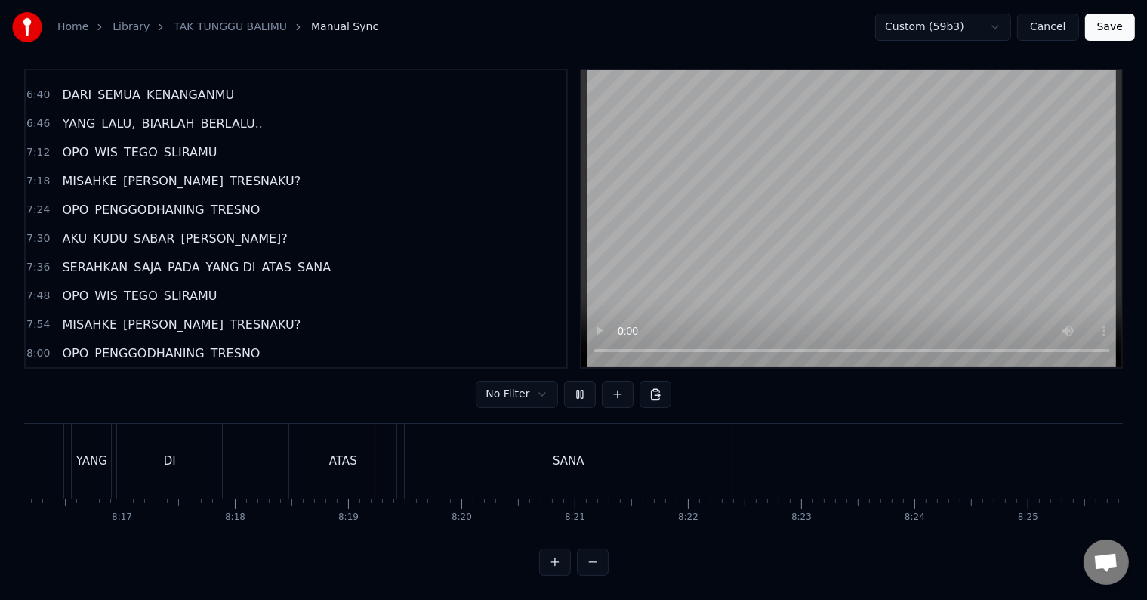
scroll to position [0, 56427]
click at [316, 437] on div "SANA" at bounding box center [359, 461] width 327 height 75
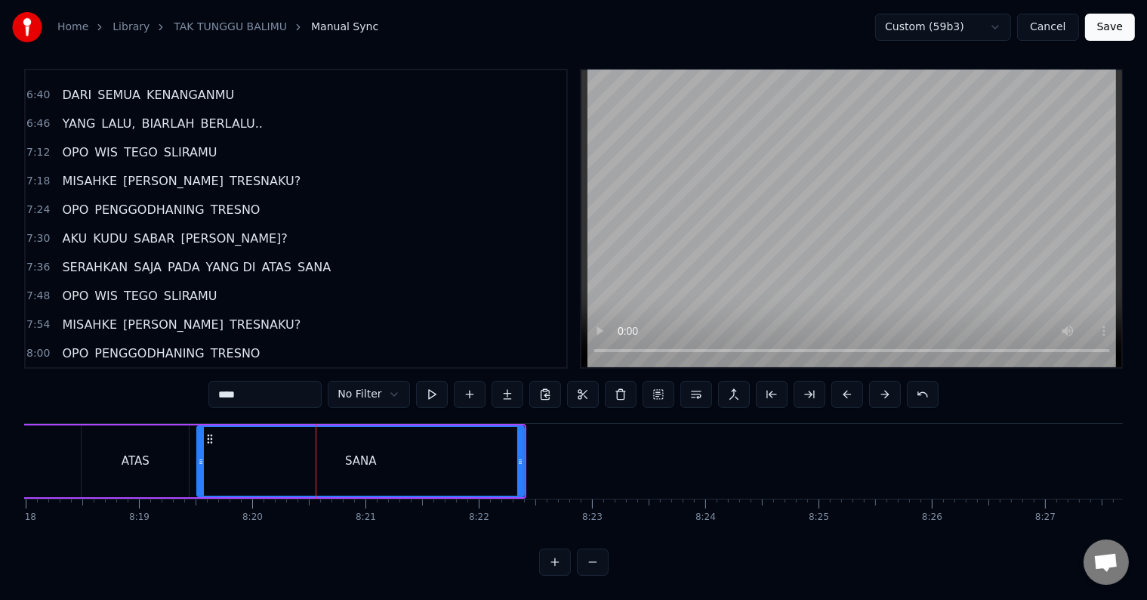
scroll to position [1342, 0]
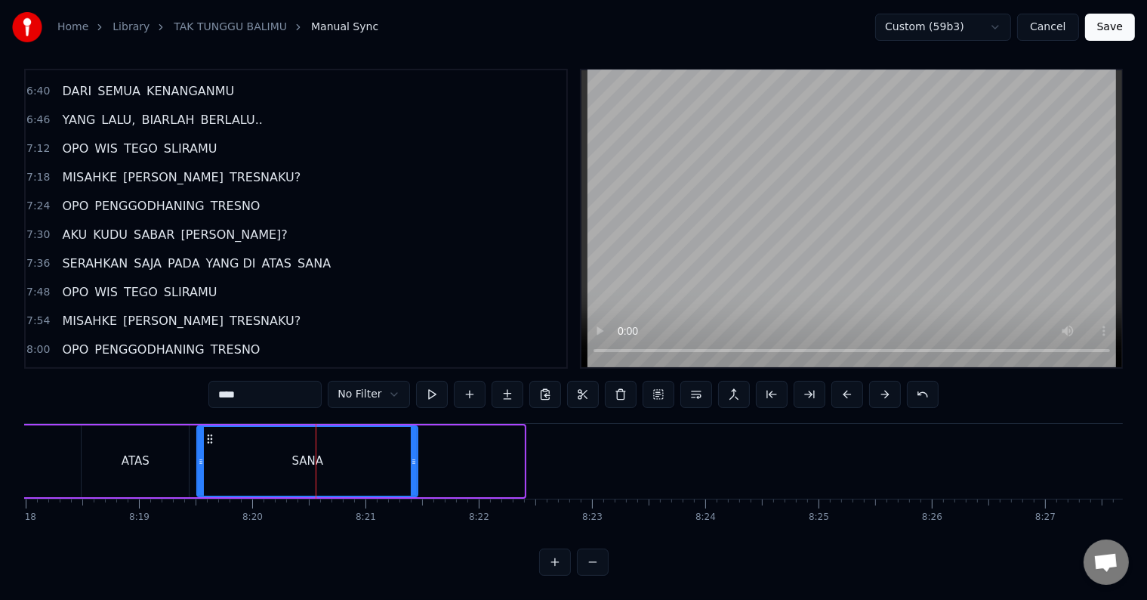
drag, startPoint x: 517, startPoint y: 456, endPoint x: 411, endPoint y: 456, distance: 106.5
click at [411, 456] on div at bounding box center [414, 461] width 6 height 69
drag, startPoint x: 411, startPoint y: 456, endPoint x: 381, endPoint y: 460, distance: 30.5
click at [381, 460] on div at bounding box center [384, 461] width 6 height 69
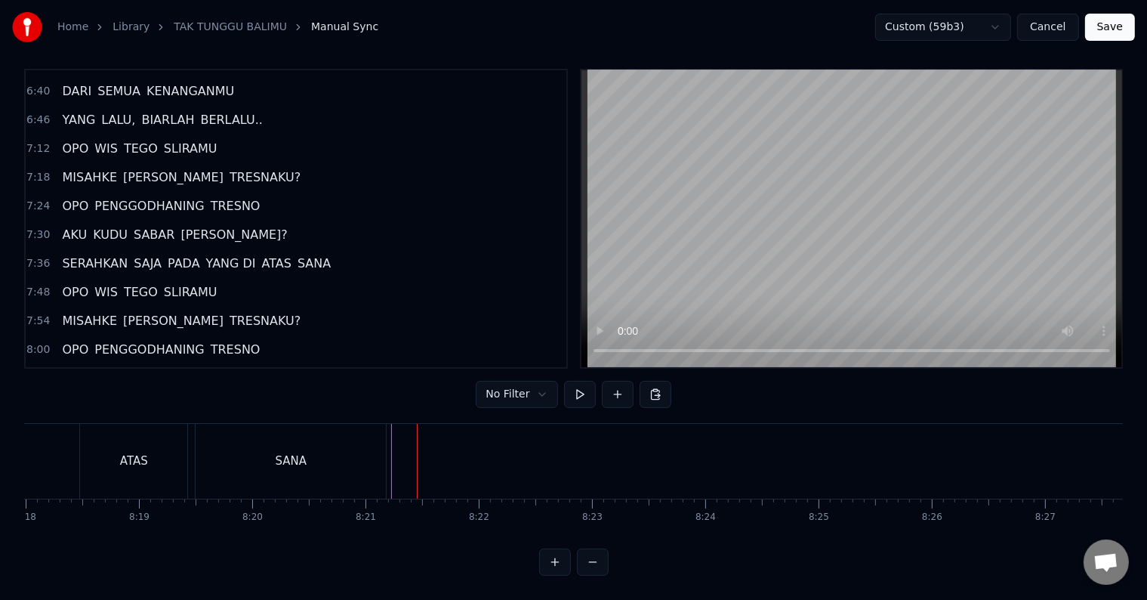
click at [297, 453] on div "SANA" at bounding box center [292, 460] width 32 height 17
click at [1122, 25] on button "Save" at bounding box center [1111, 27] width 50 height 27
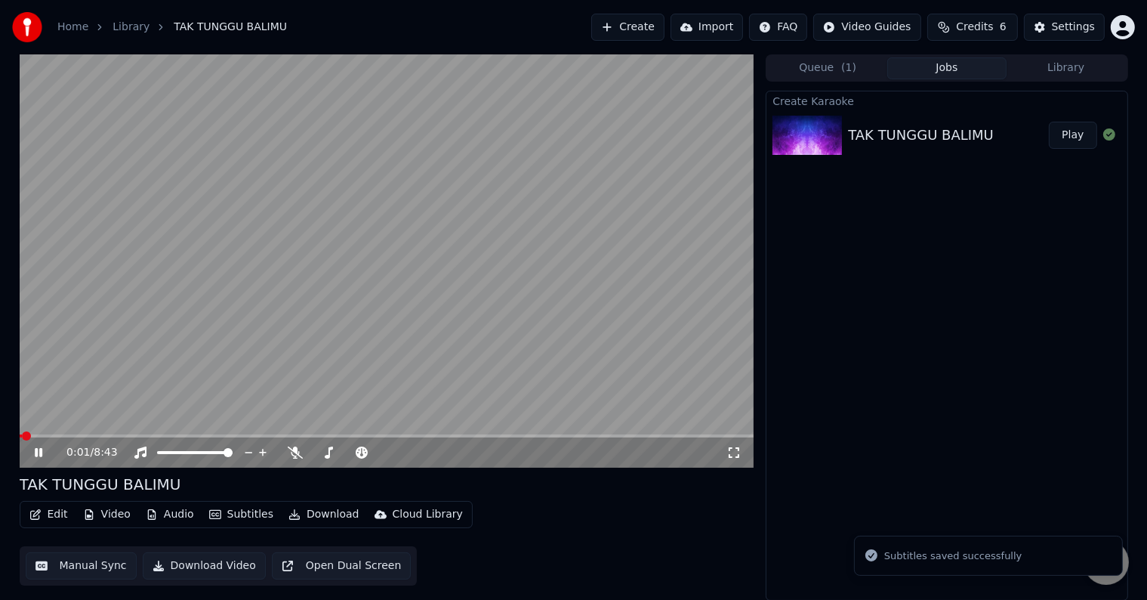
click at [215, 567] on button "Download Video" at bounding box center [204, 565] width 123 height 27
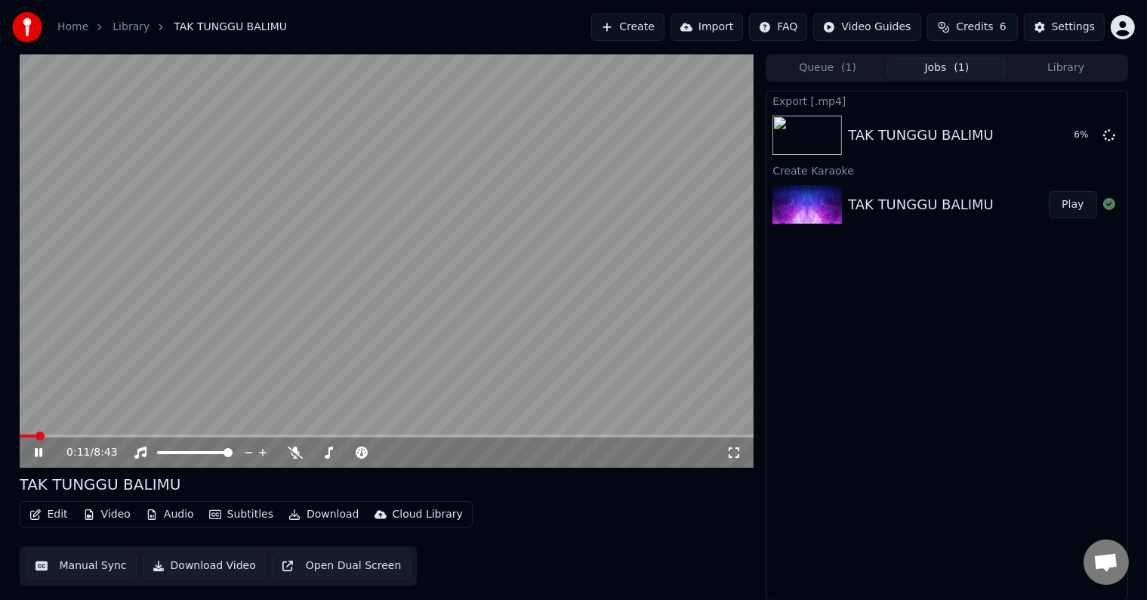
click at [43, 447] on icon at bounding box center [50, 452] width 36 height 12
